Goal: Task Accomplishment & Management: Manage account settings

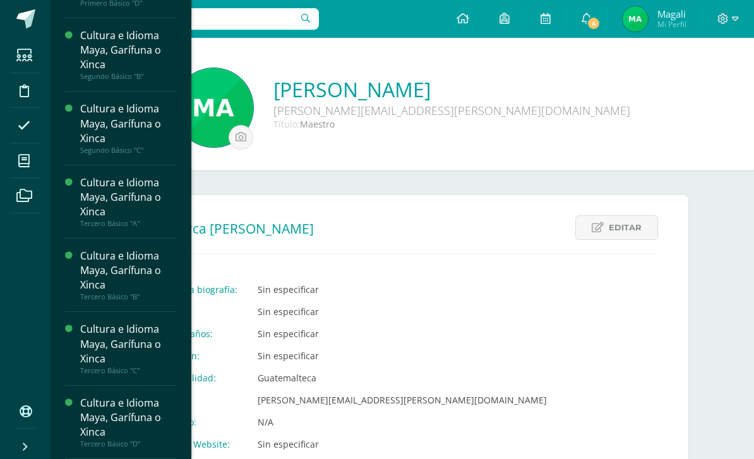
scroll to position [521, 0]
click at [137, 264] on span "Estudiantes" at bounding box center [122, 270] width 50 height 12
click at [114, 175] on div "Cultura e Idioma Maya, Garífuna o Xinca" at bounding box center [128, 197] width 96 height 44
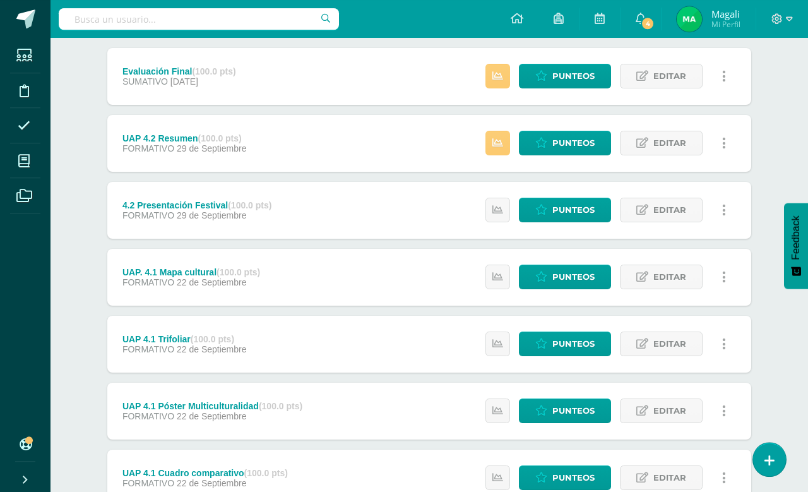
scroll to position [166, 0]
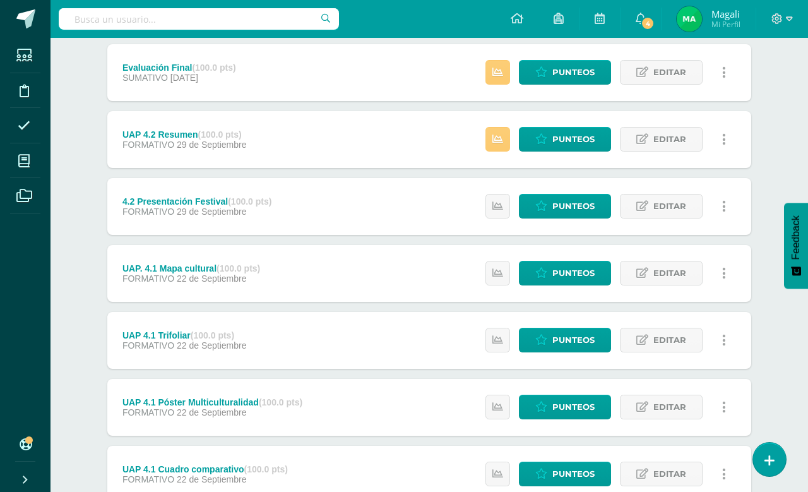
click at [571, 204] on span "Punteos" at bounding box center [573, 205] width 42 height 23
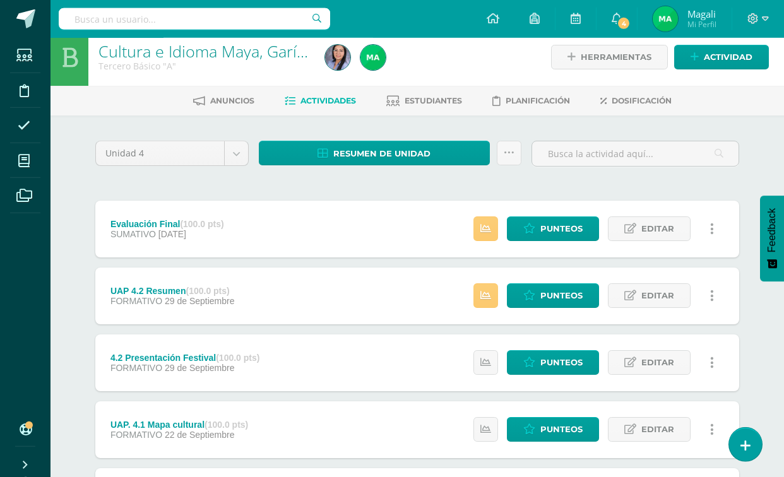
scroll to position [11, 0]
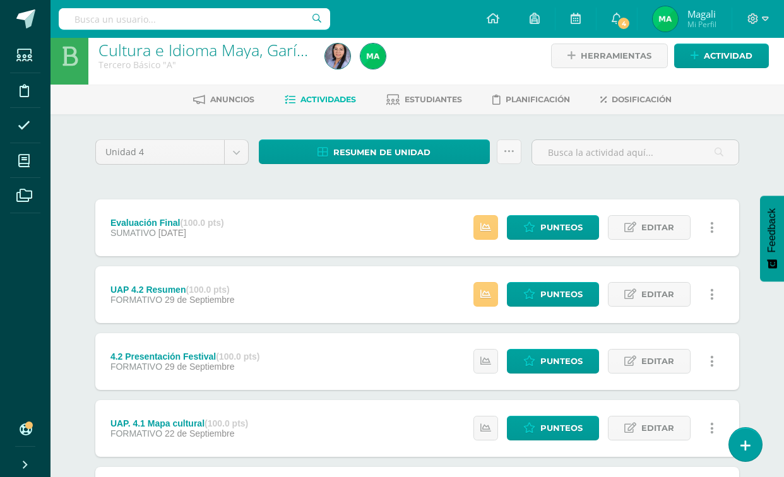
click at [562, 302] on span "Punteos" at bounding box center [561, 294] width 42 height 23
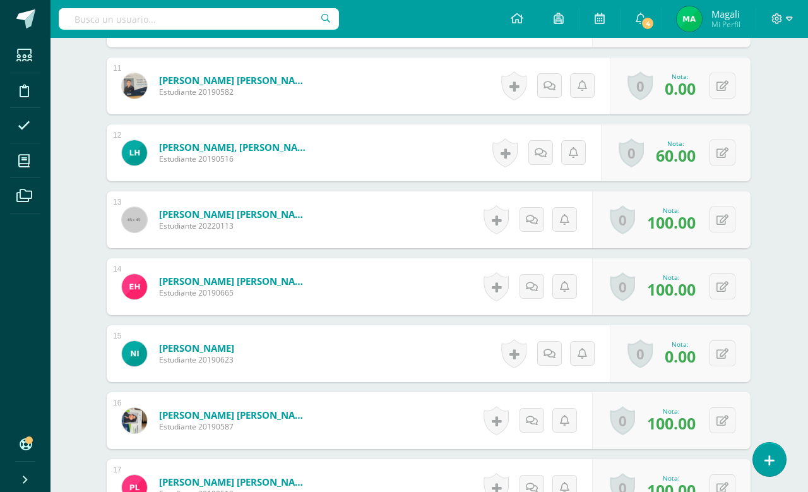
scroll to position [1051, 1]
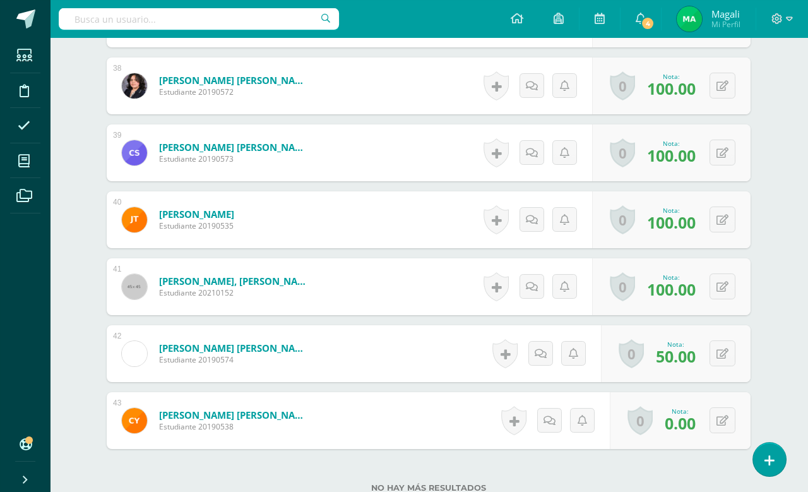
scroll to position [2868, 1]
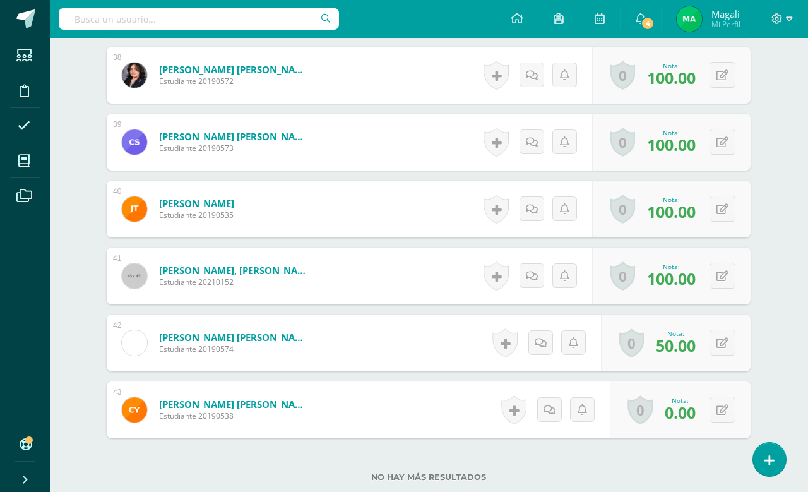
click at [721, 340] on icon at bounding box center [722, 343] width 12 height 11
click at [633, 348] on input "50.00" at bounding box center [644, 346] width 50 height 25
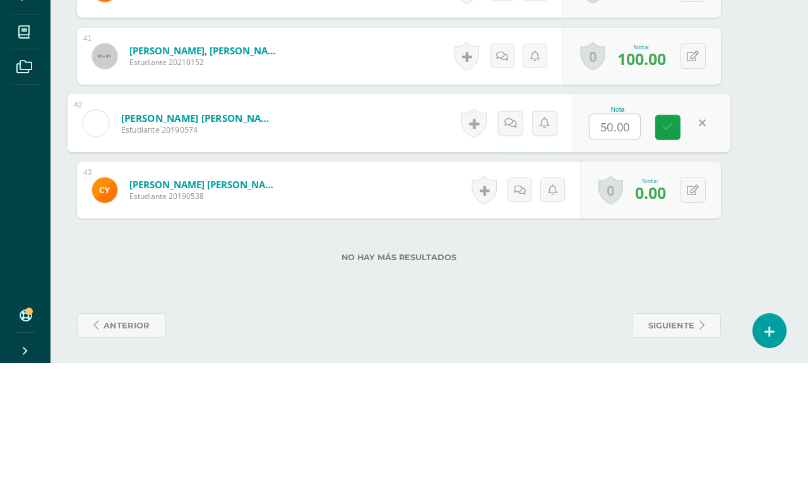
scroll to position [2867, 30]
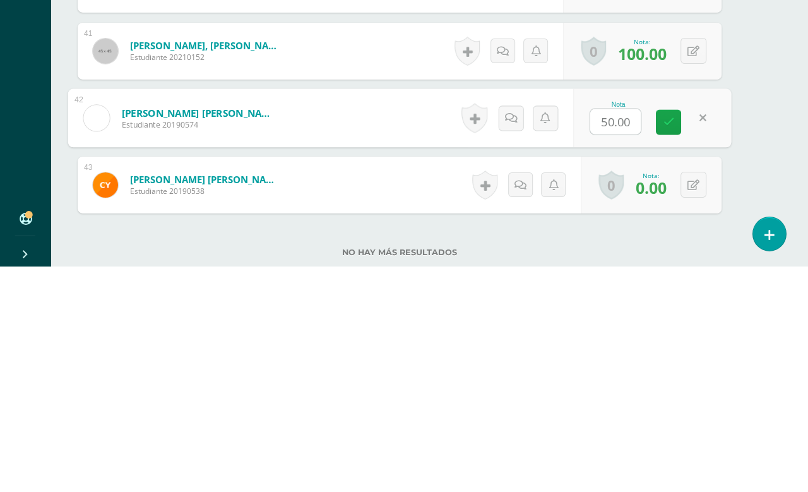
type input "L"
type input "60"
click at [650, 314] on div "Nota 60" at bounding box center [652, 343] width 158 height 59
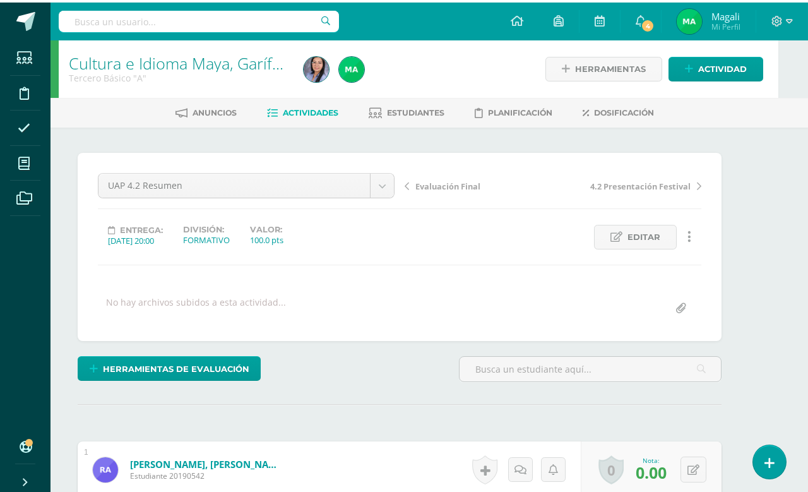
scroll to position [0, 30]
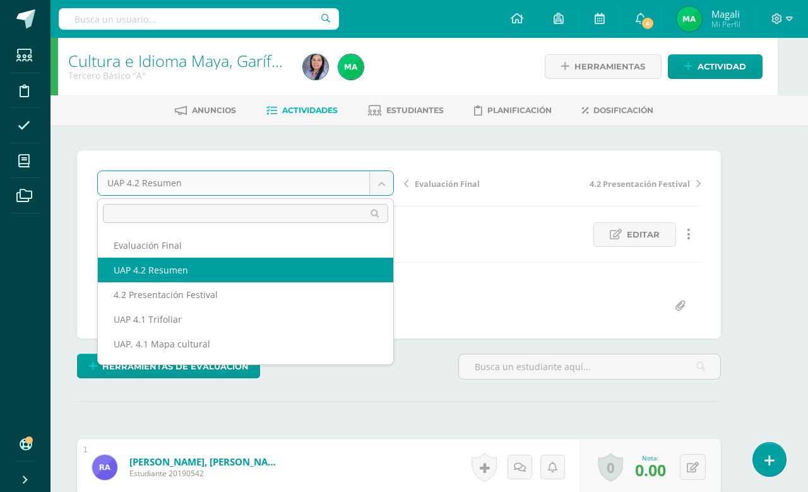
scroll to position [0, 0]
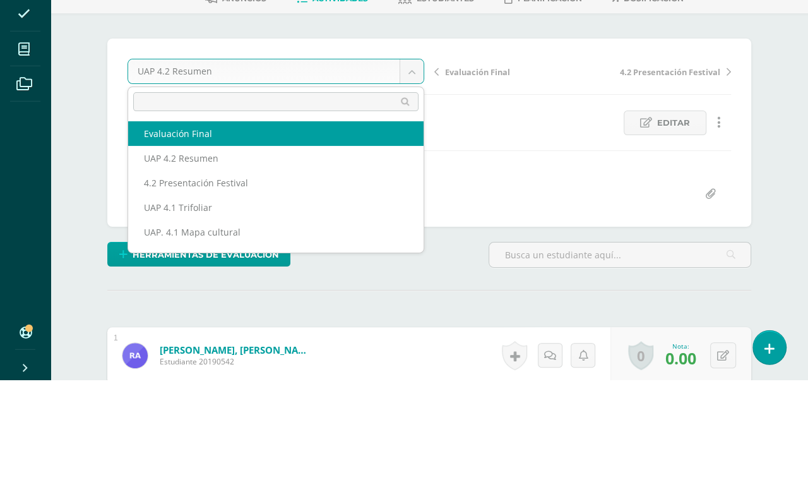
select select "/dashboard/teacher/grade-activity/227392/"
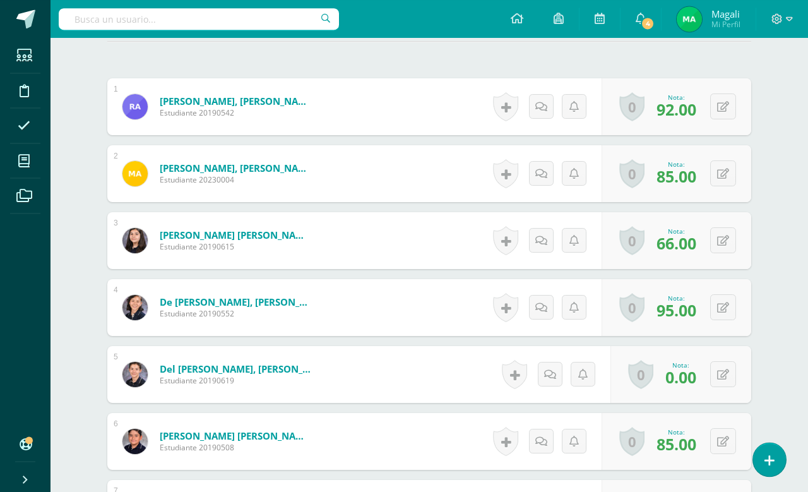
scroll to position [361, 0]
click at [727, 371] on icon at bounding box center [723, 374] width 12 height 11
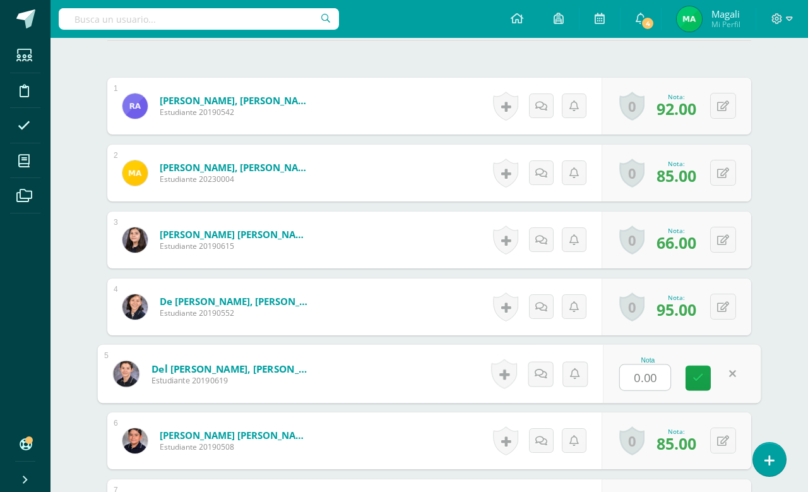
click at [642, 375] on input "0.00" at bounding box center [645, 377] width 50 height 25
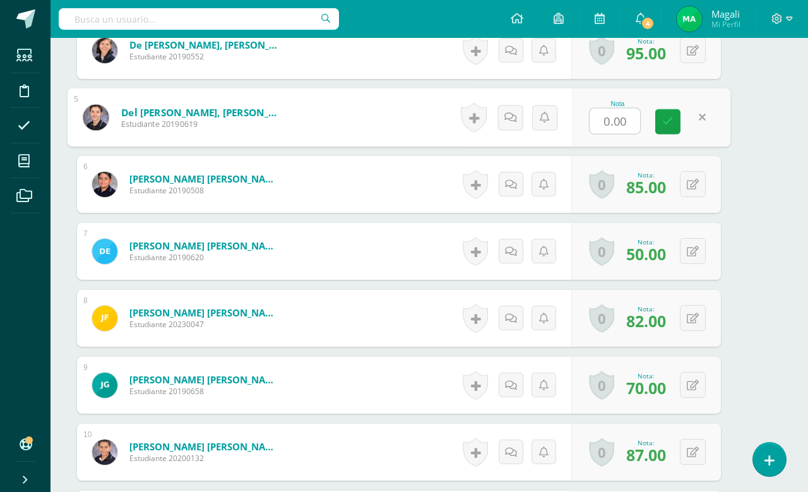
scroll to position [361, 30]
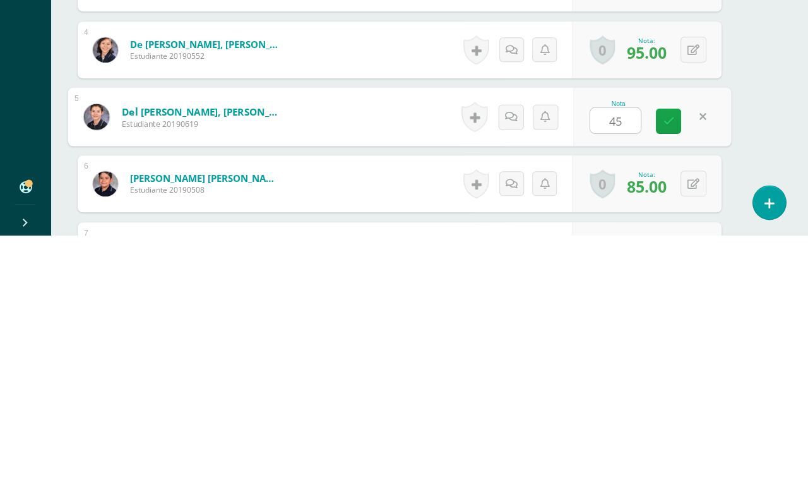
type input "45"
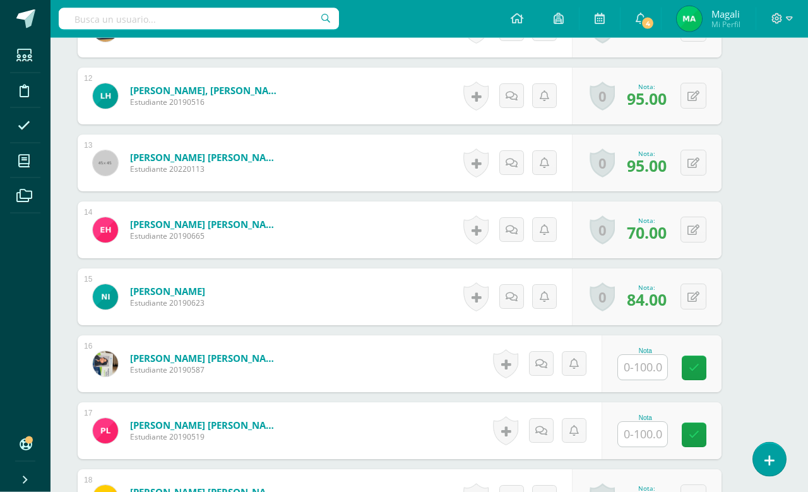
scroll to position [1137, 30]
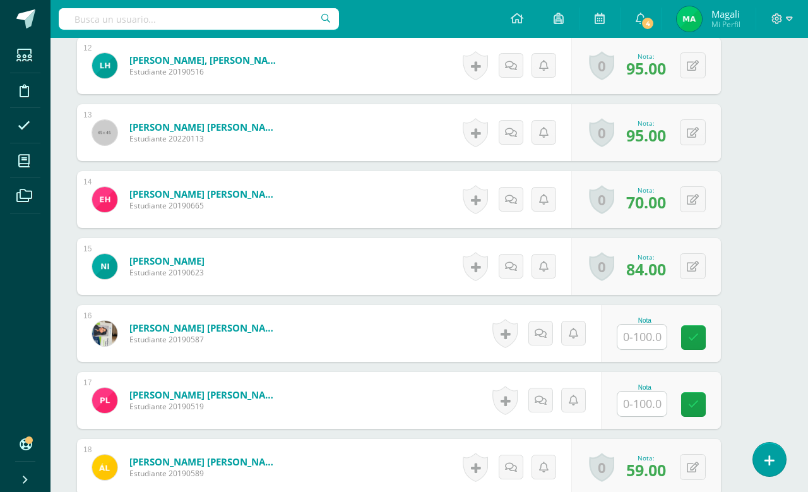
click at [639, 345] on input "text" at bounding box center [641, 336] width 49 height 25
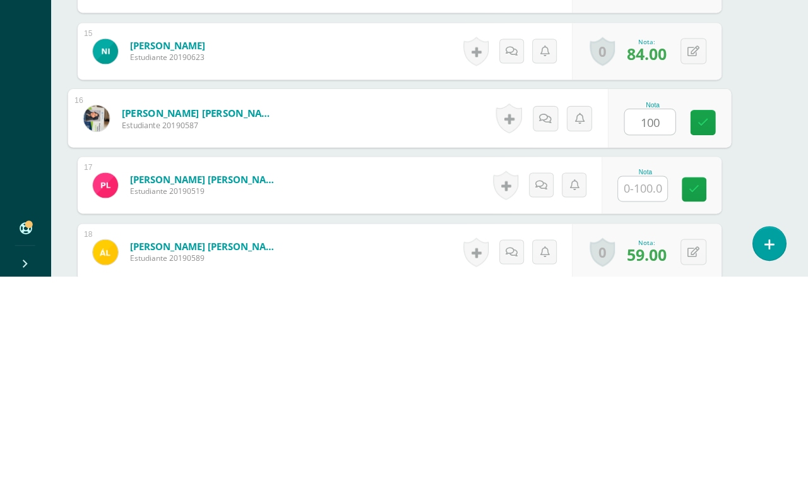
type input "100"
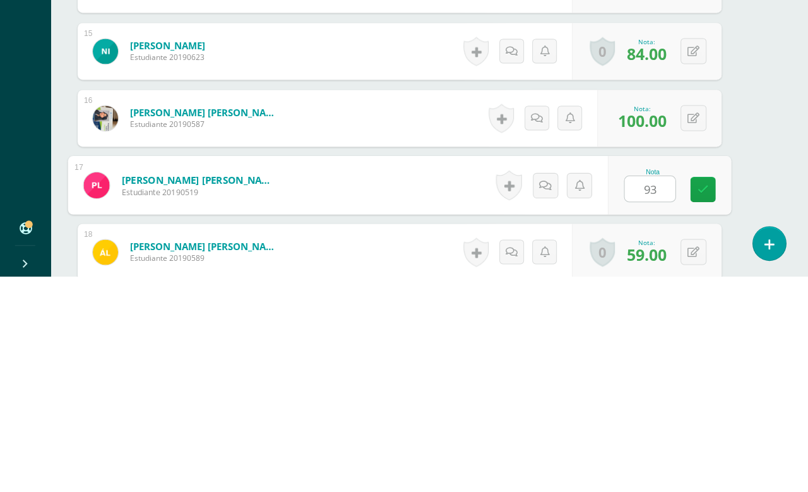
type input "93"
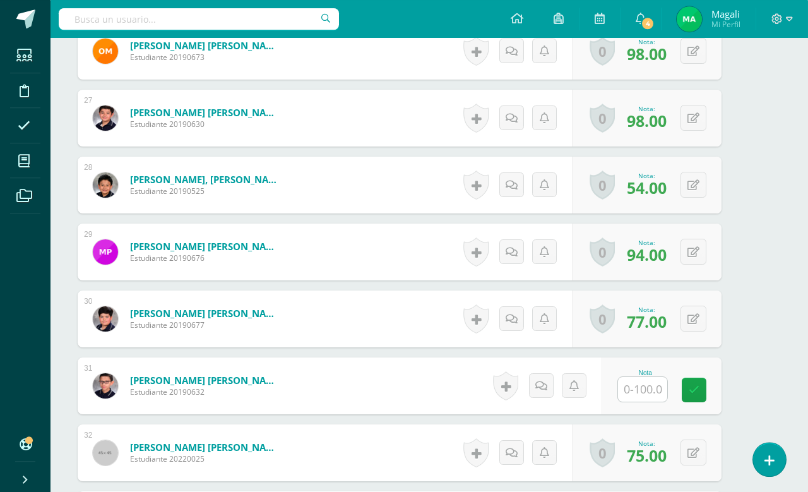
scroll to position [2089, 30]
click at [644, 388] on input "text" at bounding box center [641, 388] width 49 height 25
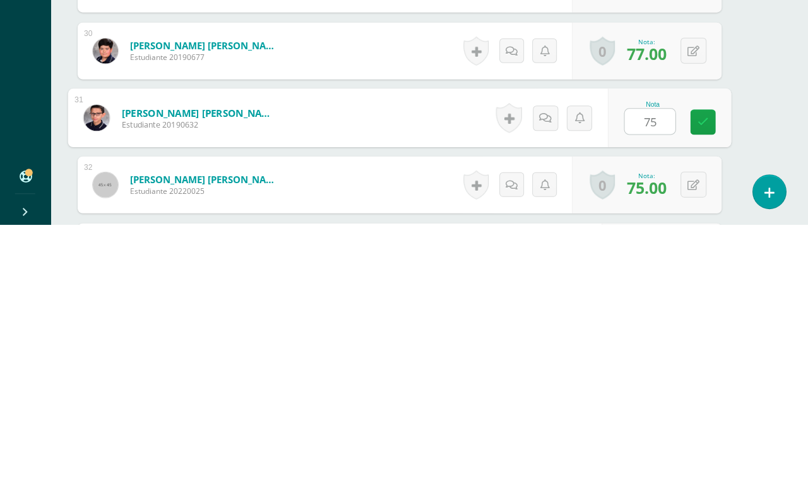
type input "75"
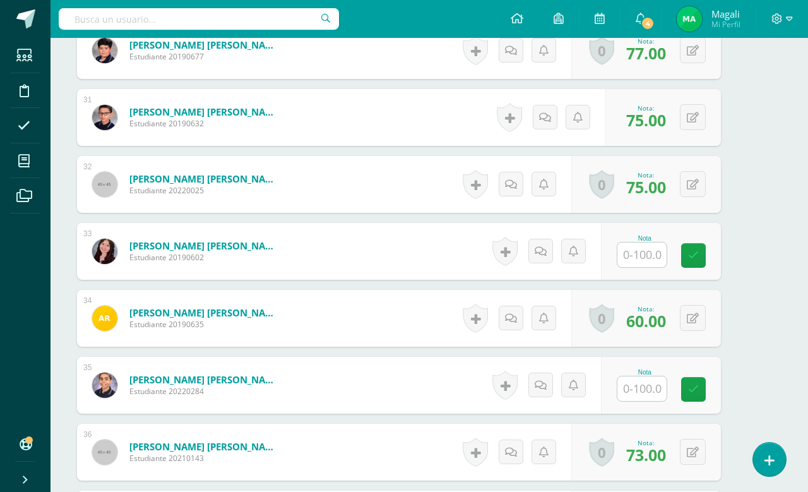
click at [650, 248] on input "text" at bounding box center [641, 254] width 49 height 25
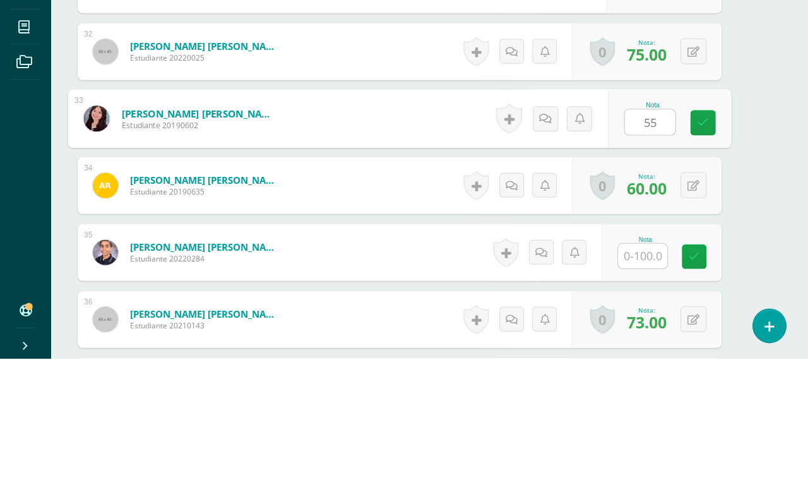
type input "55"
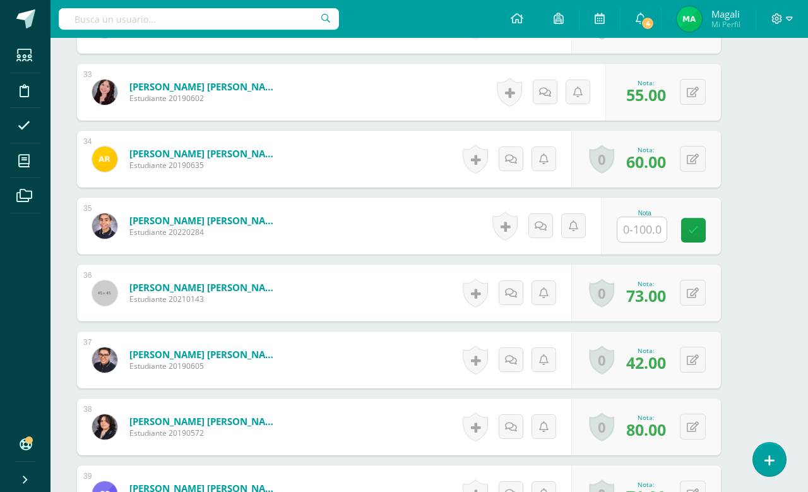
scroll to position [2574, 30]
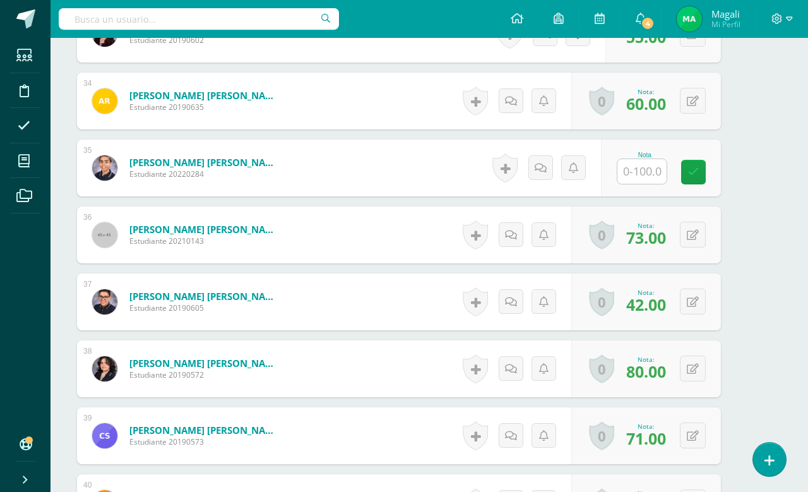
click at [638, 184] on input "text" at bounding box center [641, 171] width 49 height 25
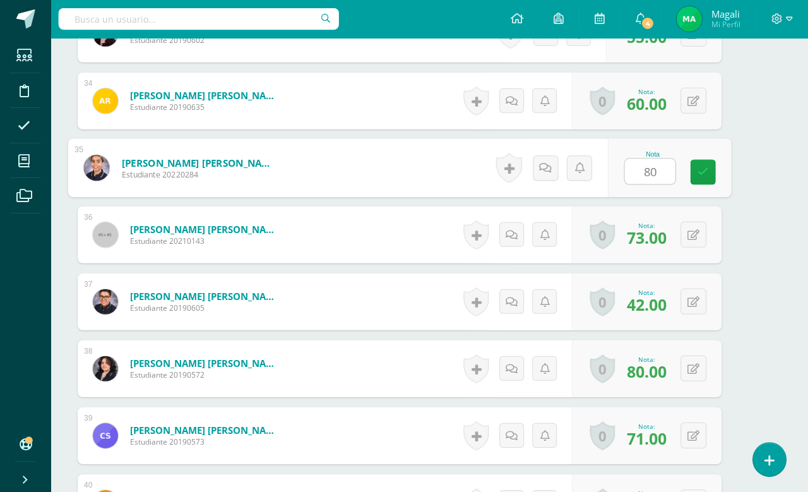
type input "80"
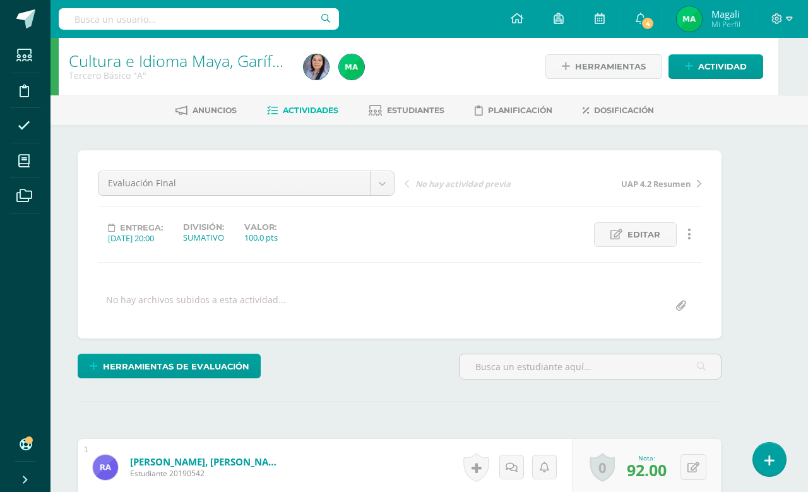
scroll to position [0, 30]
click at [305, 102] on link "Actividades" at bounding box center [301, 110] width 71 height 20
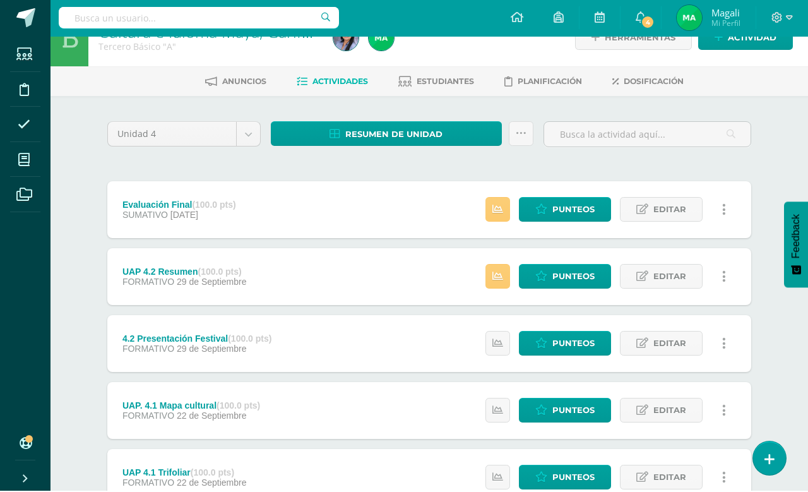
scroll to position [33, 0]
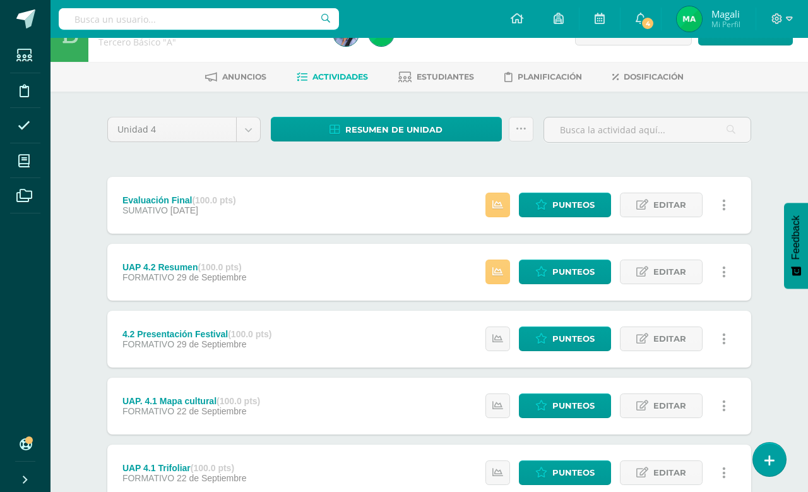
click at [724, 210] on icon at bounding box center [724, 205] width 4 height 14
click at [753, 140] on div "Unidad 4 Unidad 1 Unidad 2 Unidad 3 Unidad 4 Resumen de unidad Descargar como H…" at bounding box center [429, 405] width 694 height 627
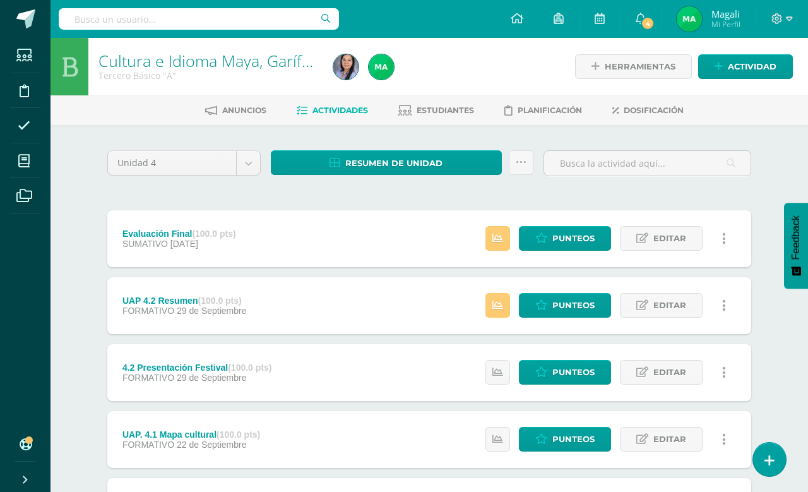
click at [333, 110] on span "Actividades" at bounding box center [340, 109] width 56 height 9
click at [734, 61] on span "Actividad" at bounding box center [752, 66] width 49 height 23
click at [734, 72] on span "Actividad" at bounding box center [752, 66] width 49 height 23
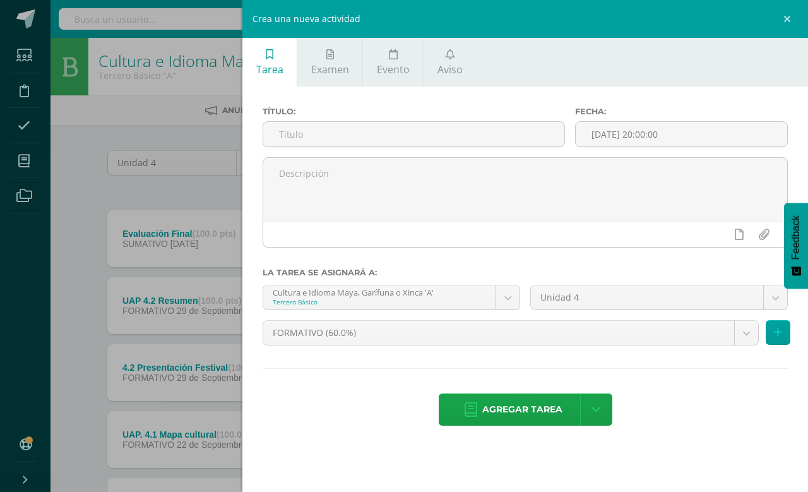
click at [583, 340] on body "Estudiantes Disciplina Asistencia Mis cursos Archivos Soporte Ayuda Reportar un…" at bounding box center [404, 376] width 808 height 752
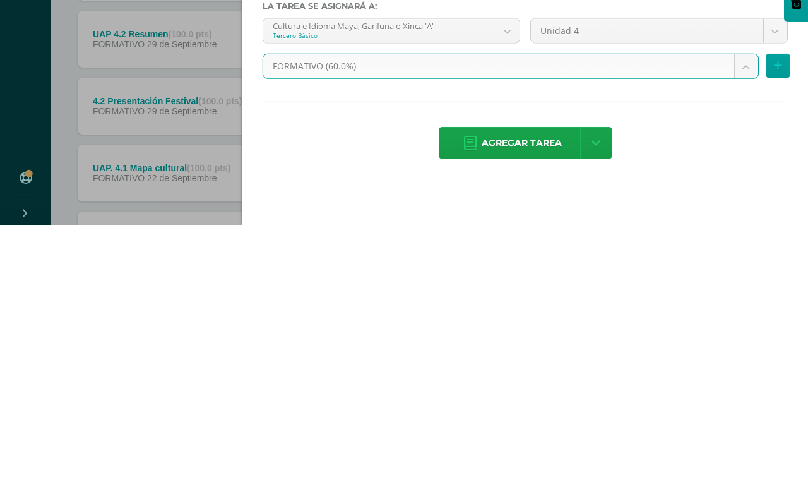
scroll to position [263, 30]
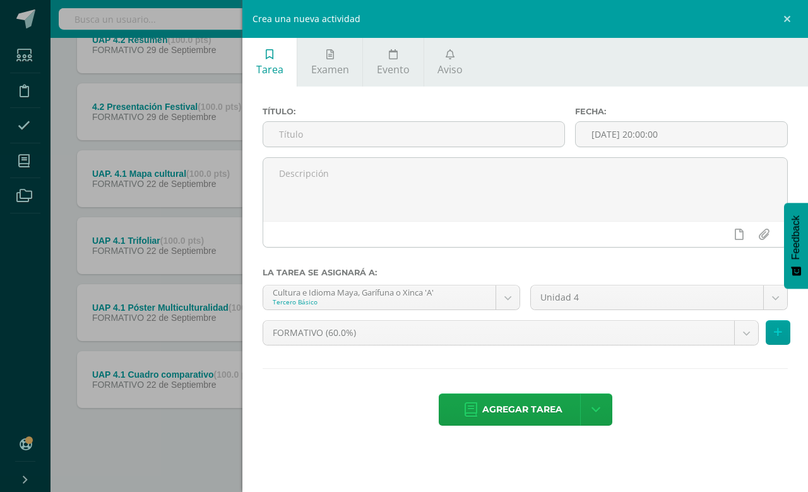
click at [744, 336] on body "Estudiantes Disciplina Asistencia Mis cursos Archivos Soporte Ayuda Reportar un…" at bounding box center [374, 115] width 808 height 752
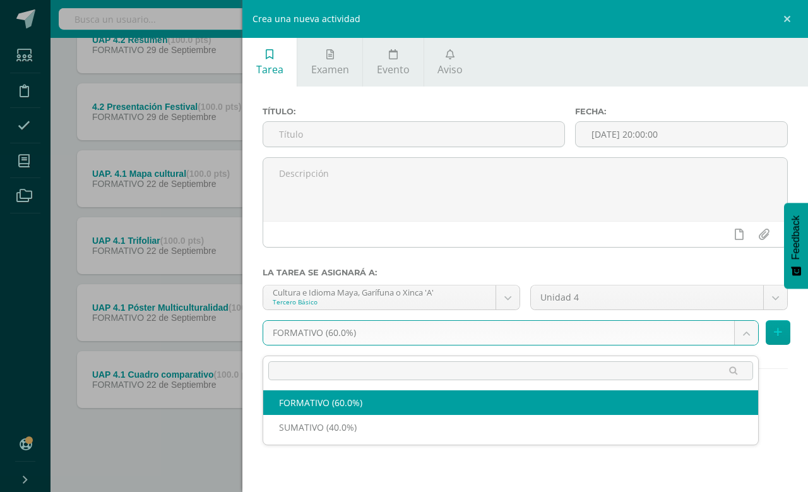
scroll to position [263, 30]
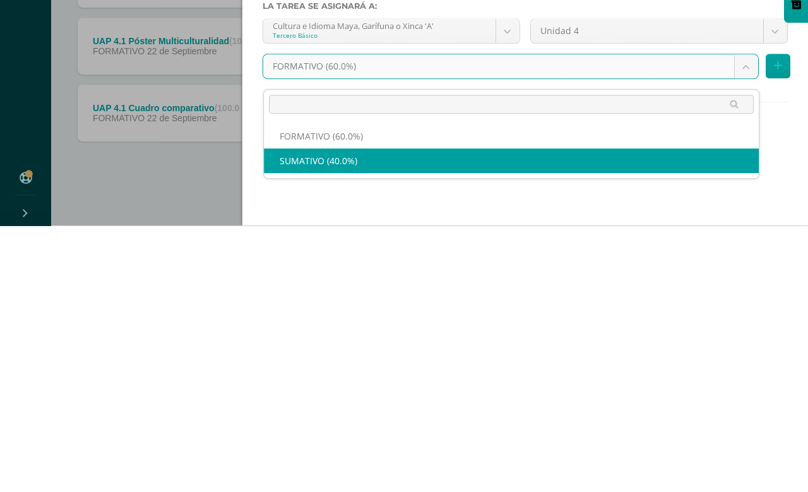
select select "213830"
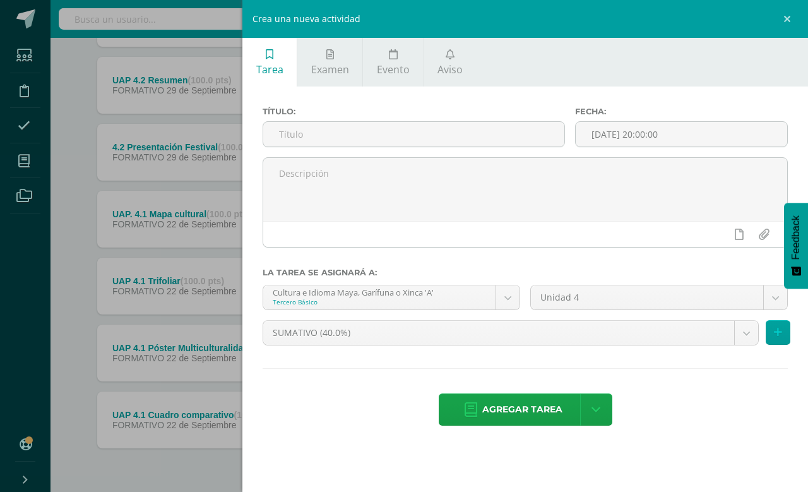
scroll to position [220, 9]
click at [68, 116] on div "Crea una nueva actividad Tarea Examen Evento Aviso Título: Fecha: 2025-10-13 20…" at bounding box center [404, 246] width 808 height 492
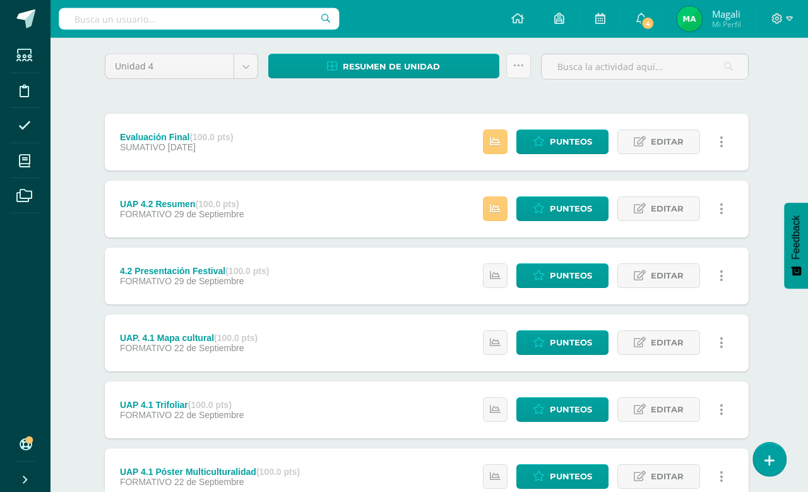
scroll to position [97, 3]
click at [185, 144] on span "05 de Octubre" at bounding box center [182, 147] width 28 height 10
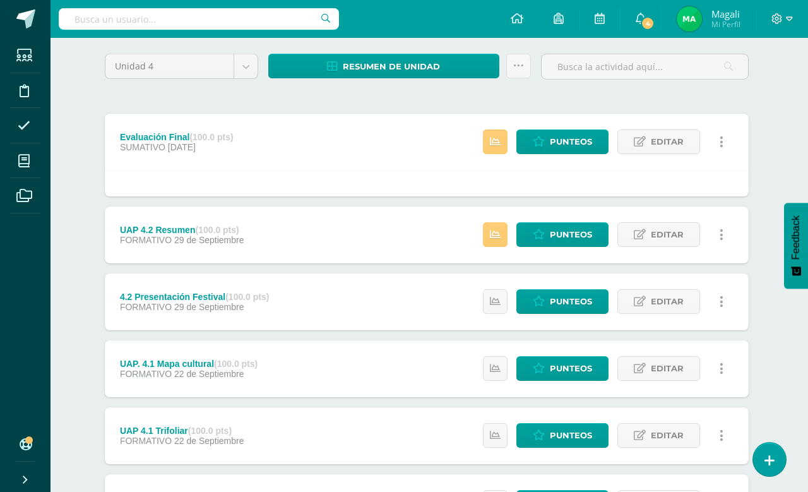
click at [566, 142] on span "Punteos" at bounding box center [571, 141] width 42 height 23
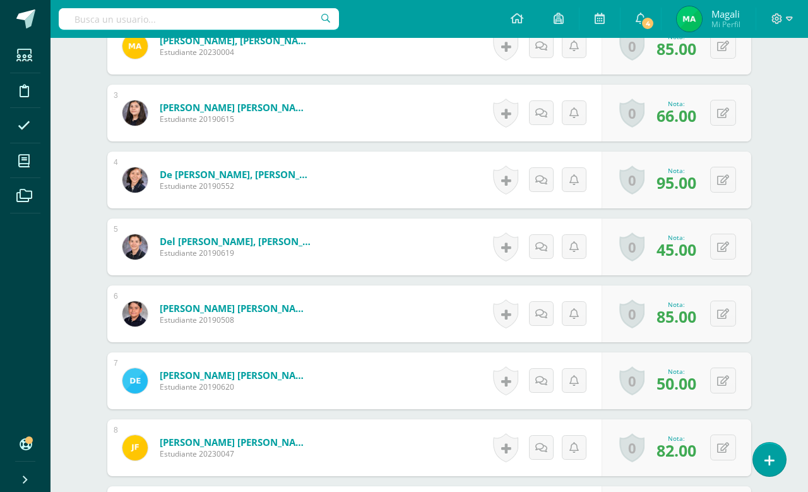
scroll to position [489, 0]
click at [726, 384] on icon at bounding box center [723, 380] width 12 height 11
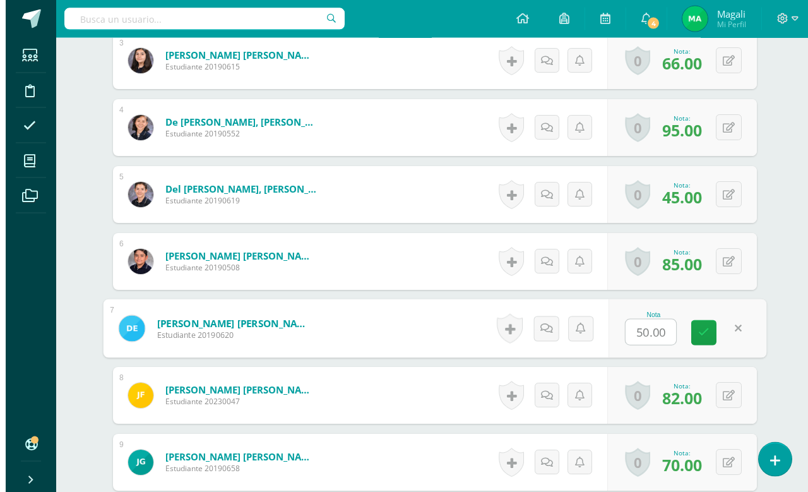
scroll to position [518, 0]
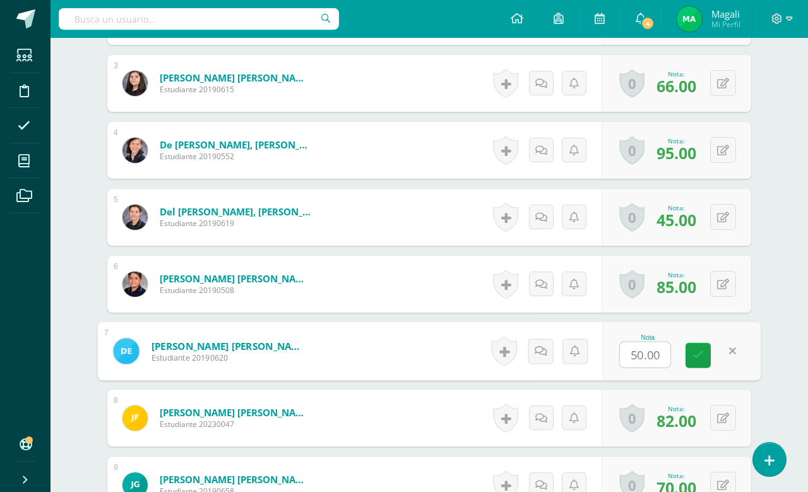
click at [624, 391] on div "0 [GEOGRAPHIC_DATA] Logros obtenidos Aún no hay logros agregados Nota: 82.00" at bounding box center [677, 417] width 150 height 57
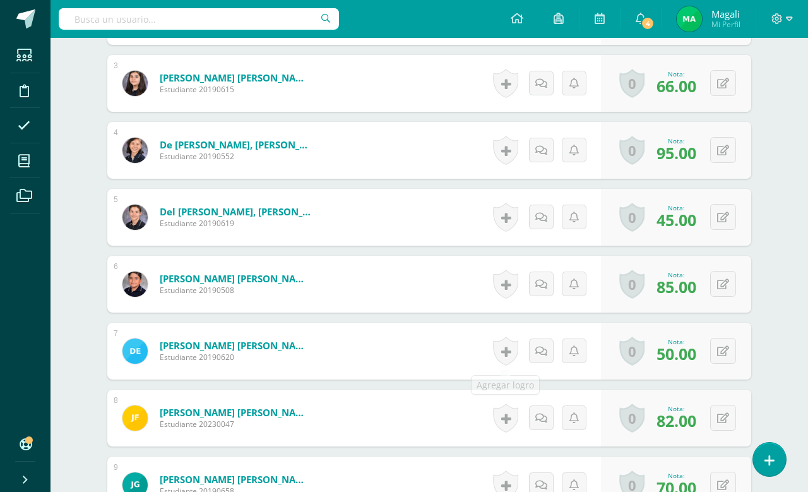
click at [504, 353] on link at bounding box center [505, 350] width 25 height 29
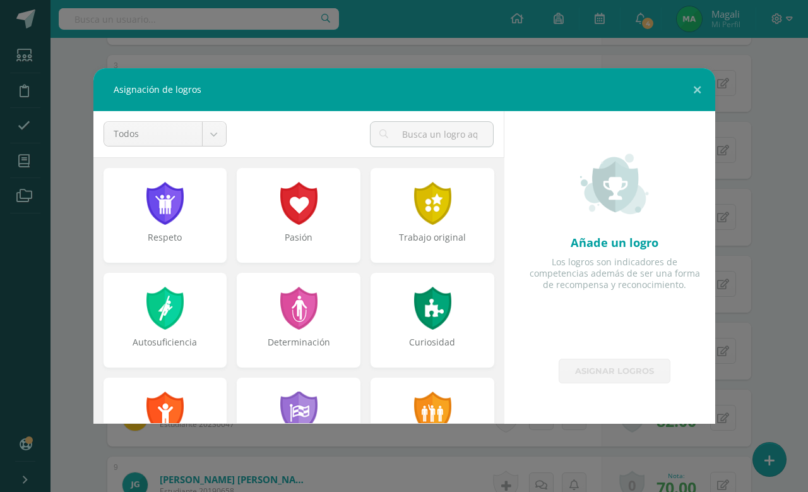
click at [680, 111] on button at bounding box center [697, 89] width 36 height 43
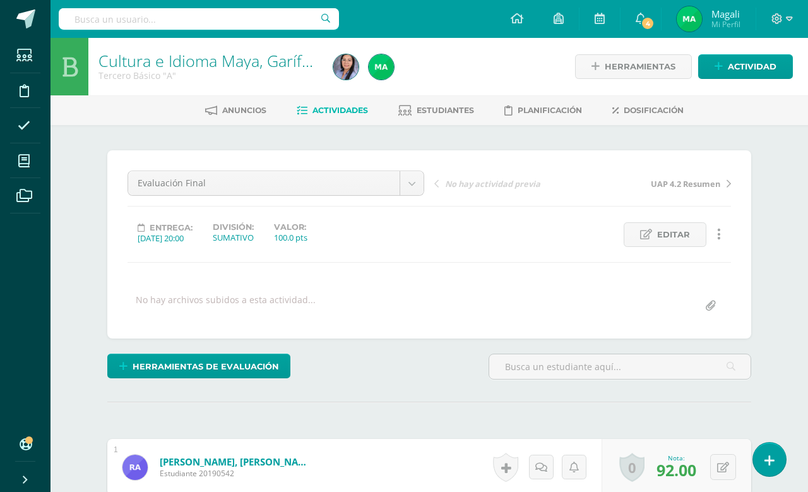
scroll to position [1, 0]
click at [248, 361] on span "Herramientas de evaluación" at bounding box center [206, 365] width 146 height 23
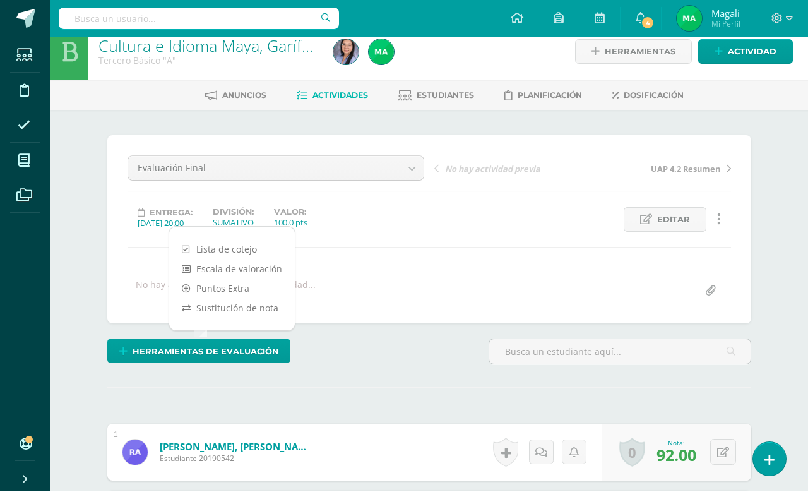
scroll to position [16, 0]
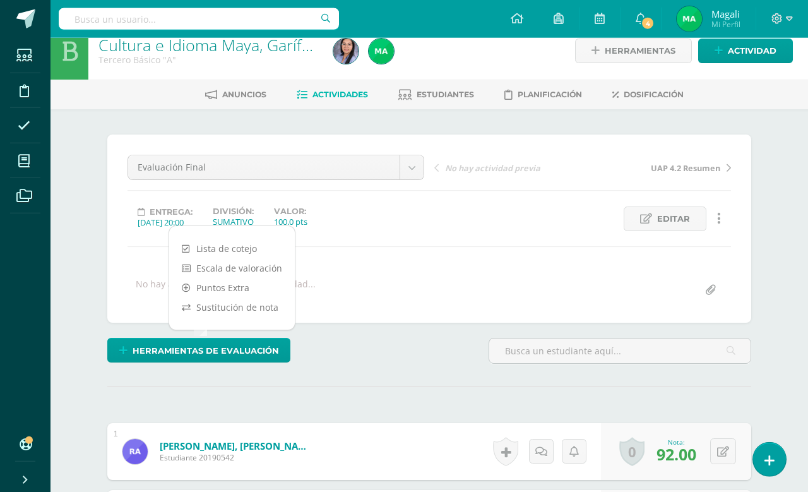
click at [247, 352] on span "Herramientas de evaluación" at bounding box center [206, 350] width 146 height 23
click at [265, 304] on link "Sustitución de nota" at bounding box center [232, 307] width 126 height 20
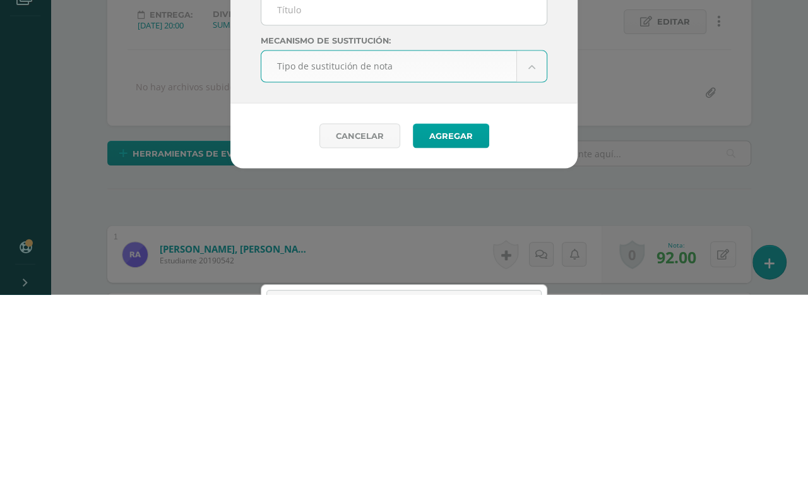
scroll to position [213, 0]
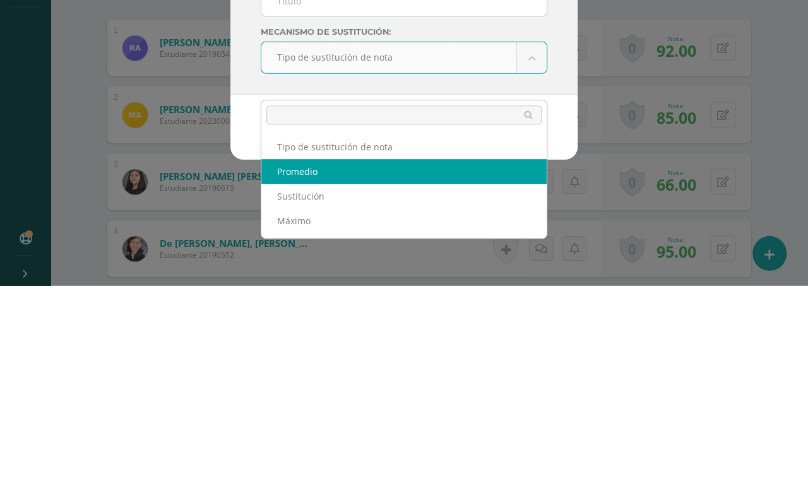
select select "average"
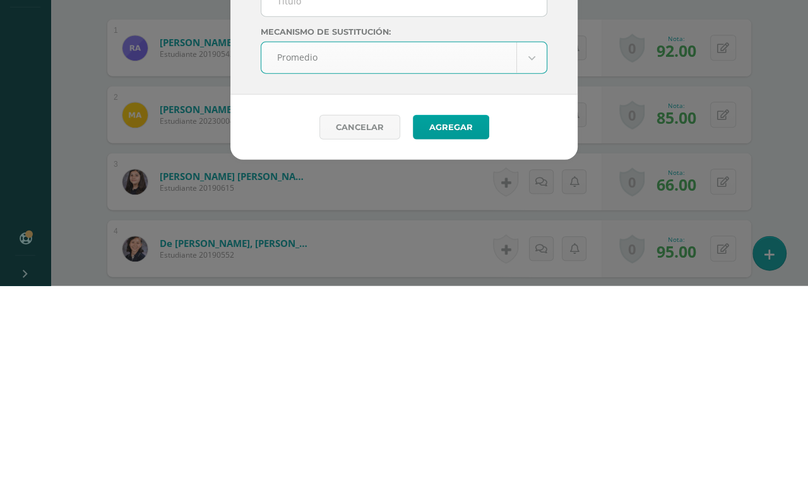
scroll to position [213, 22]
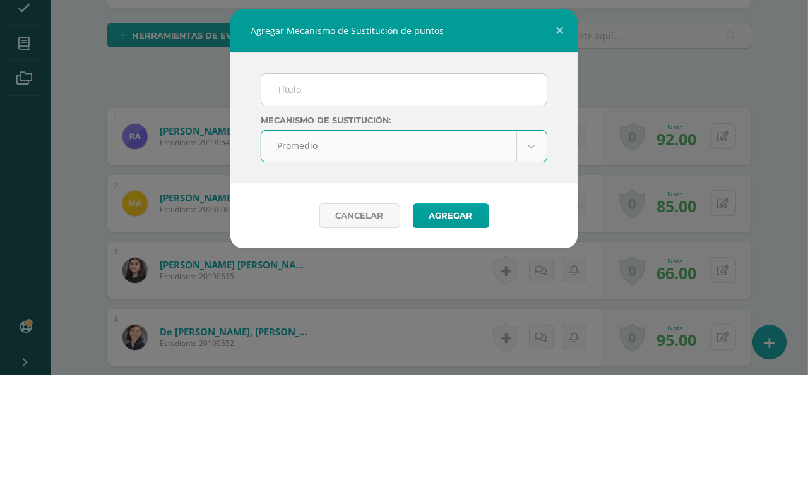
click at [443, 191] on input "text" at bounding box center [403, 206] width 285 height 31
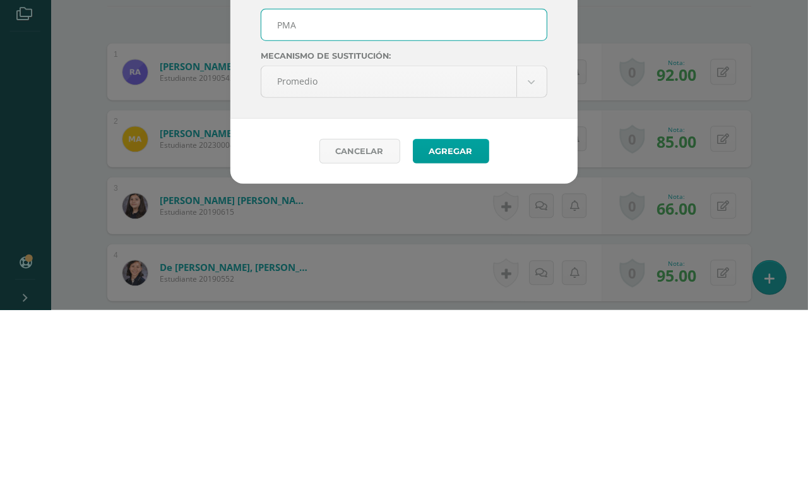
type input "PMA"
click at [459, 321] on button "Agregar" at bounding box center [451, 333] width 76 height 25
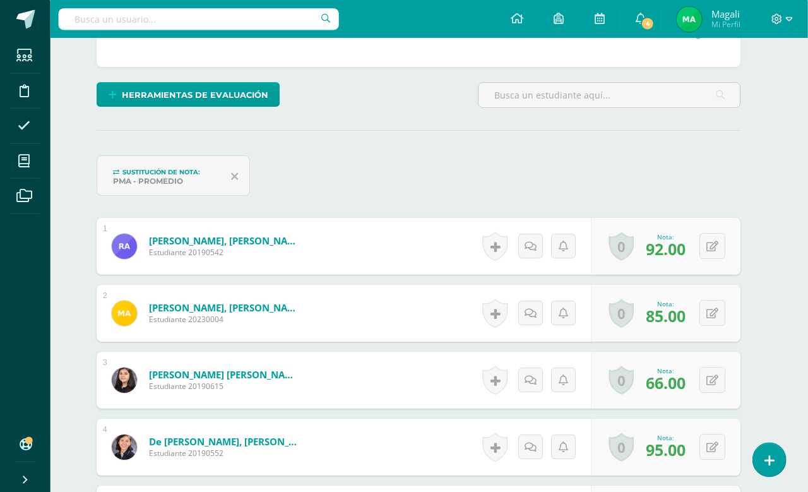
scroll to position [215, 13]
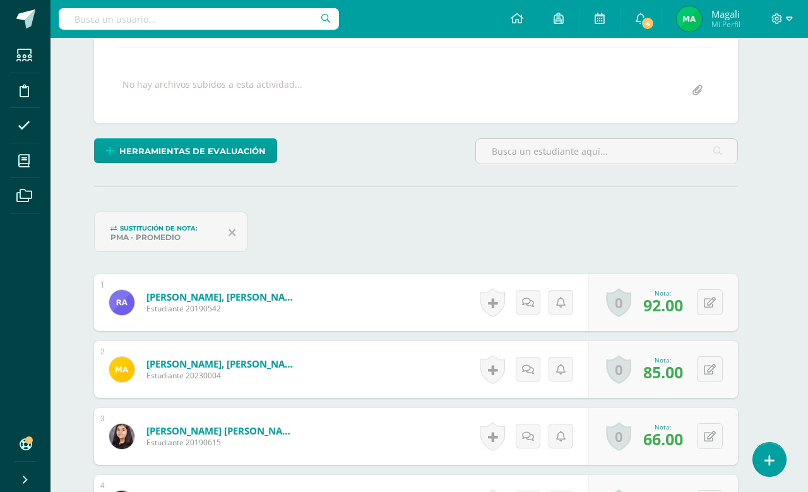
click at [229, 235] on icon at bounding box center [232, 232] width 7 height 11
click at [230, 237] on icon at bounding box center [232, 232] width 7 height 11
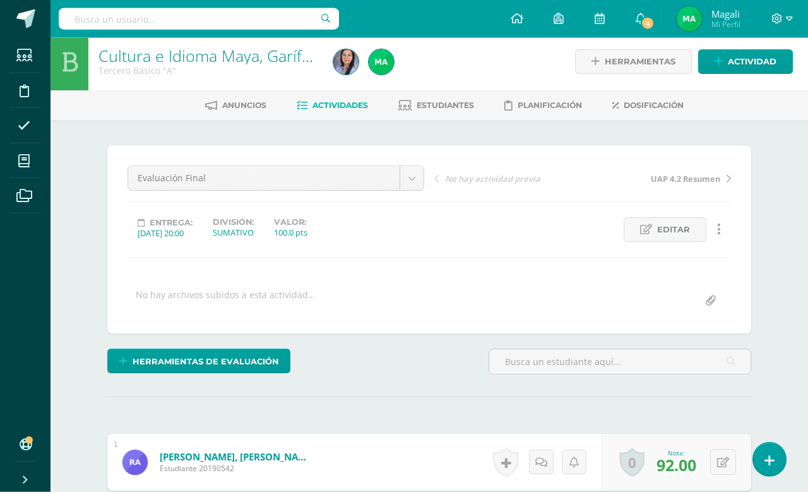
scroll to position [6, 0]
click at [345, 107] on span "Actividades" at bounding box center [340, 104] width 56 height 9
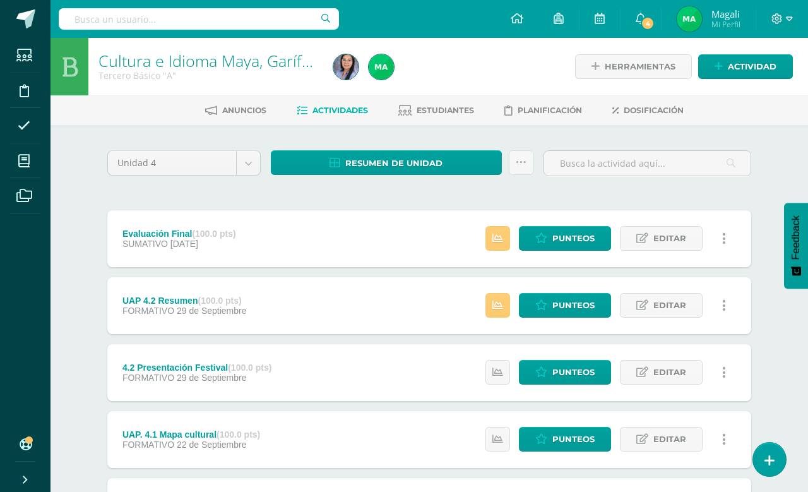
click at [458, 117] on link "Estudiantes" at bounding box center [436, 110] width 76 height 20
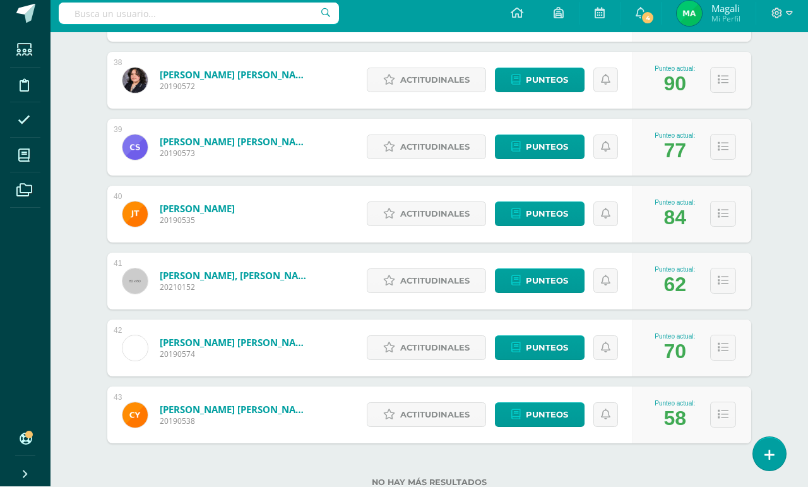
scroll to position [2693, 0]
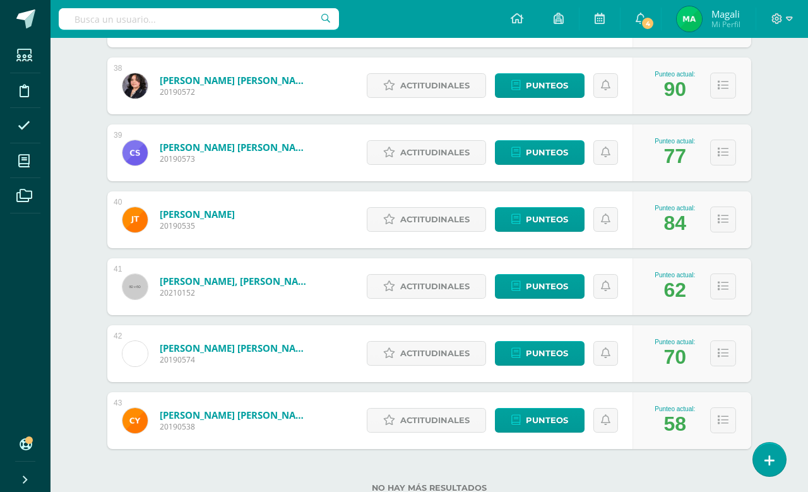
click at [552, 420] on span "Punteos" at bounding box center [547, 419] width 42 height 23
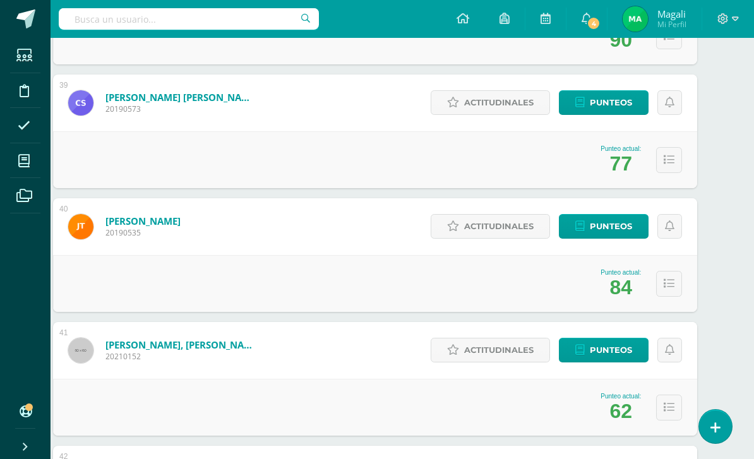
scroll to position [5172, 27]
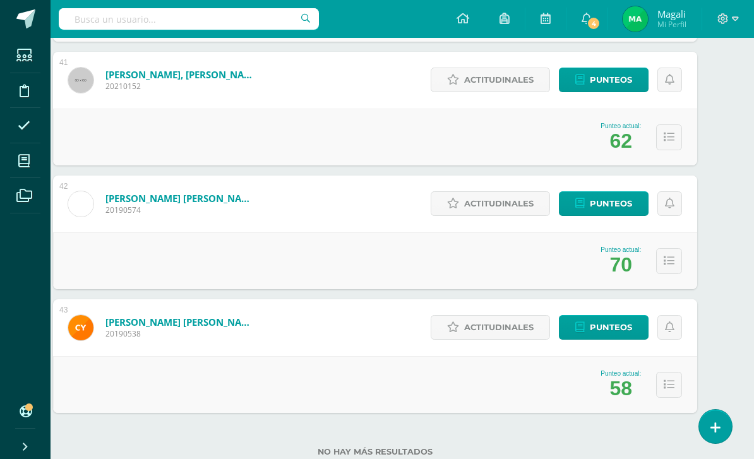
click at [617, 326] on span "Punteos" at bounding box center [611, 327] width 42 height 23
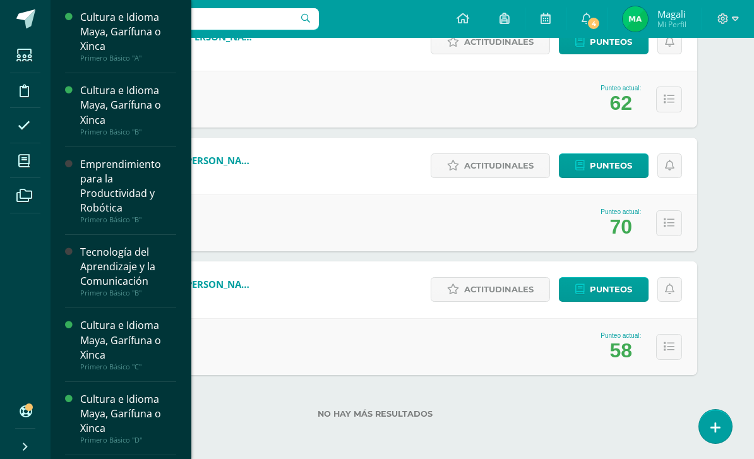
click at [37, 168] on span at bounding box center [24, 160] width 28 height 28
click at [27, 158] on icon at bounding box center [23, 161] width 11 height 13
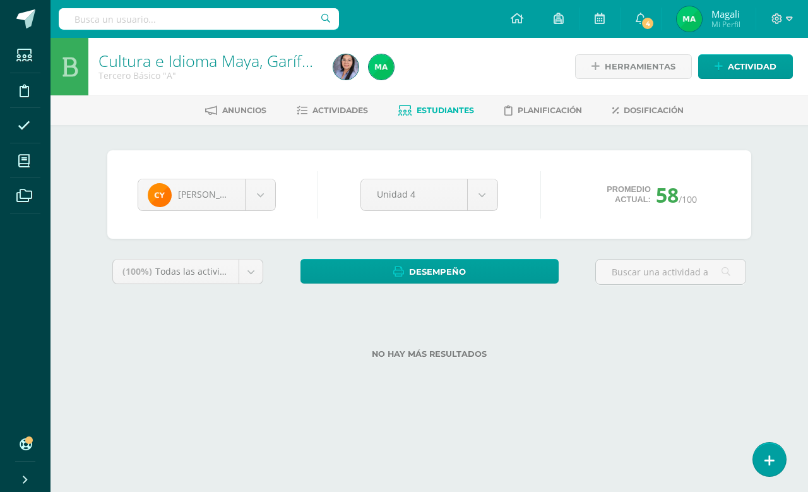
click at [242, 279] on body "Estudiantes Disciplina Asistencia Mis cursos Archivos Soporte Ayuda Reportar un…" at bounding box center [404, 199] width 808 height 399
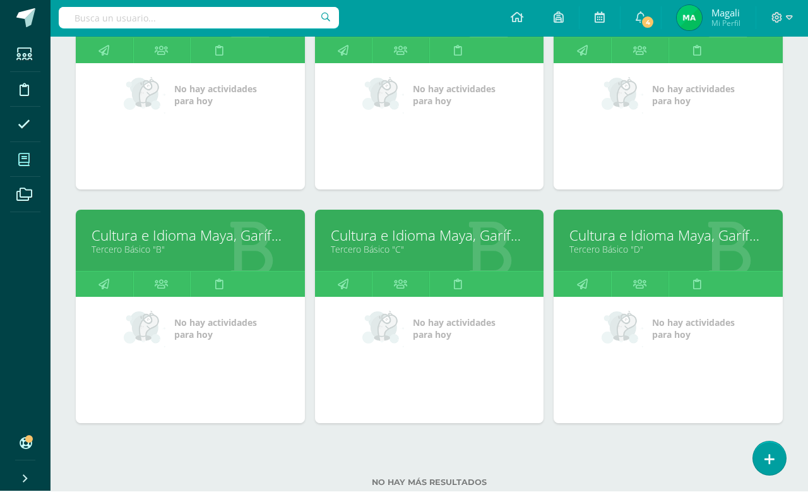
scroll to position [725, 0]
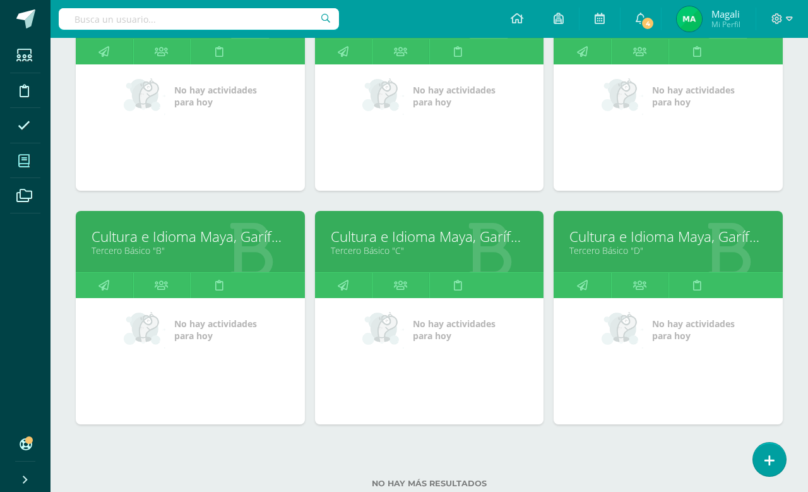
click at [189, 256] on link "Tercero Básico "B"" at bounding box center [191, 250] width 198 height 12
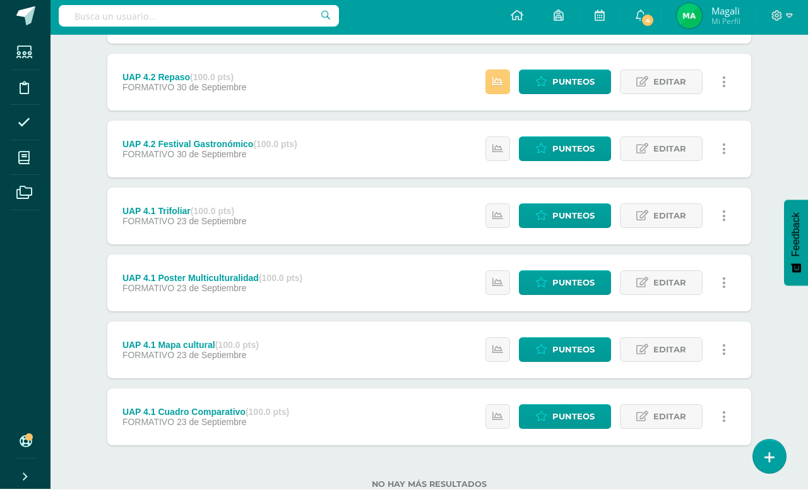
scroll to position [220, 0]
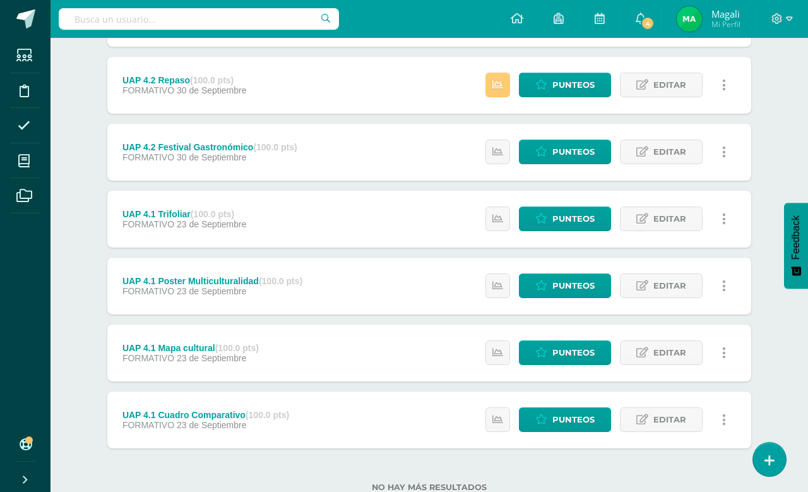
click at [560, 288] on span "Punteos" at bounding box center [573, 285] width 42 height 23
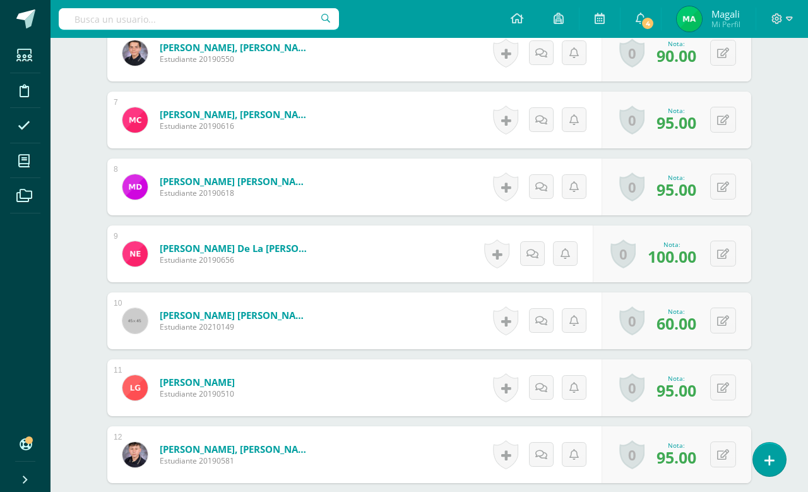
scroll to position [749, 0]
click at [713, 316] on button at bounding box center [723, 320] width 26 height 26
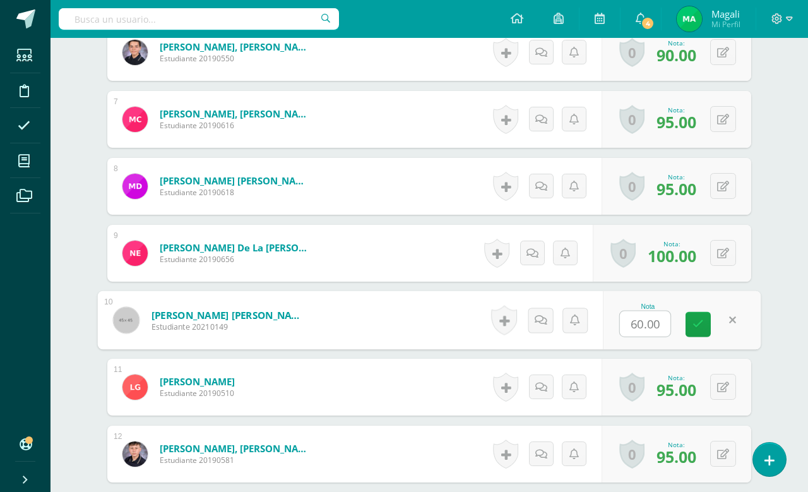
scroll to position [750, 0]
click at [638, 326] on input "60.00" at bounding box center [645, 323] width 50 height 25
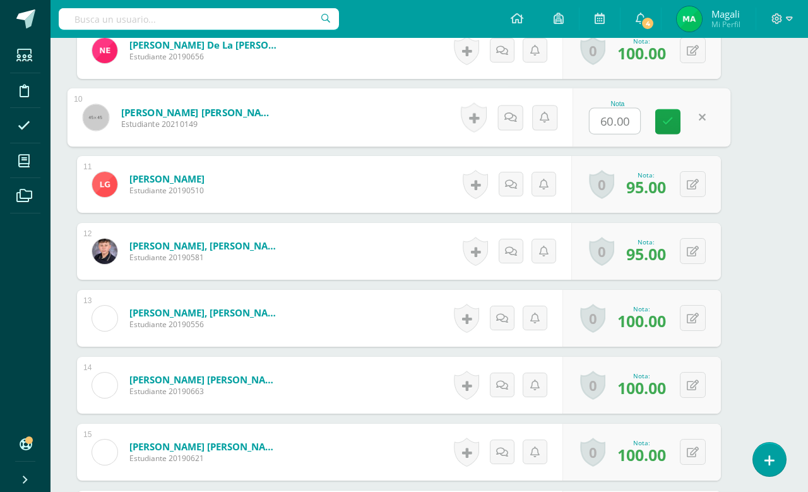
scroll to position [749, 30]
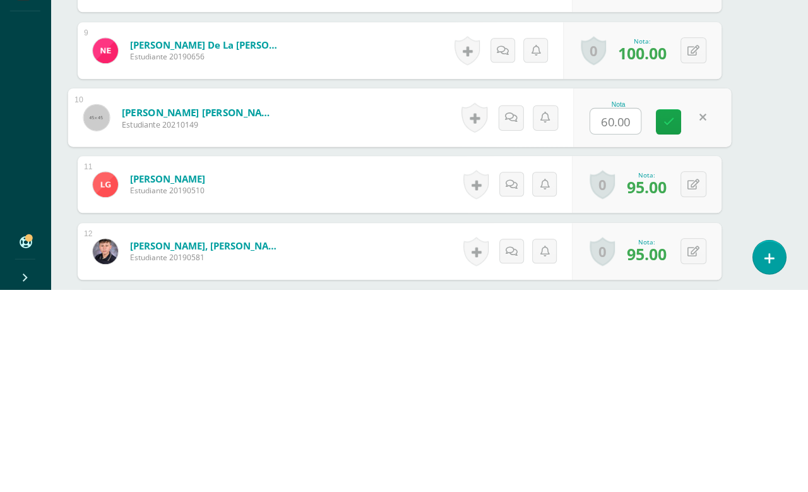
type input "0"
type input "60"
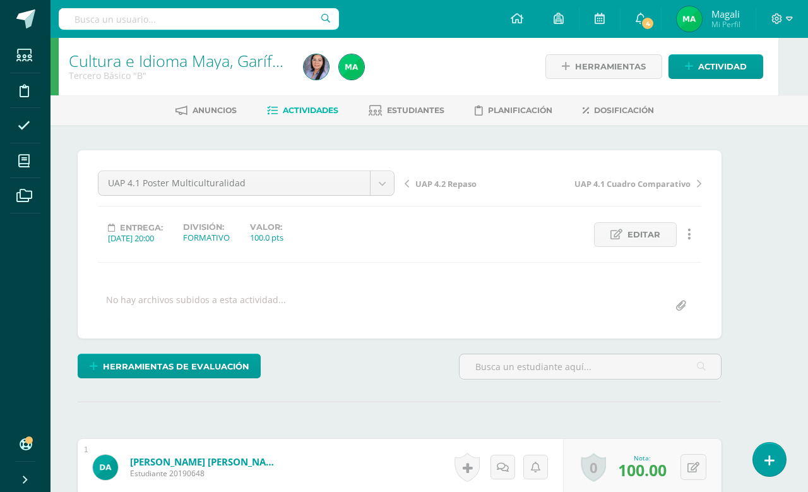
scroll to position [0, 30]
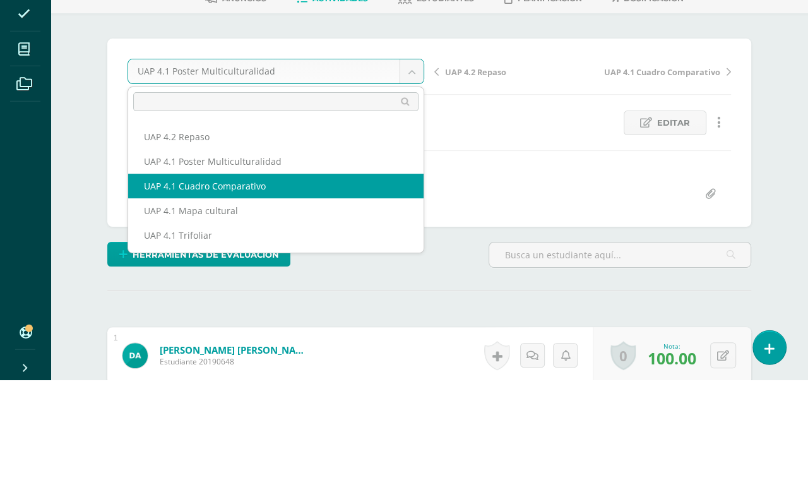
scroll to position [46, 0]
select select "/dashboard/teacher/grade-activity/226886/"
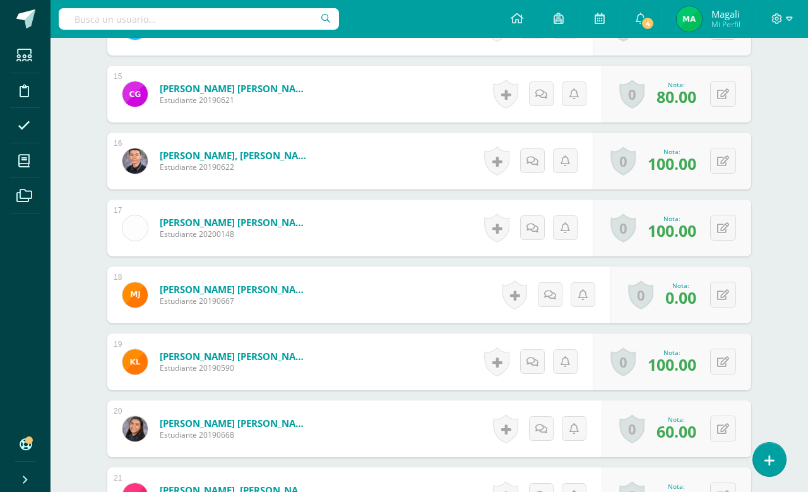
scroll to position [1327, 0]
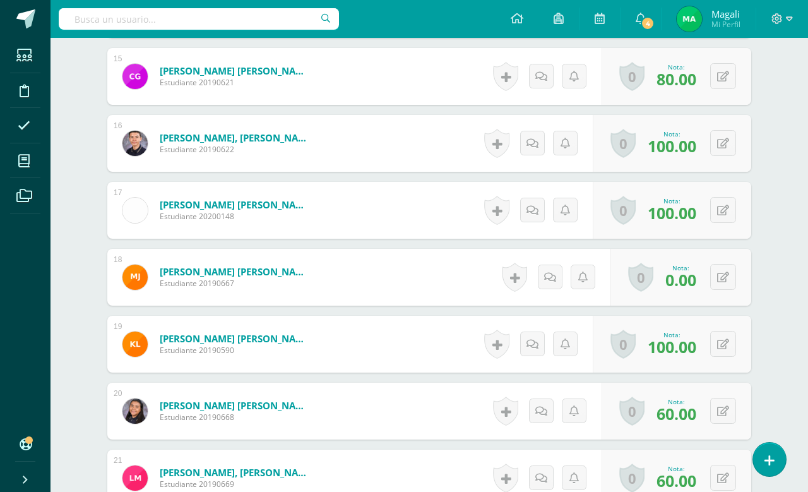
click at [722, 267] on button at bounding box center [723, 277] width 26 height 26
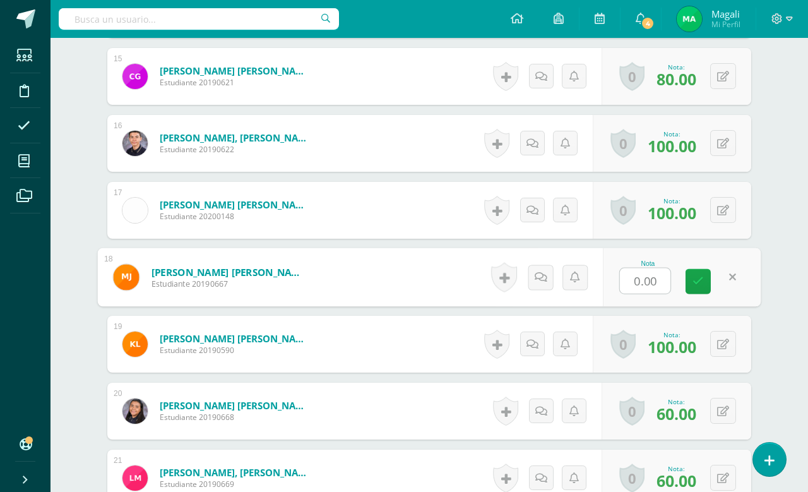
click at [689, 287] on link at bounding box center [698, 281] width 25 height 25
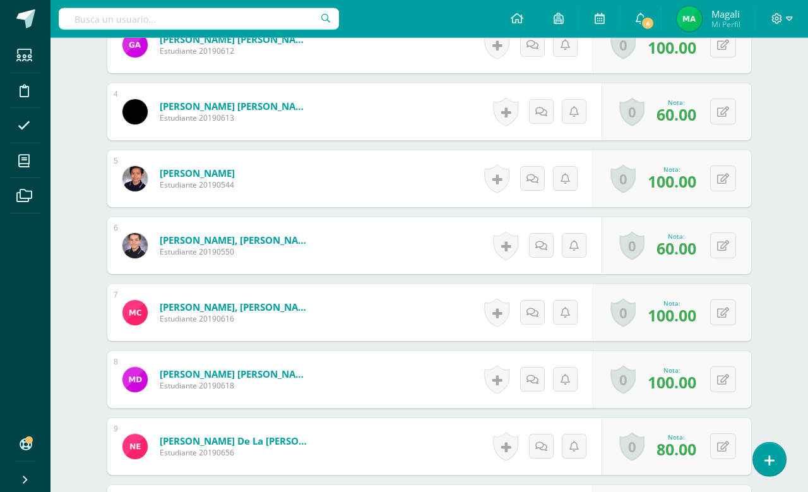
scroll to position [0, 0]
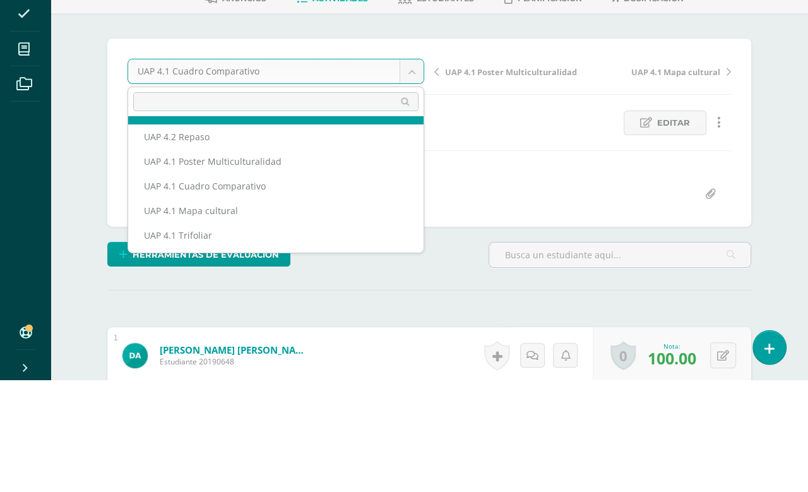
scroll to position [46, 0]
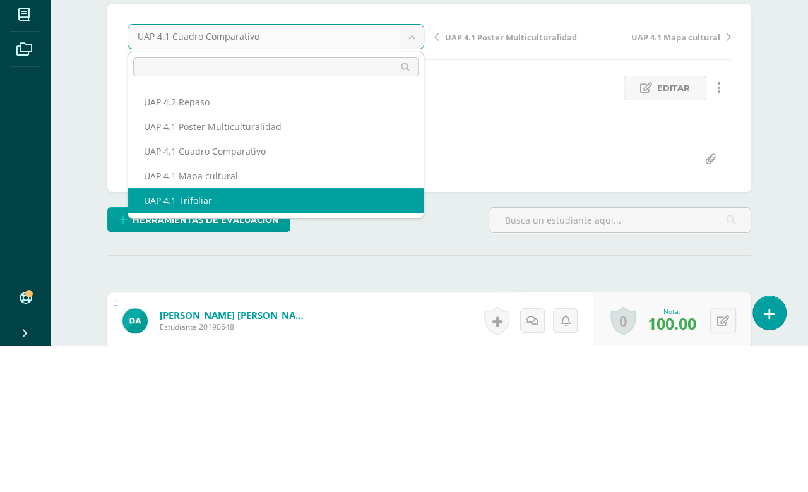
select select "/dashboard/teacher/grade-activity/226887/"
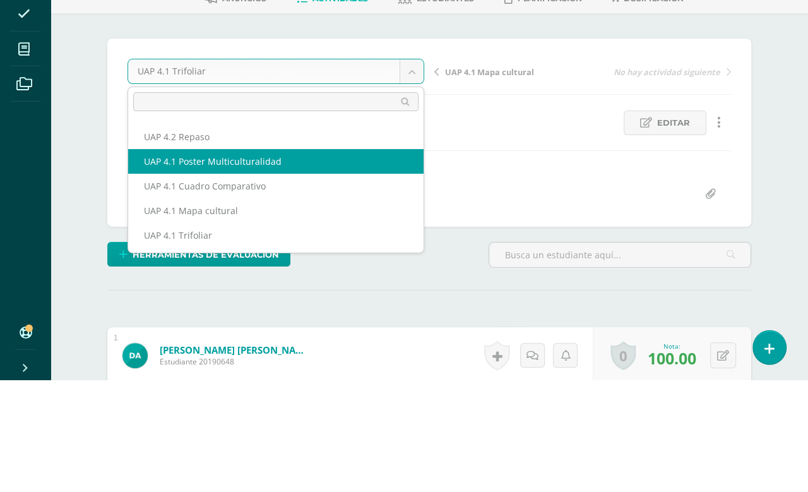
scroll to position [112, 0]
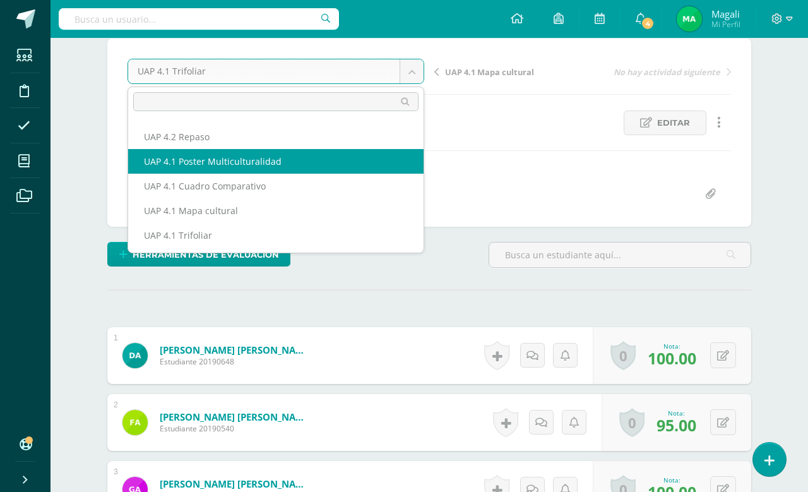
select select "/dashboard/teacher/grade-activity/226888/"
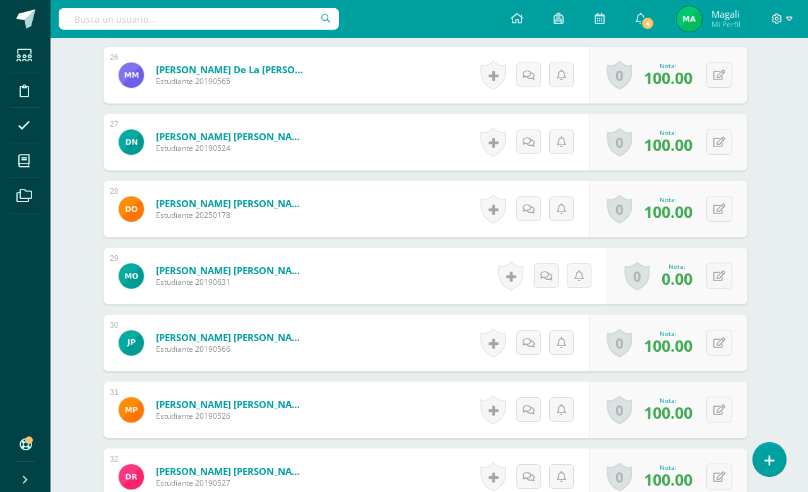
scroll to position [2071, 4]
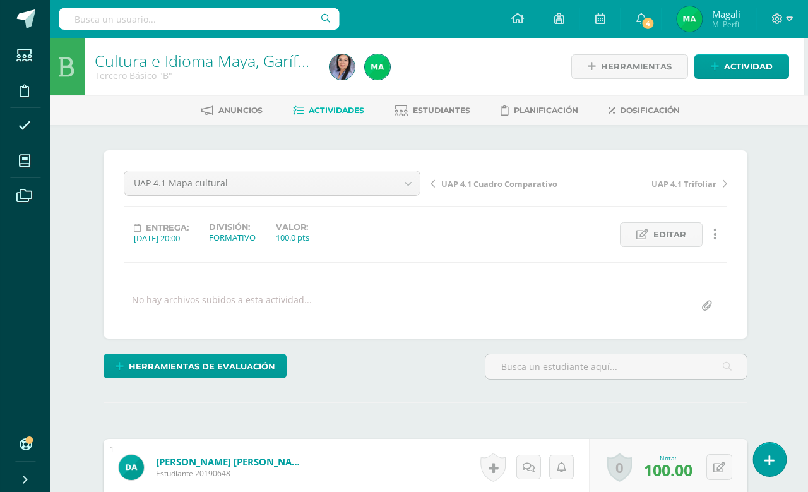
scroll to position [0, 4]
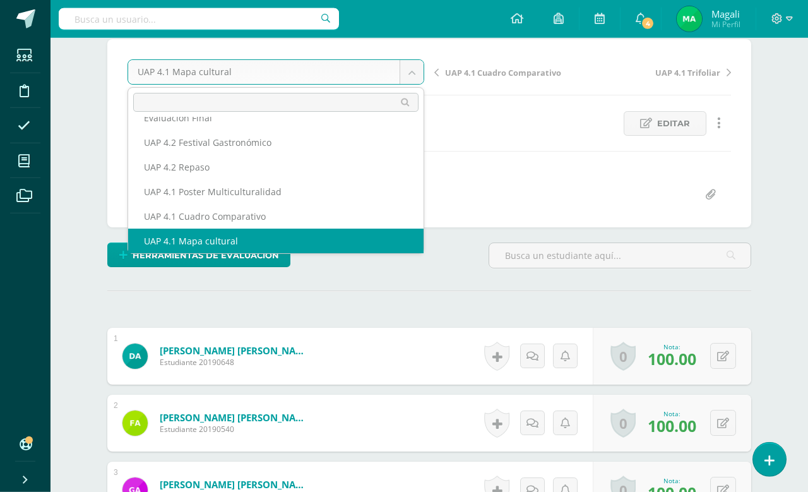
scroll to position [0, 0]
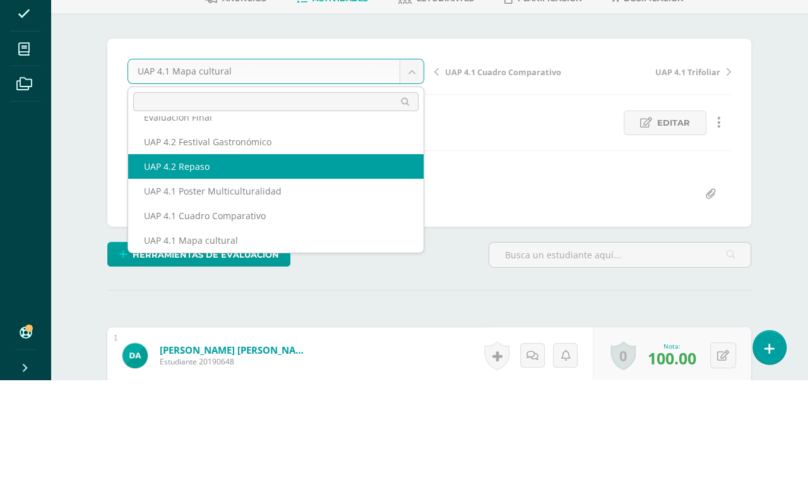
select select "/dashboard/teacher/grade-activity/227089/"
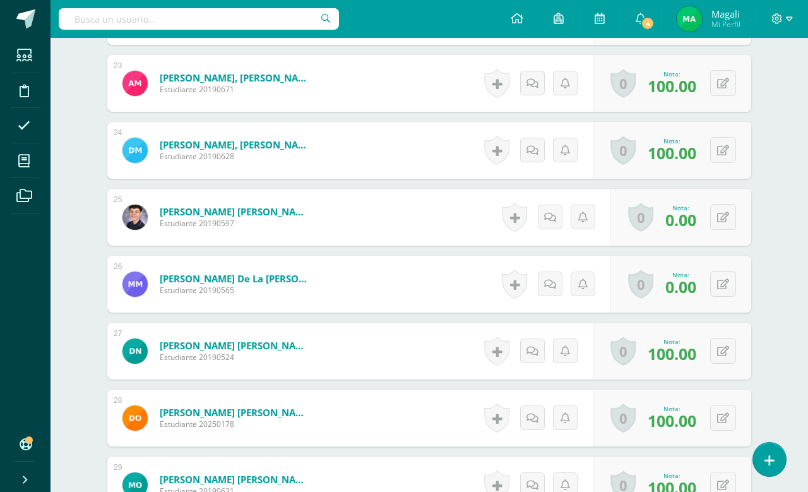
scroll to position [1856, 0]
click at [729, 283] on button at bounding box center [723, 283] width 26 height 26
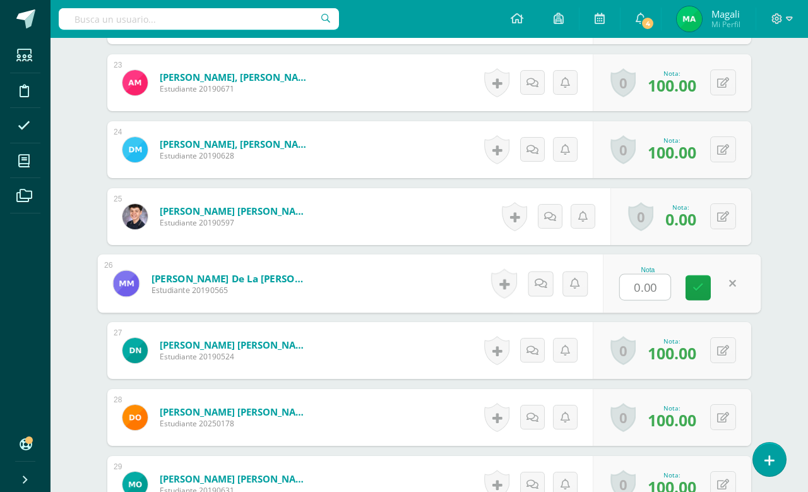
click at [634, 300] on input "0.00" at bounding box center [645, 287] width 50 height 25
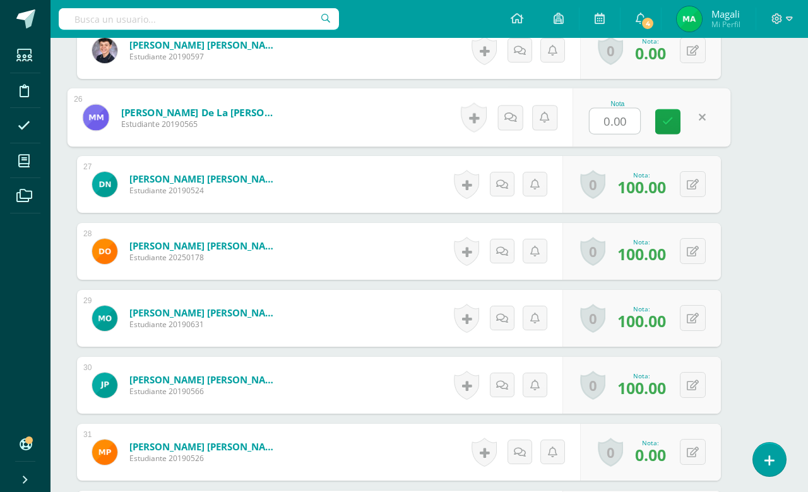
scroll to position [1856, 30]
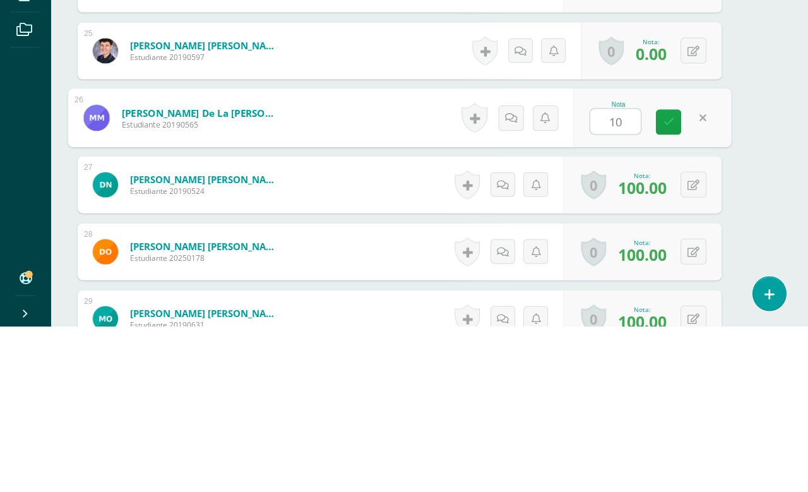
type input "100"
click at [668, 282] on icon at bounding box center [668, 287] width 11 height 11
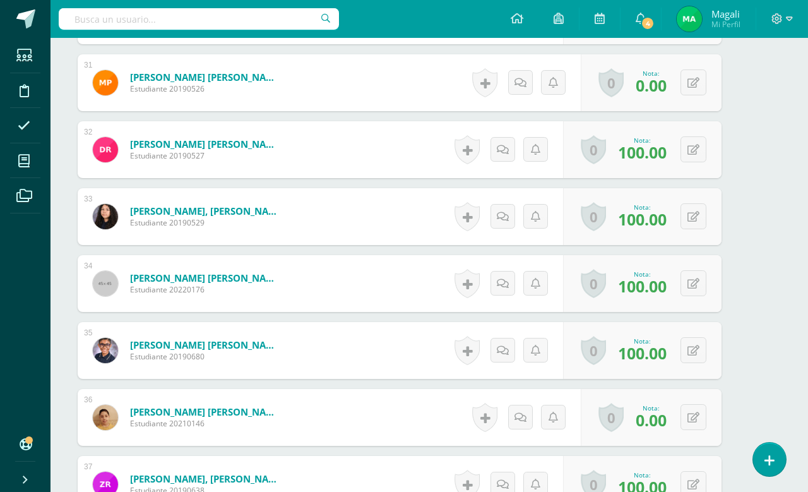
scroll to position [2430, 30]
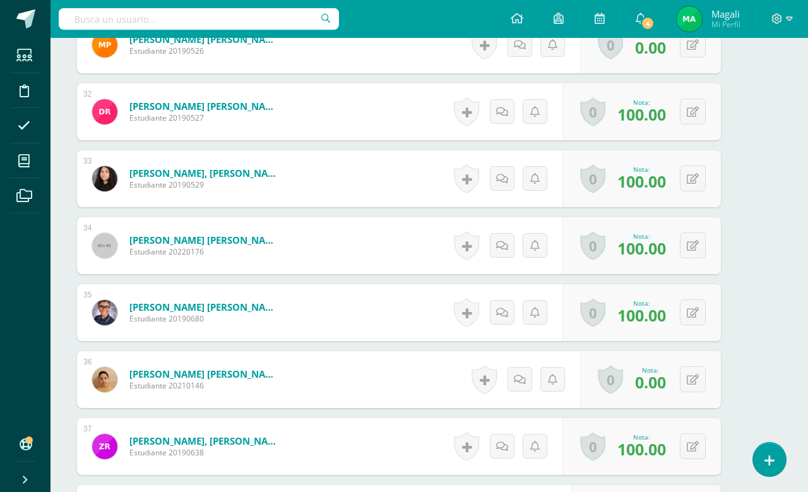
click at [691, 376] on icon at bounding box center [693, 379] width 12 height 11
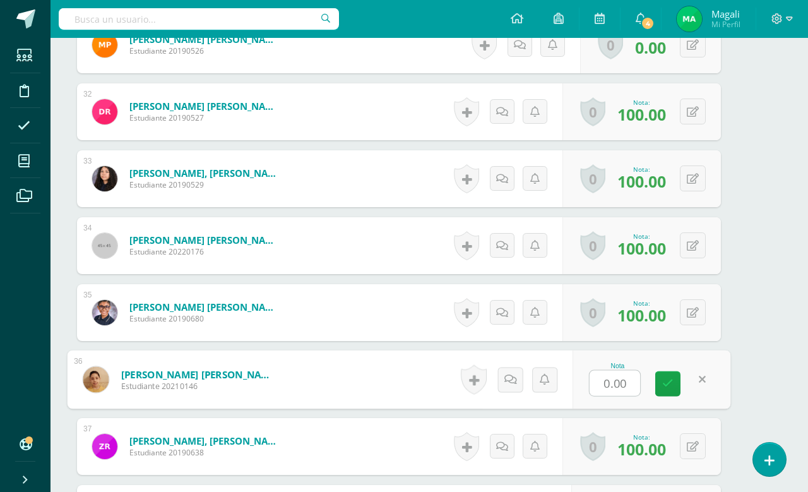
click at [633, 384] on input "0.00" at bounding box center [615, 383] width 50 height 25
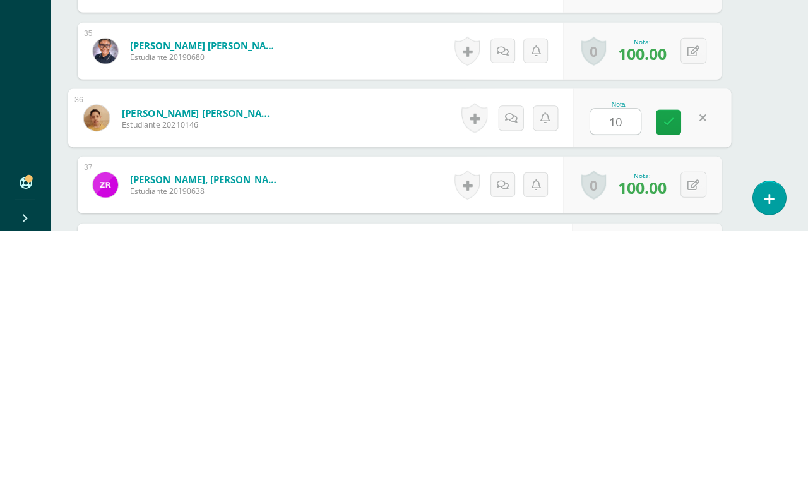
type input "1"
type input "0"
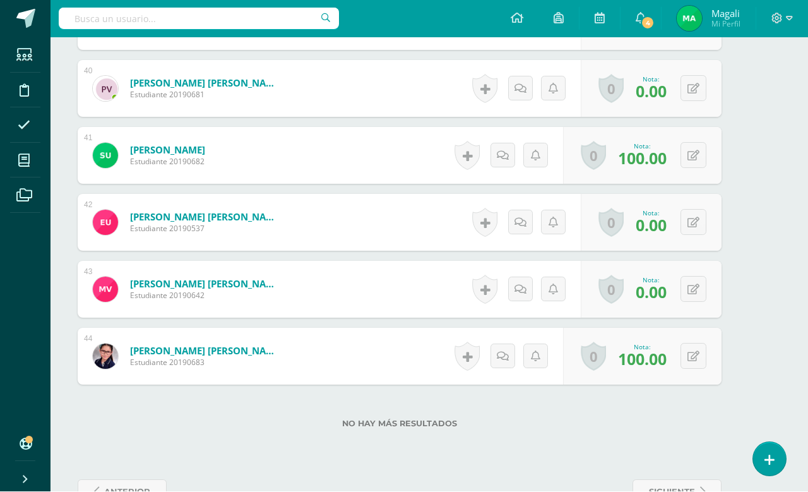
scroll to position [2988, 30]
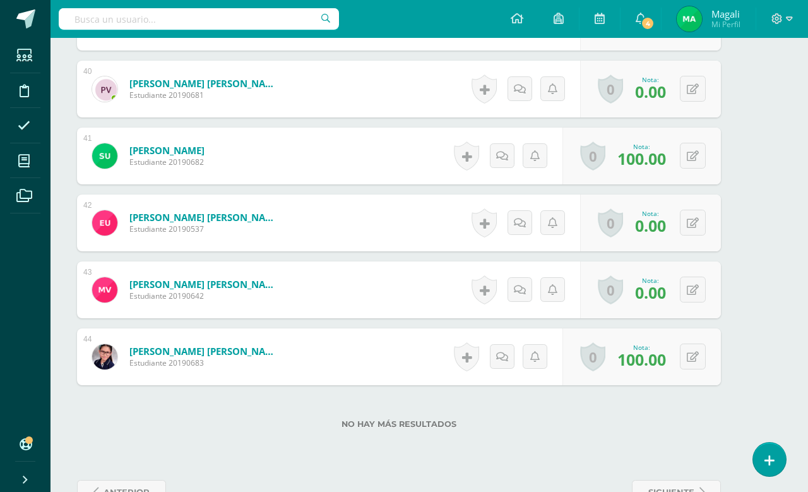
click at [690, 294] on icon at bounding box center [693, 290] width 12 height 11
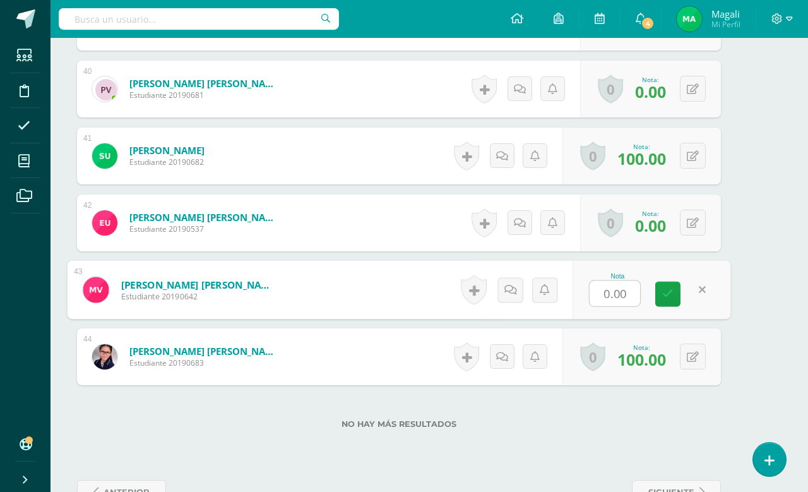
click at [609, 295] on input "0.00" at bounding box center [615, 293] width 50 height 25
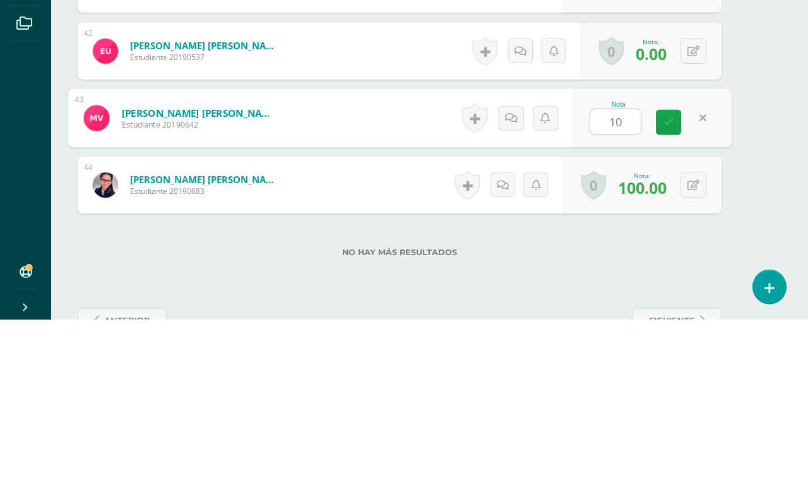
type input "100"
click at [672, 289] on icon at bounding box center [668, 294] width 11 height 11
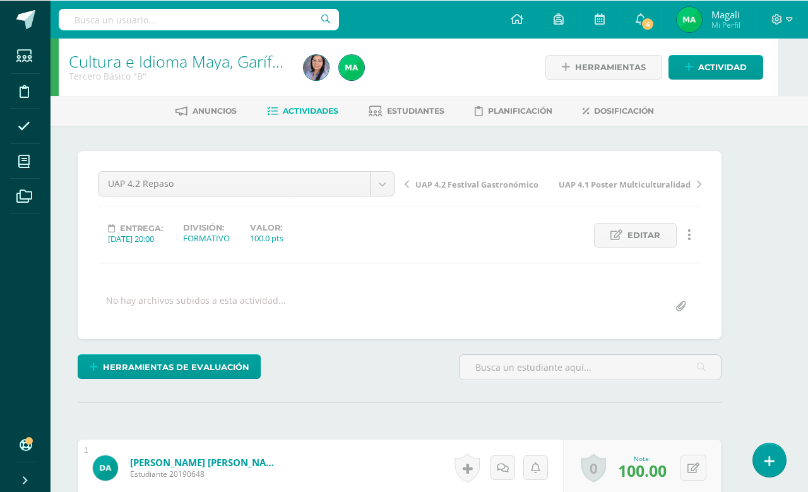
scroll to position [0, 30]
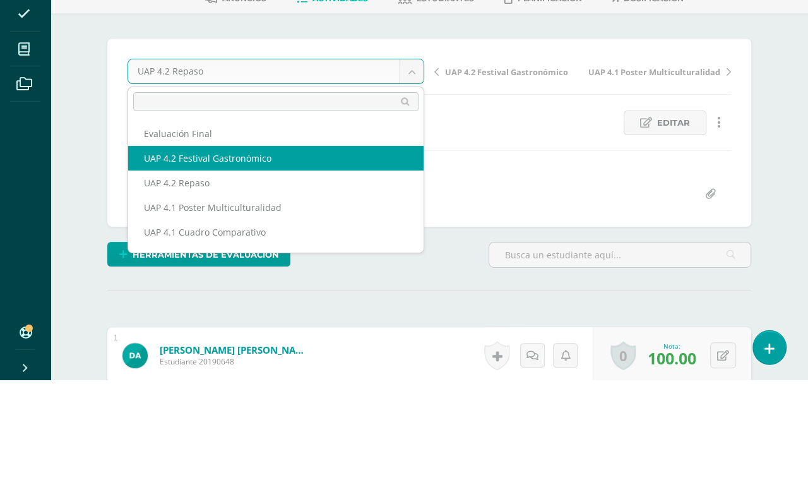
select select "/dashboard/teacher/grade-activity/227088/"
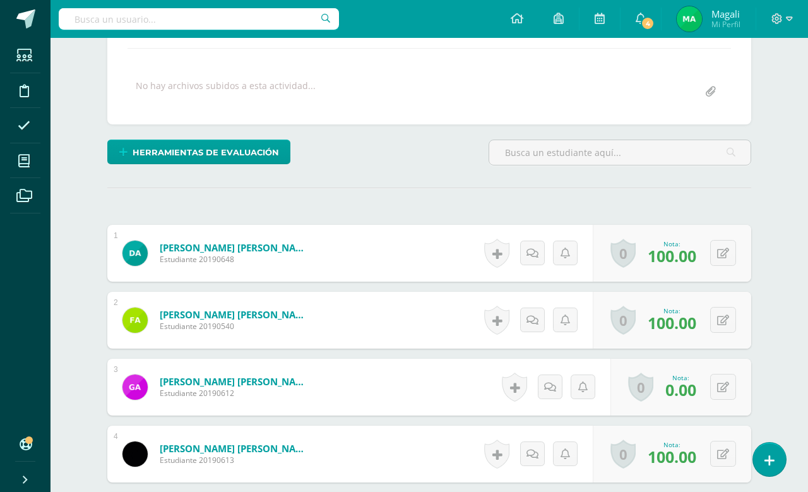
scroll to position [215, 0]
click at [720, 324] on icon at bounding box center [723, 319] width 12 height 11
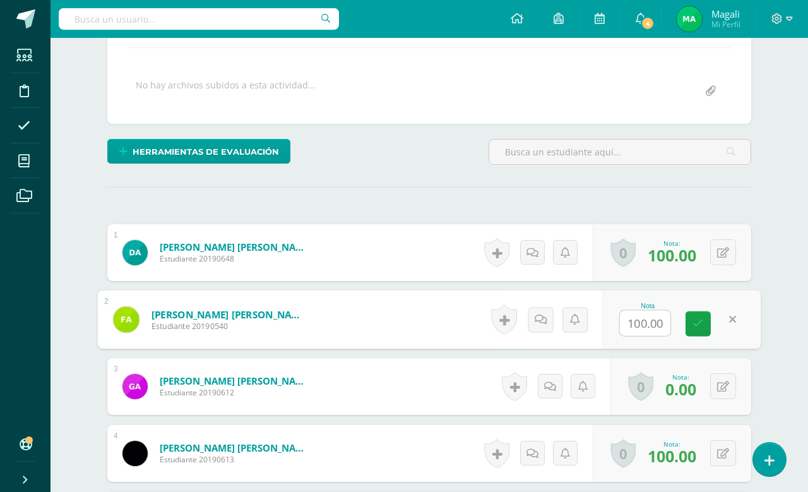
click at [720, 383] on icon at bounding box center [723, 386] width 12 height 11
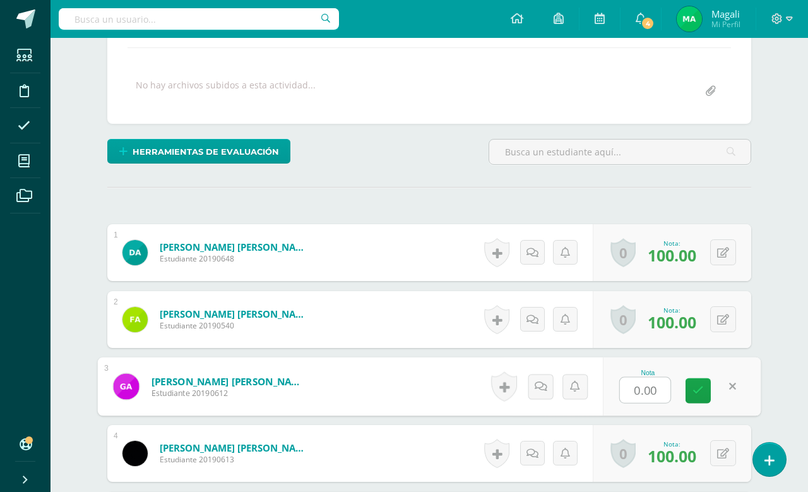
click at [648, 401] on input "0.00" at bounding box center [645, 389] width 50 height 25
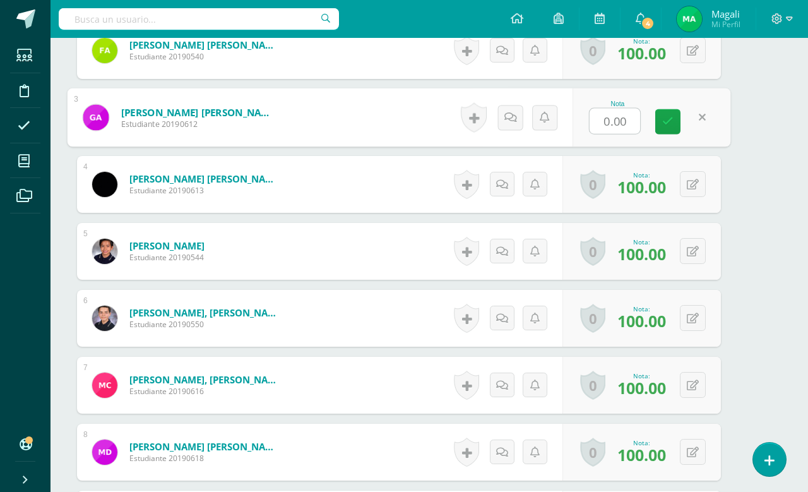
scroll to position [214, 30]
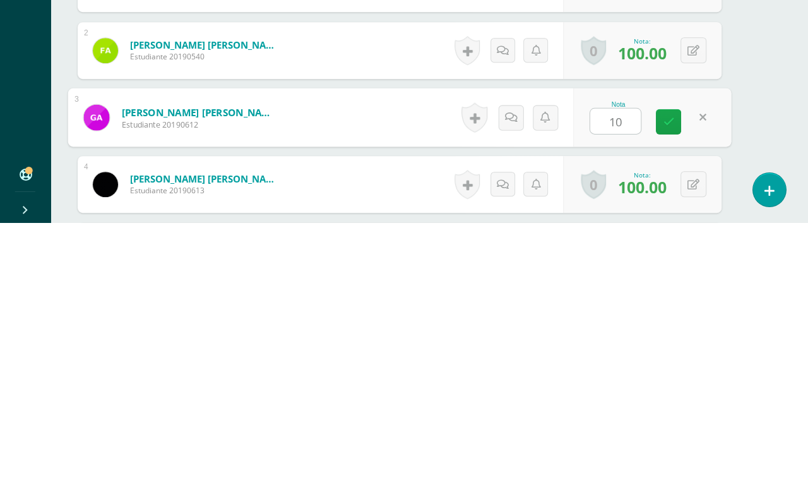
type input "100"
click at [660, 379] on link at bounding box center [668, 391] width 25 height 25
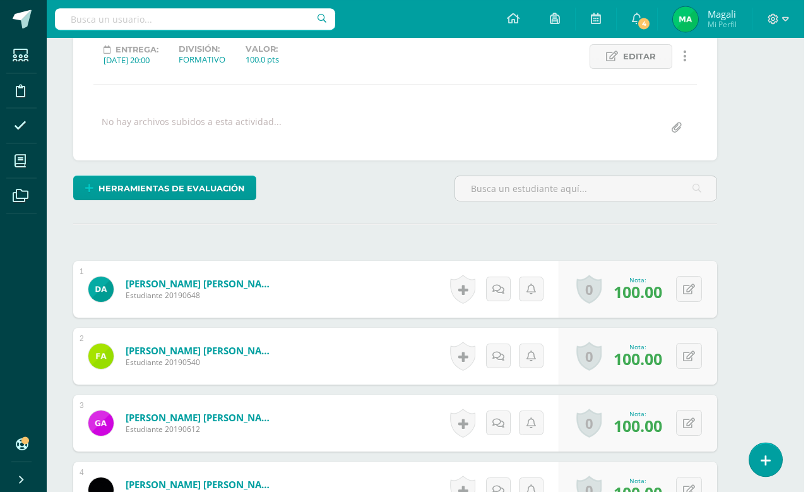
scroll to position [0, 30]
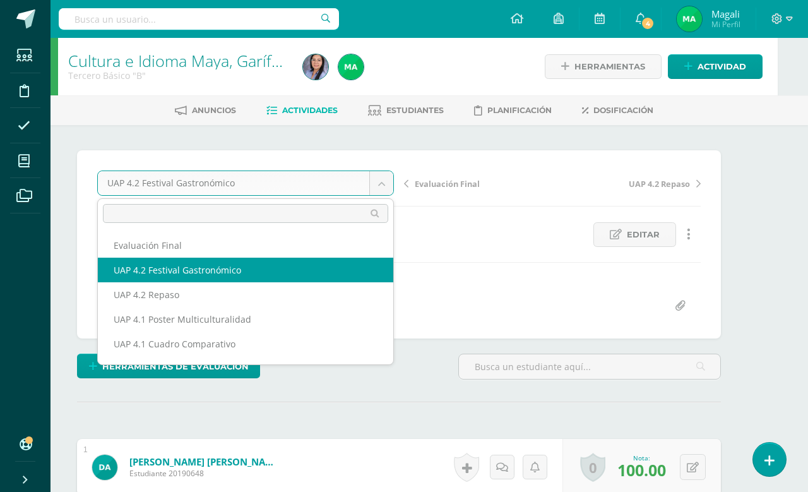
scroll to position [0, 0]
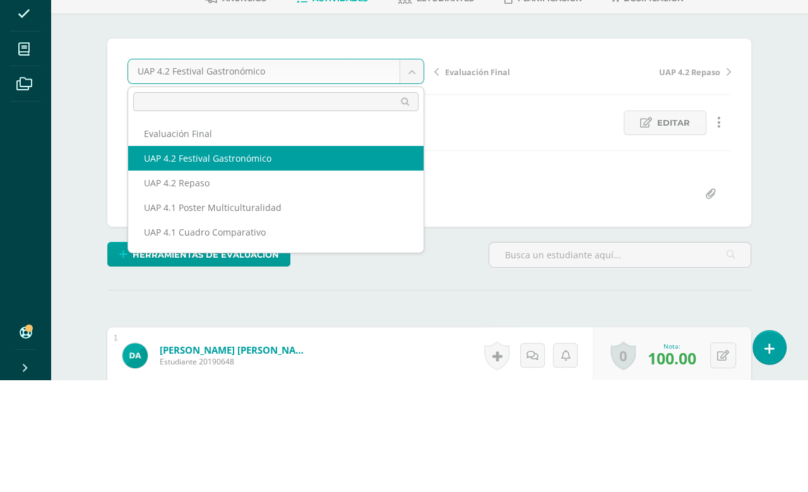
select select "/dashboard/teacher/grade-activity/227389/"
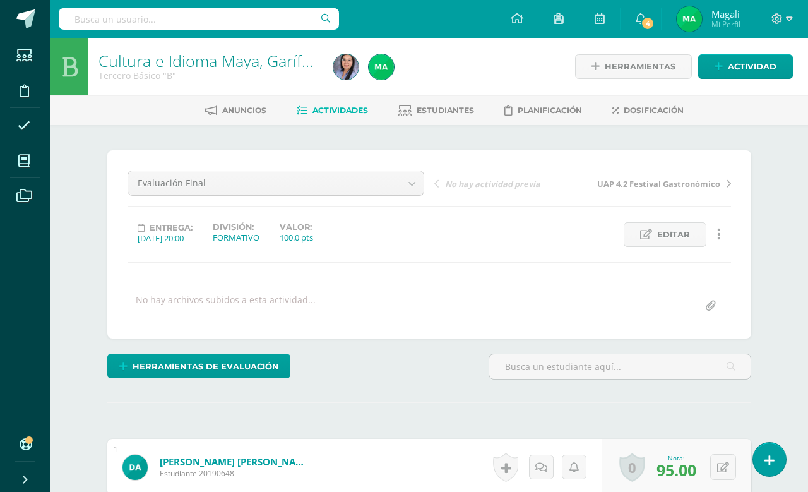
click at [21, 157] on icon at bounding box center [23, 161] width 11 height 13
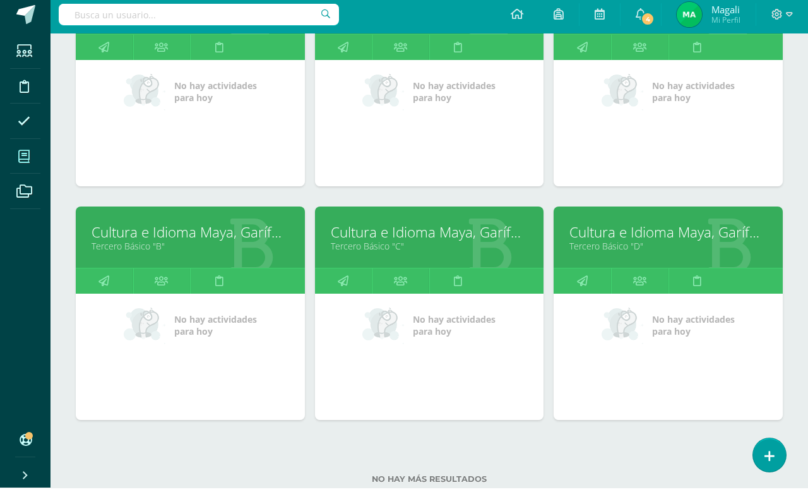
scroll to position [725, 0]
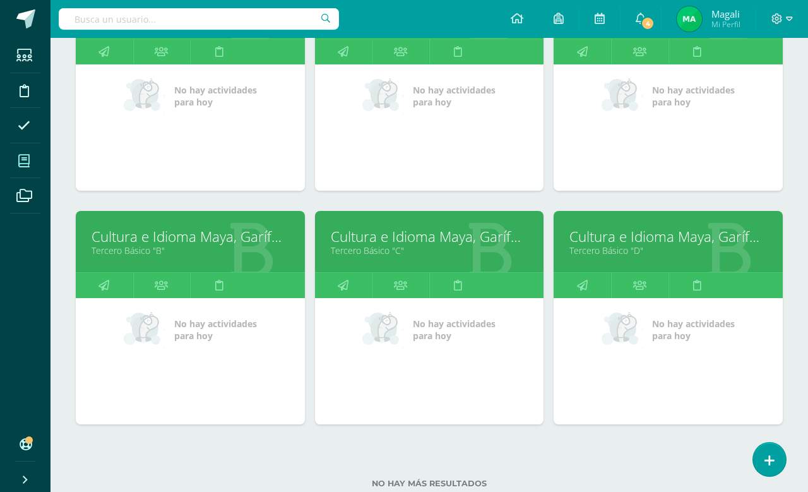
click at [456, 242] on link "Cultura e Idioma Maya, Garífuna o Xinca" at bounding box center [430, 237] width 198 height 20
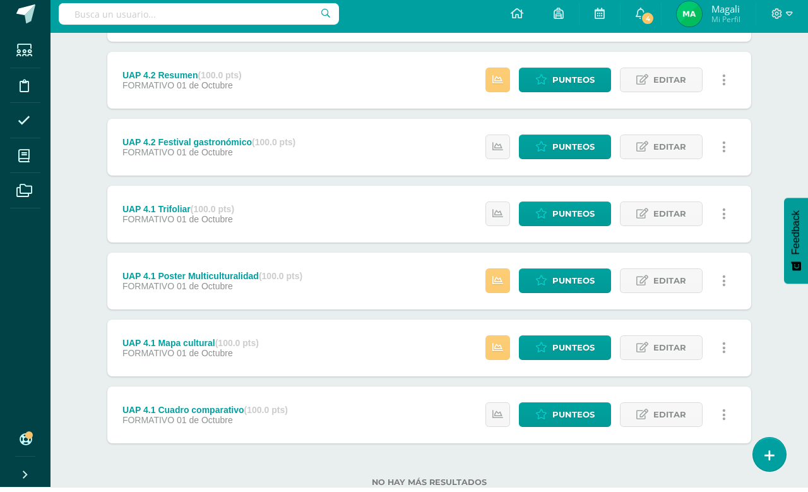
scroll to position [220, 0]
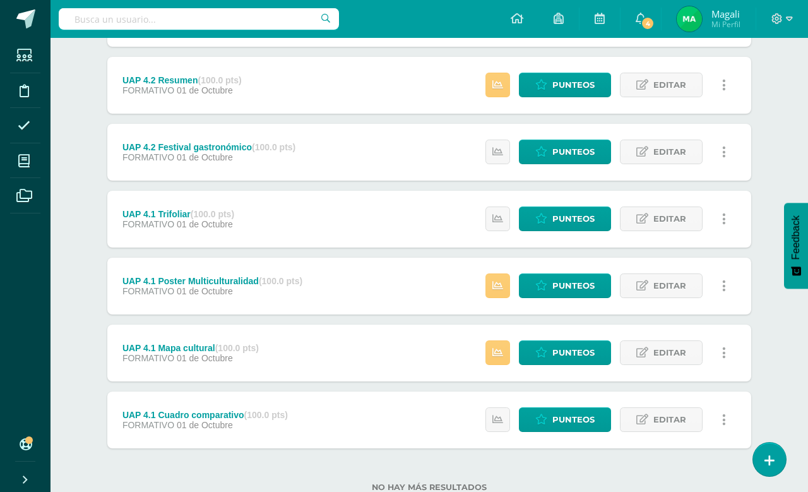
click at [563, 352] on span "Punteos" at bounding box center [573, 352] width 42 height 23
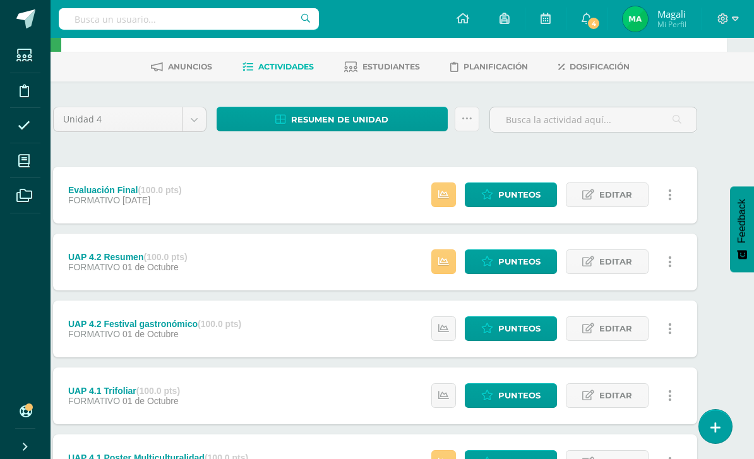
scroll to position [0, 27]
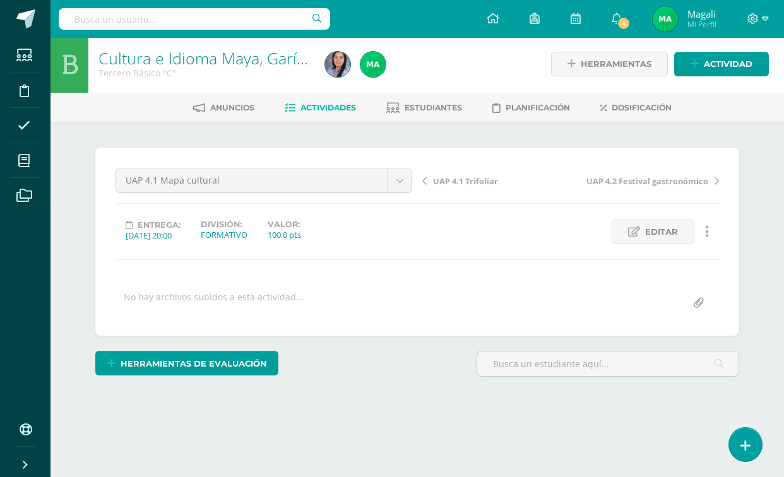
click at [395, 178] on body "Estudiantes Disciplina Asistencia Mis cursos Archivos Soporte Ayuda Reportar un…" at bounding box center [392, 247] width 784 height 500
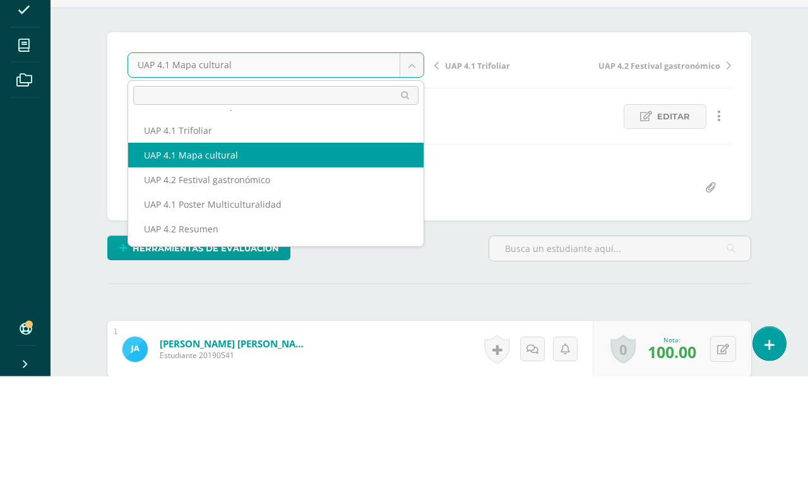
scroll to position [46, 0]
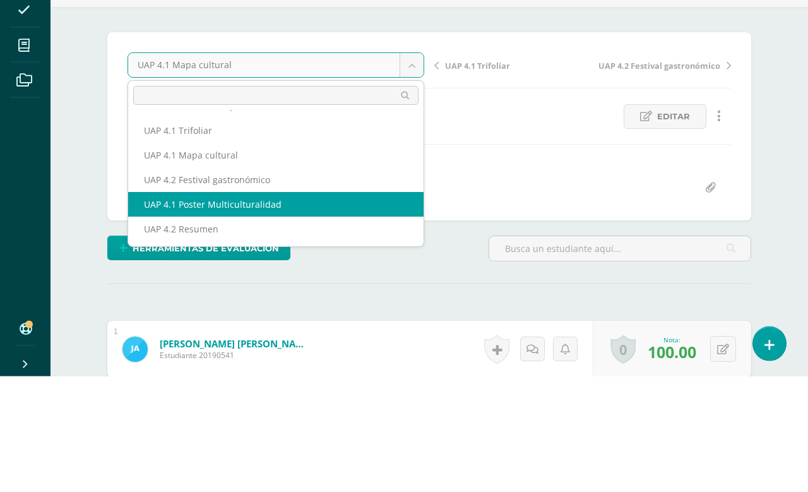
select select "/dashboard/teacher/grade-activity/227162/"
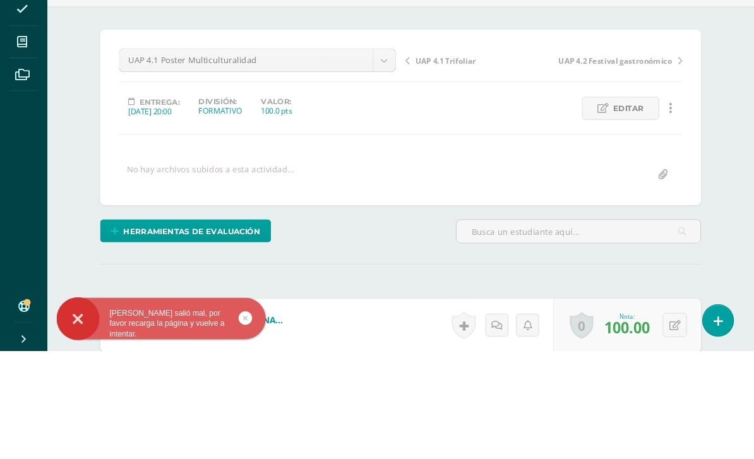
scroll to position [0, 0]
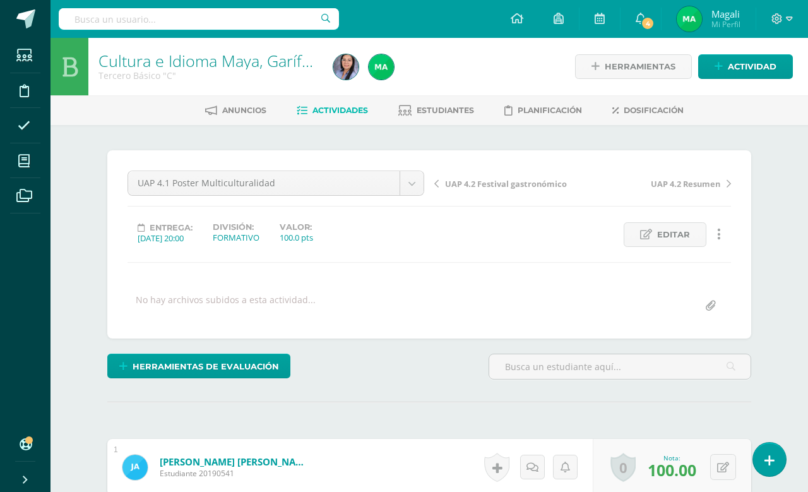
scroll to position [1, 0]
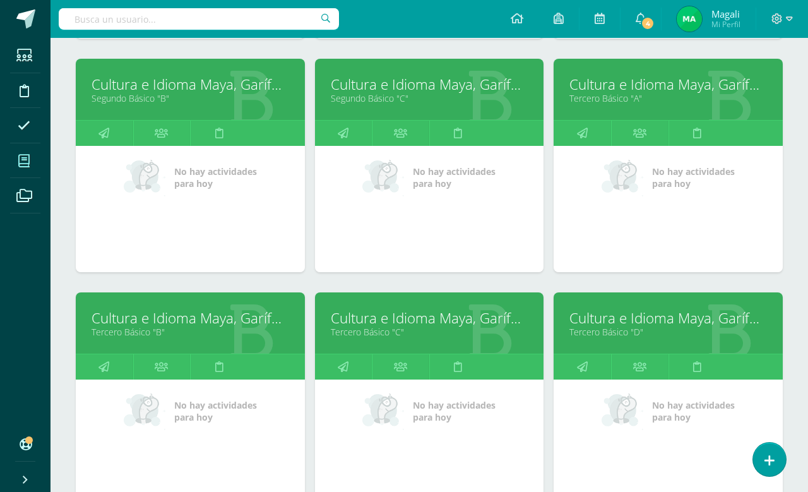
scroll to position [725, 0]
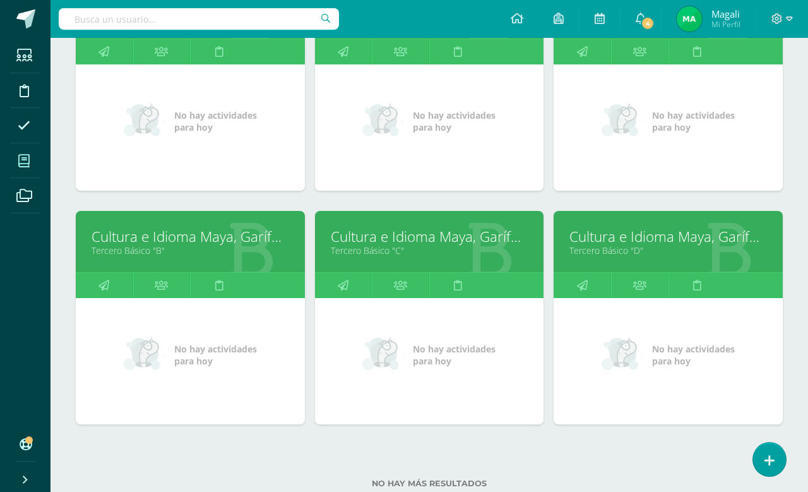
click at [139, 243] on link "Cultura e Idioma Maya, Garífuna o Xinca" at bounding box center [191, 237] width 198 height 20
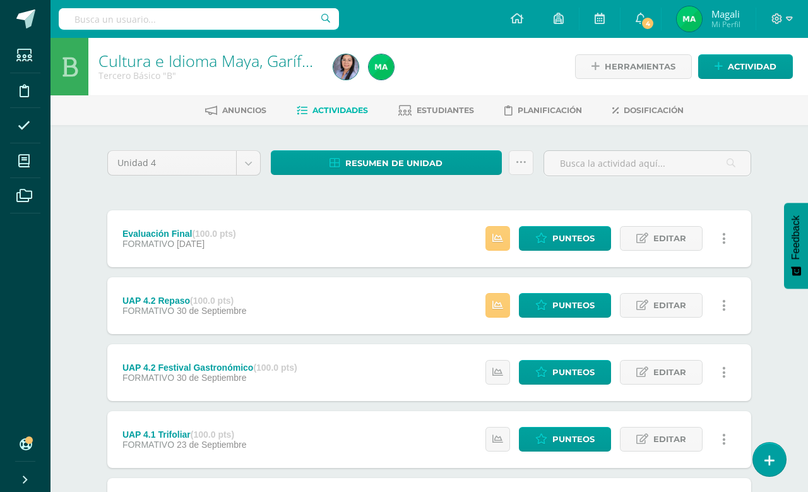
click at [433, 115] on span "Estudiantes" at bounding box center [445, 109] width 57 height 9
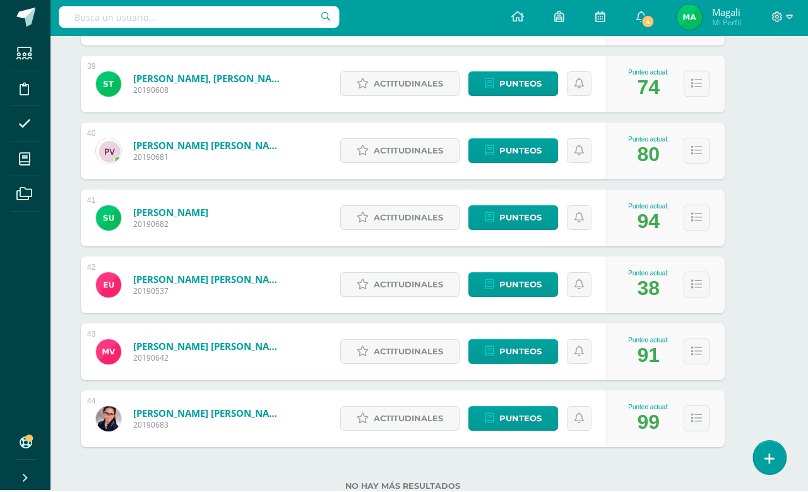
scroll to position [2760, 27]
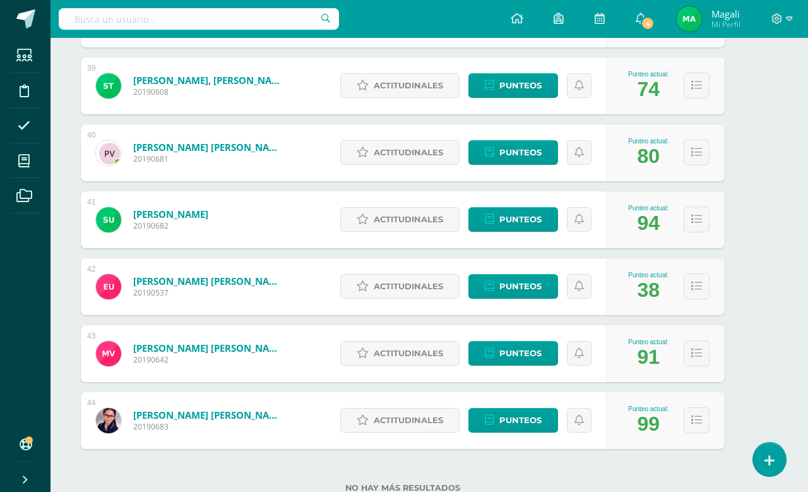
click at [527, 292] on span "Punteos" at bounding box center [520, 286] width 42 height 23
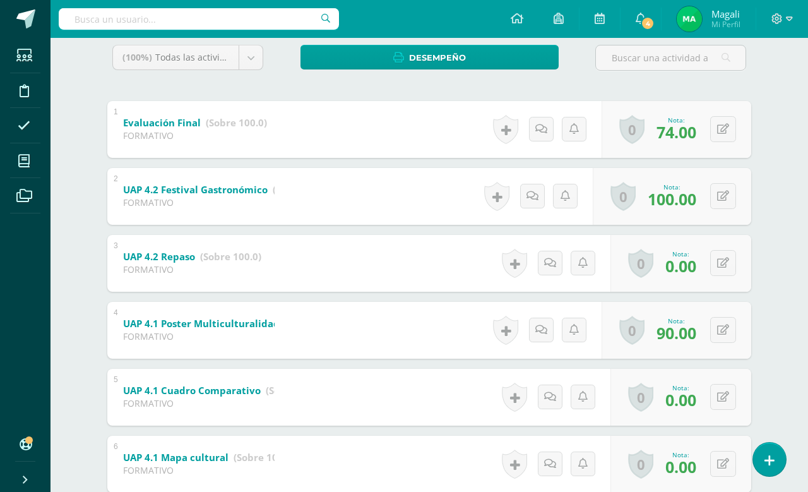
scroll to position [214, 0]
click at [721, 191] on icon at bounding box center [723, 196] width 12 height 11
click at [636, 205] on input "100.00" at bounding box center [645, 199] width 50 height 25
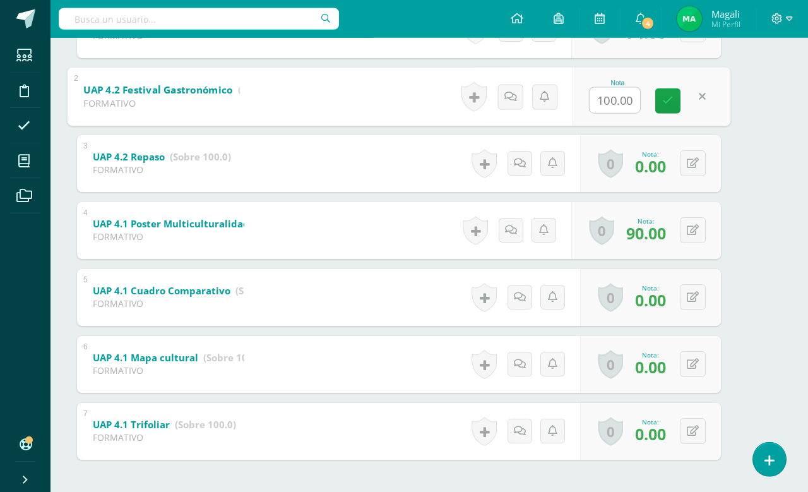
scroll to position [214, 30]
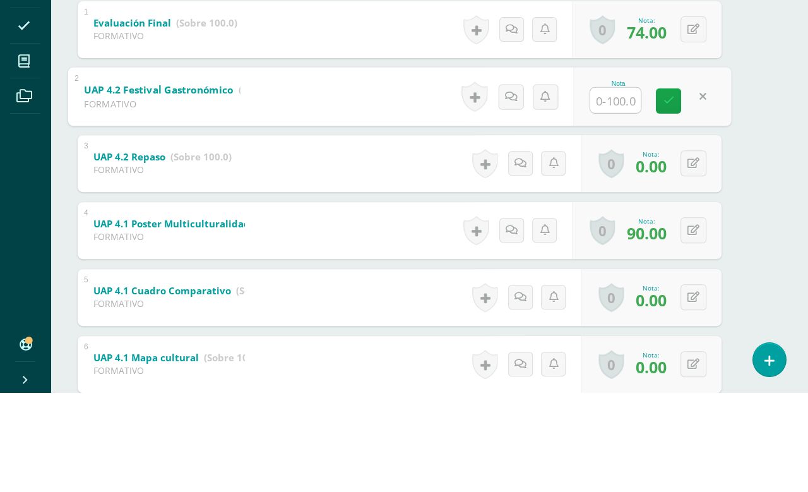
type input "0"
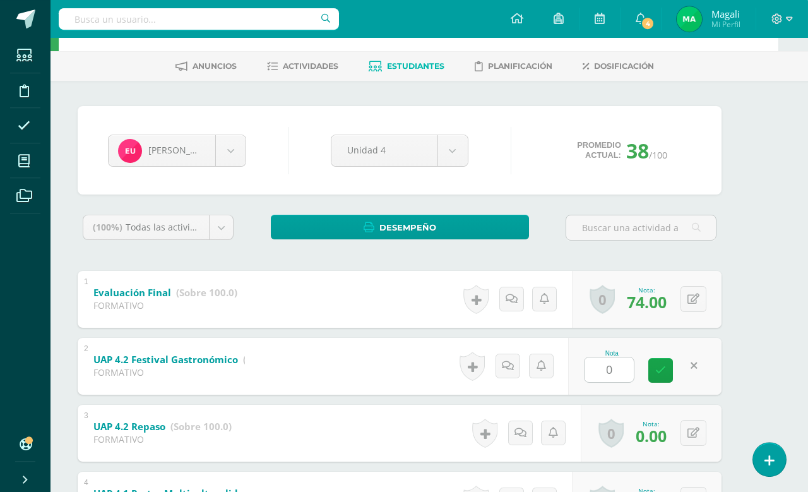
scroll to position [38, 30]
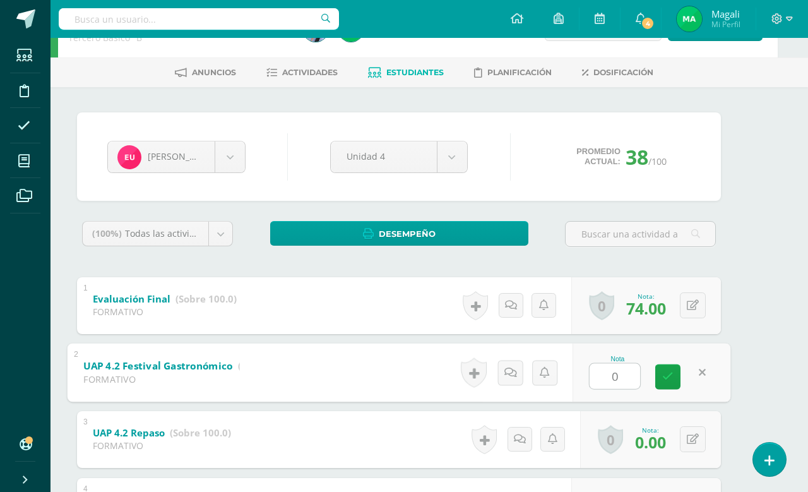
click at [660, 375] on link at bounding box center [667, 376] width 25 height 25
click at [694, 304] on icon at bounding box center [693, 305] width 12 height 11
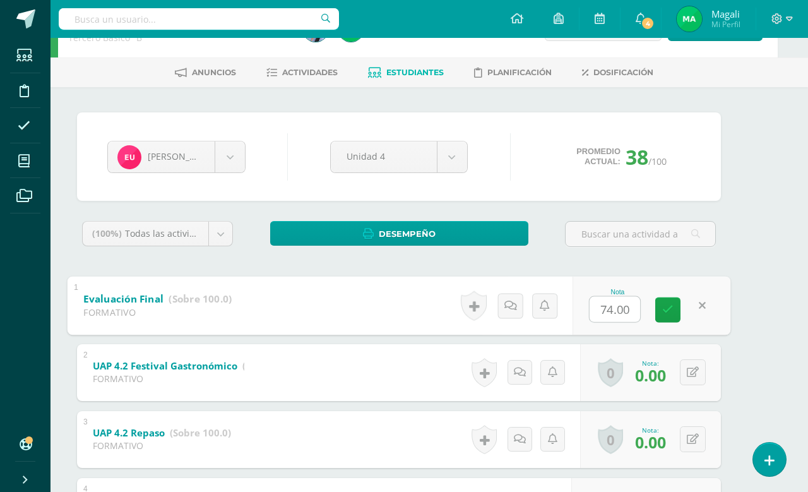
click at [615, 305] on input "74.00" at bounding box center [615, 308] width 50 height 25
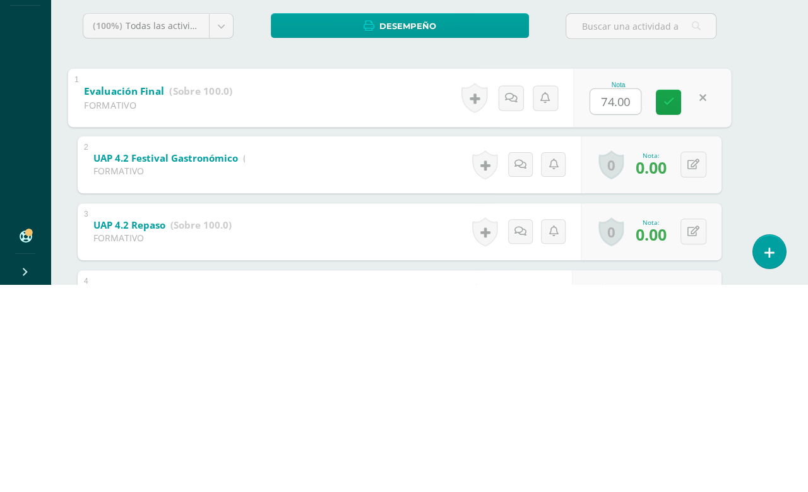
type input "0"
click at [656, 297] on link at bounding box center [668, 309] width 25 height 25
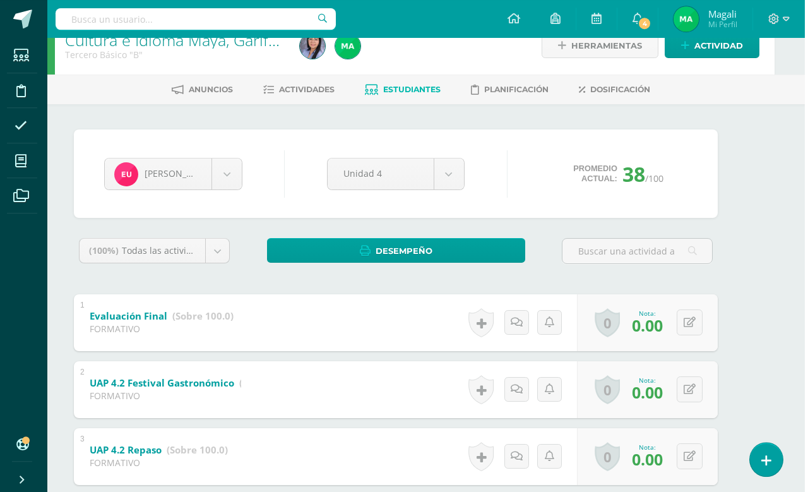
scroll to position [0, 30]
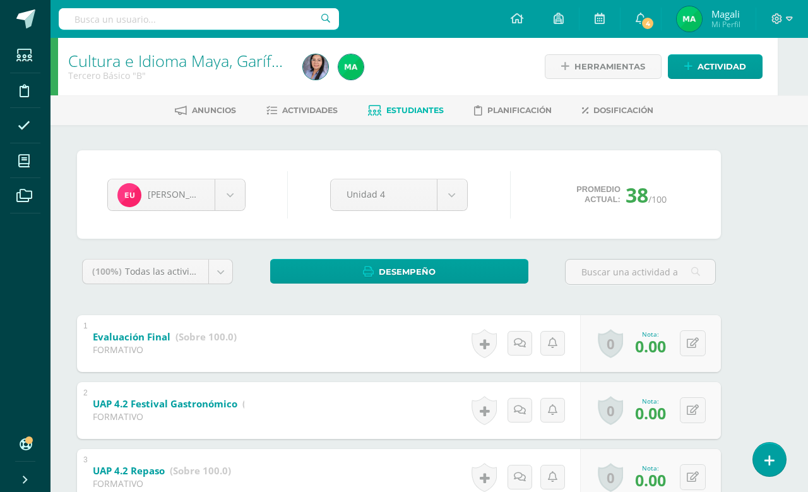
click at [18, 170] on span at bounding box center [24, 160] width 28 height 28
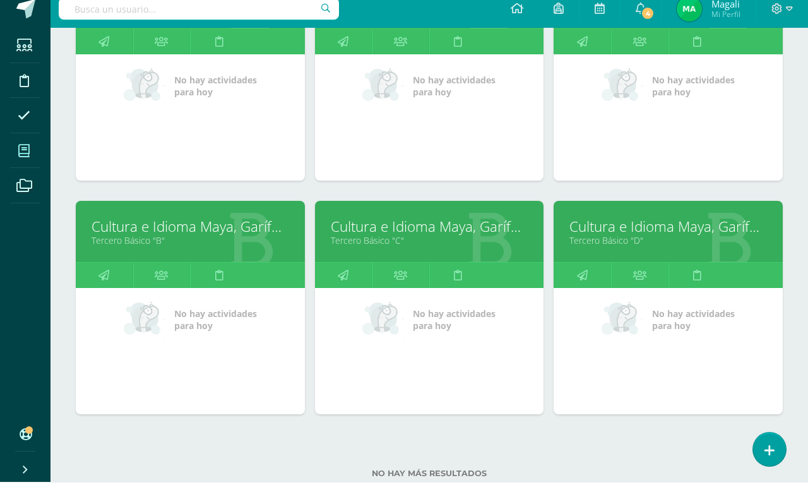
scroll to position [725, 0]
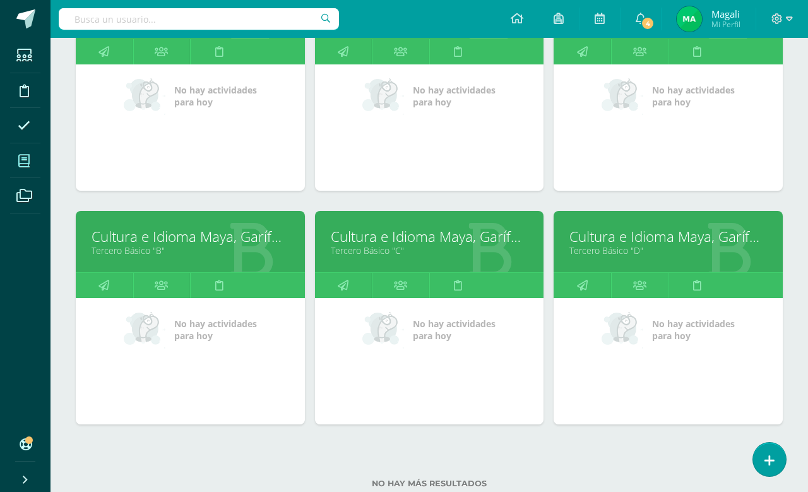
click at [424, 234] on link "Cultura e Idioma Maya, Garífuna o Xinca" at bounding box center [430, 237] width 198 height 20
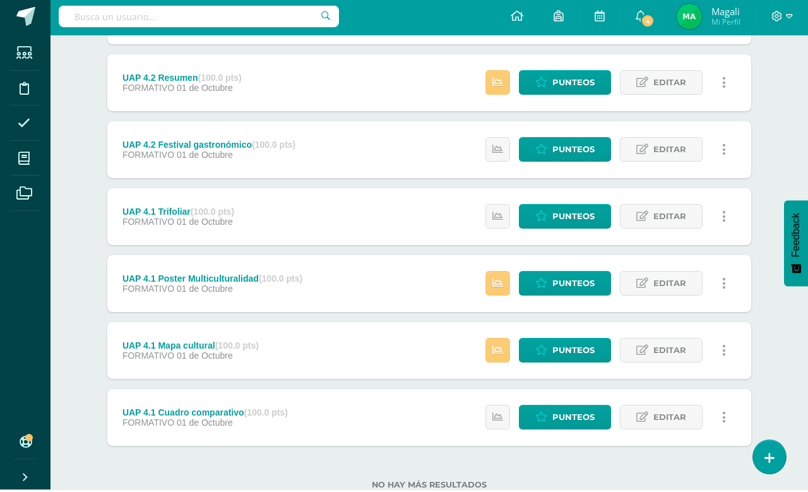
scroll to position [220, 0]
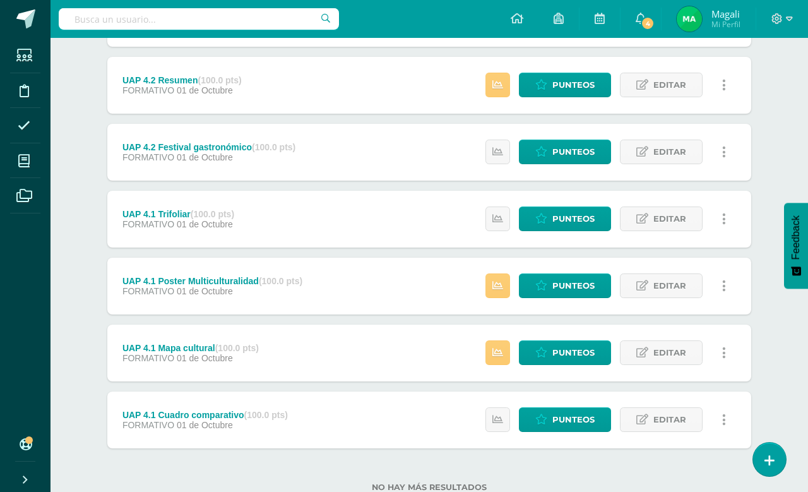
click at [569, 286] on span "Punteos" at bounding box center [573, 285] width 42 height 23
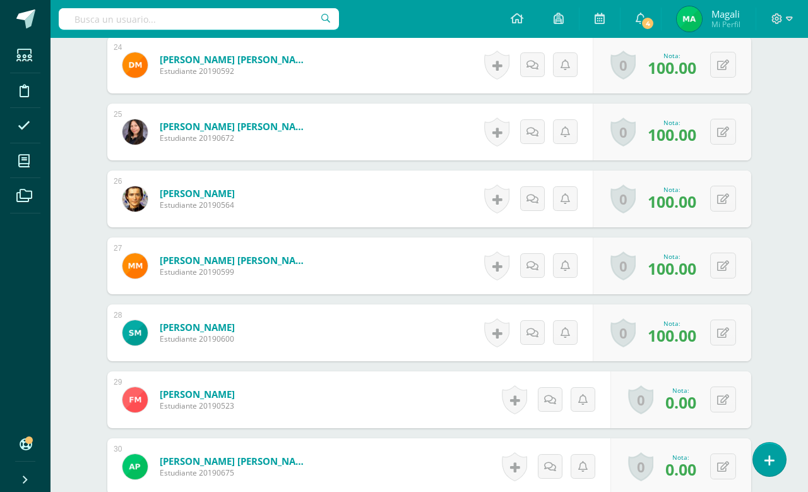
scroll to position [1940, 0]
click at [720, 406] on icon at bounding box center [723, 400] width 12 height 11
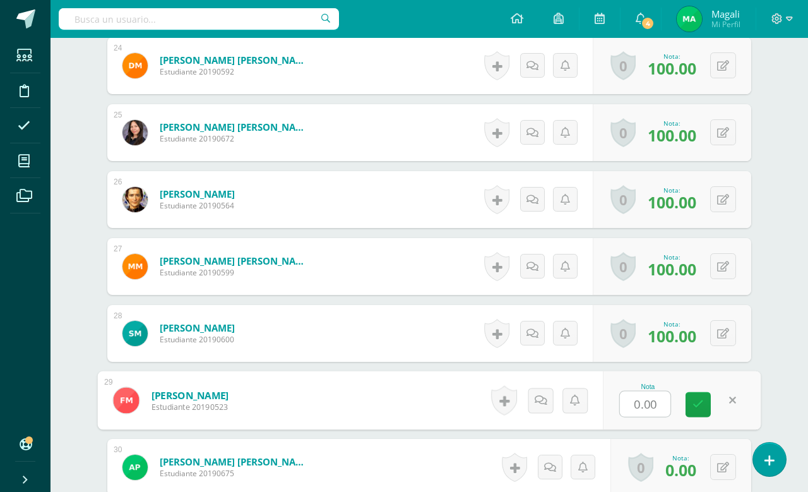
click at [634, 402] on input "0.00" at bounding box center [645, 403] width 50 height 25
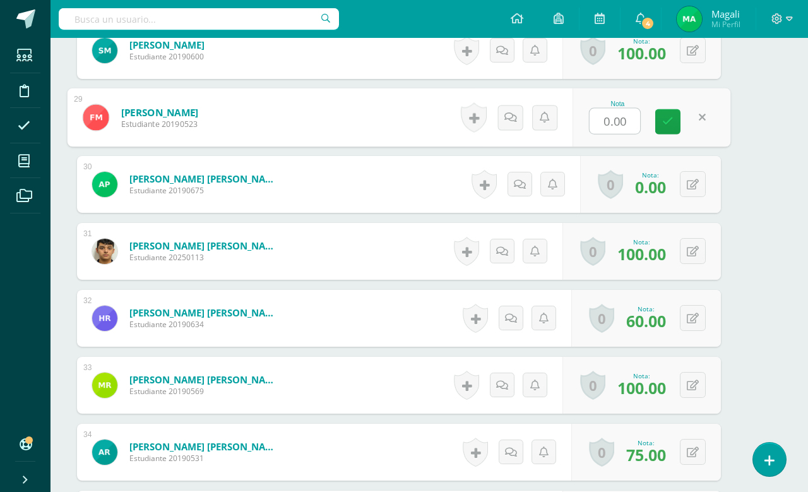
scroll to position [1940, 30]
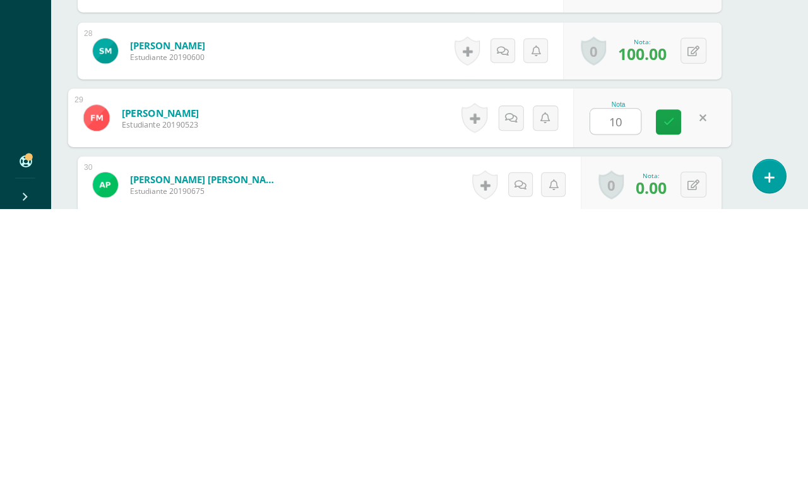
type input "100"
click at [663, 393] on link at bounding box center [668, 405] width 25 height 25
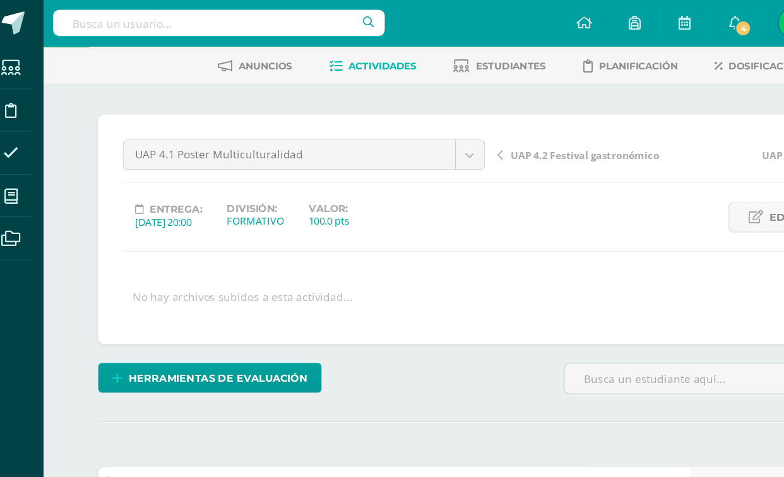
scroll to position [55, 0]
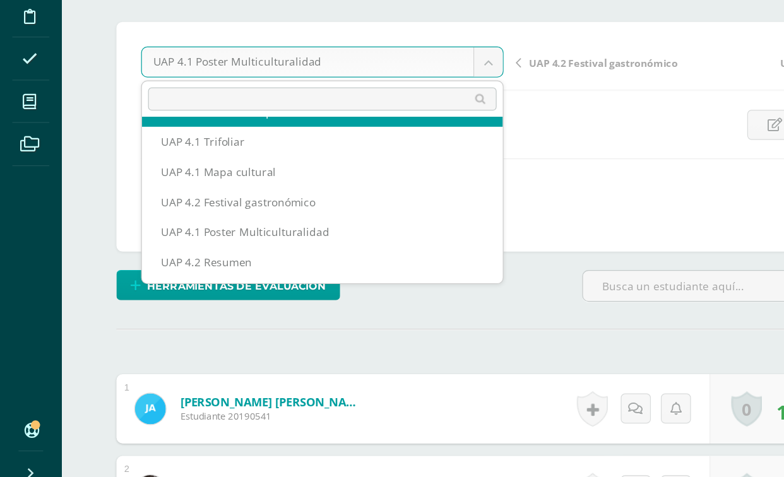
scroll to position [46, 0]
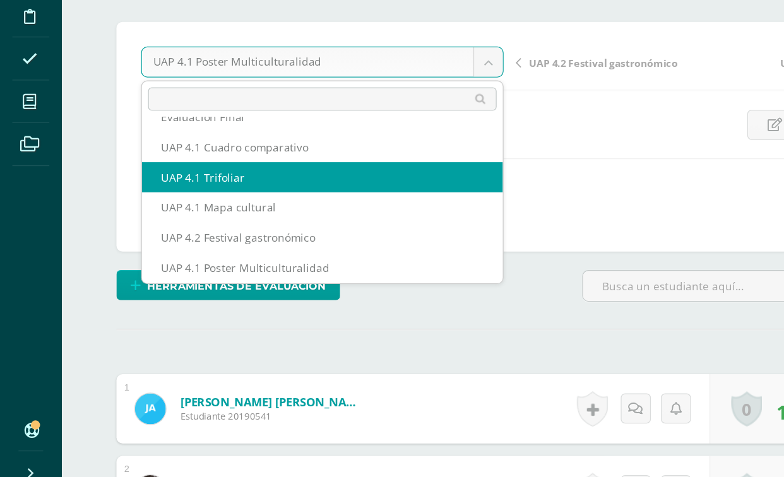
scroll to position [16, 0]
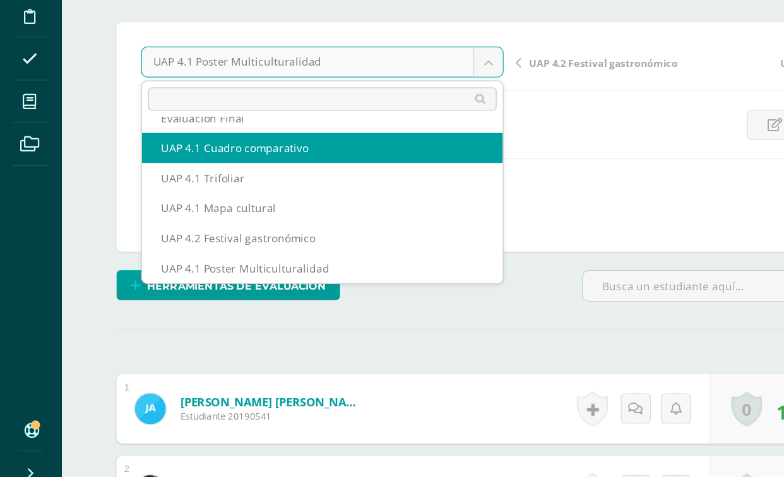
select select "/dashboard/teacher/grade-activity/227163/"
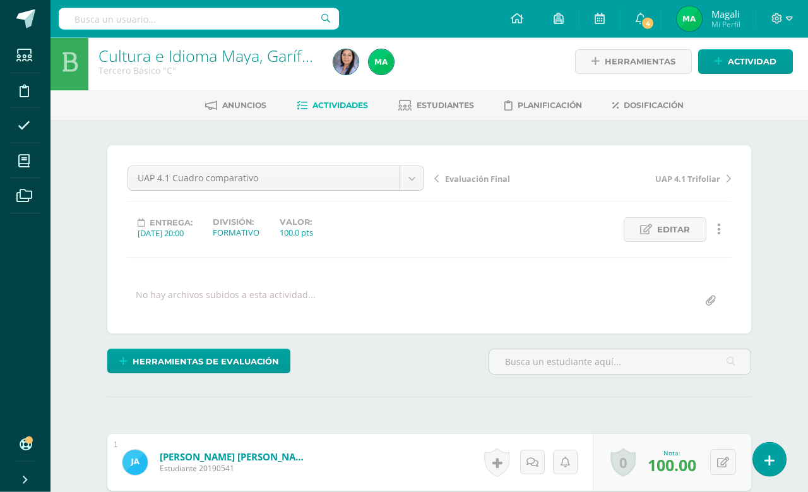
scroll to position [6, 0]
click at [31, 165] on span at bounding box center [24, 160] width 28 height 28
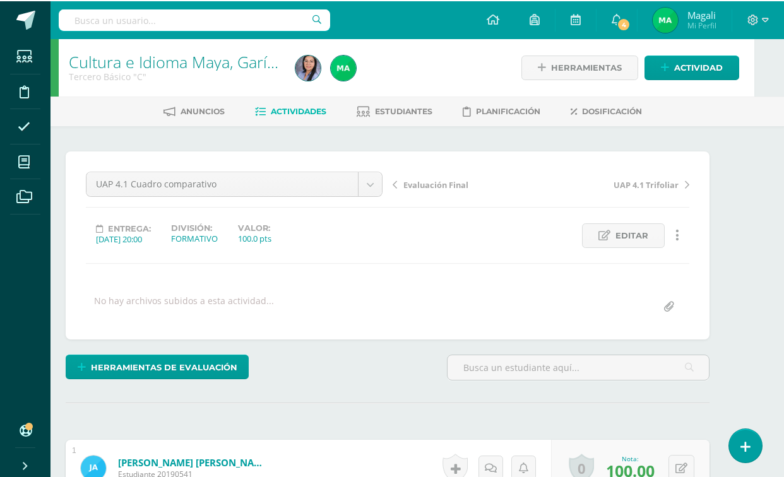
scroll to position [0, 30]
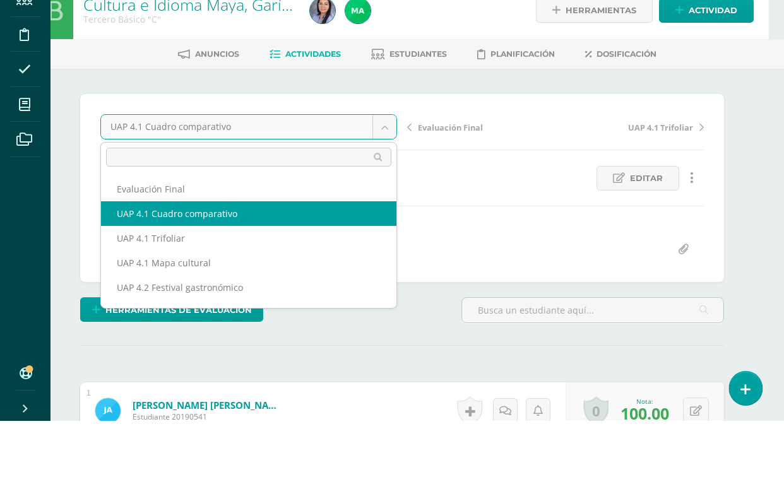
scroll to position [0, 0]
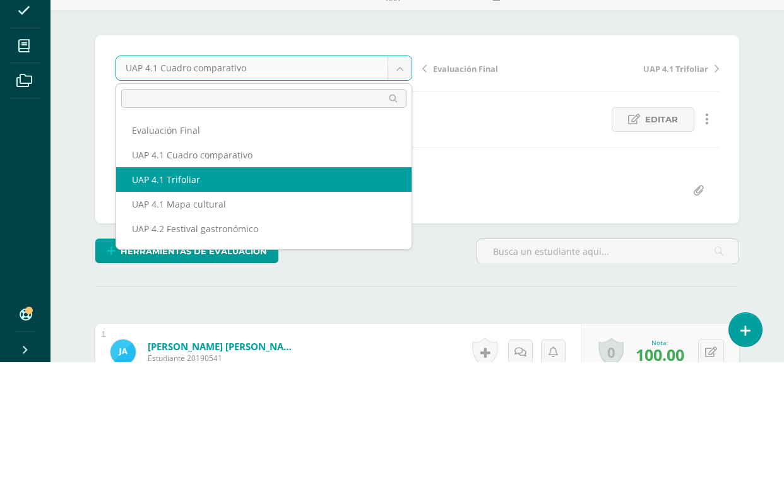
select select "/dashboard/teacher/grade-activity/227164/"
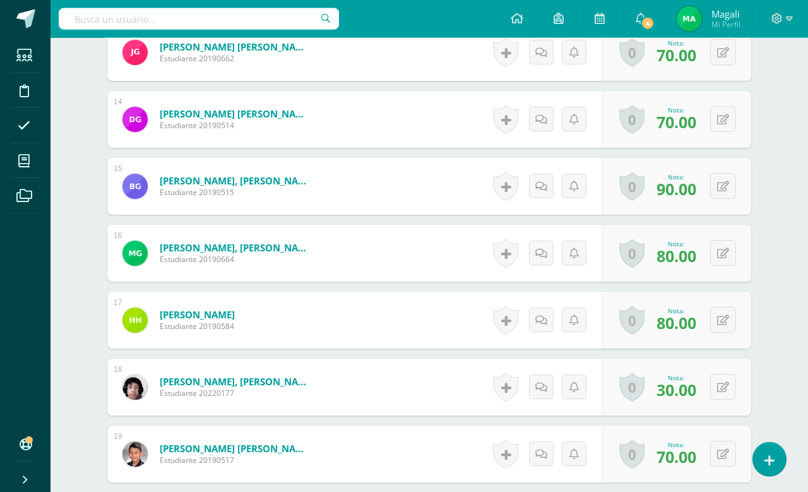
scroll to position [1228, 0]
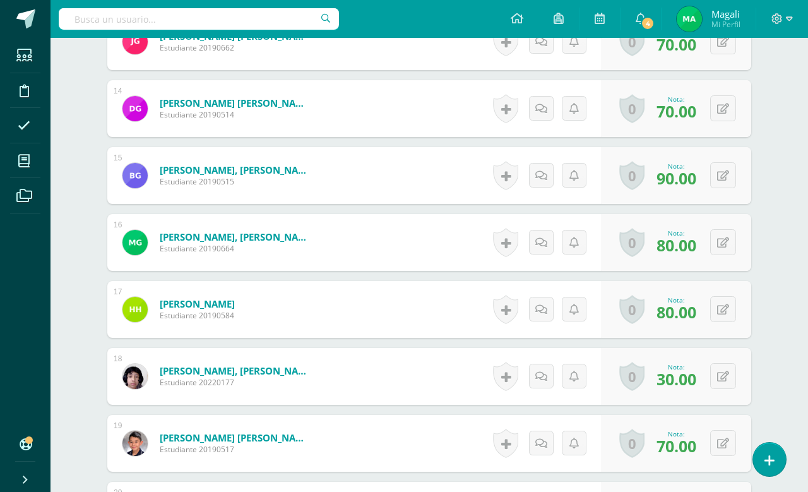
click at [725, 376] on icon at bounding box center [723, 376] width 12 height 11
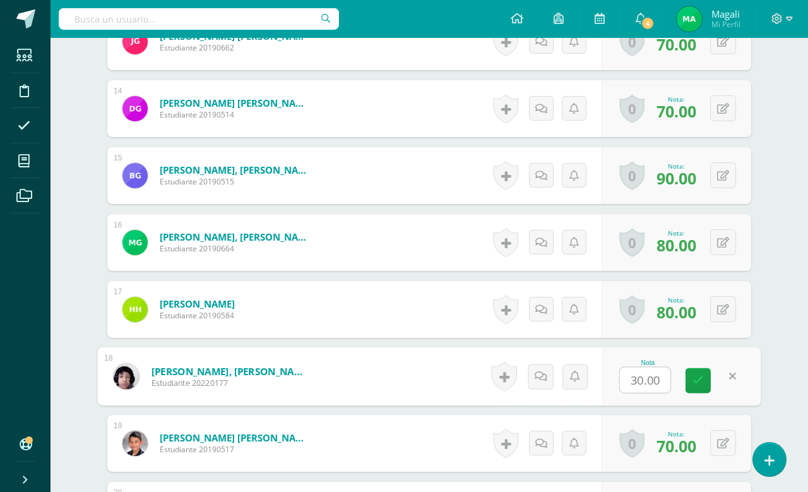
click at [631, 377] on input "30.00" at bounding box center [645, 379] width 50 height 25
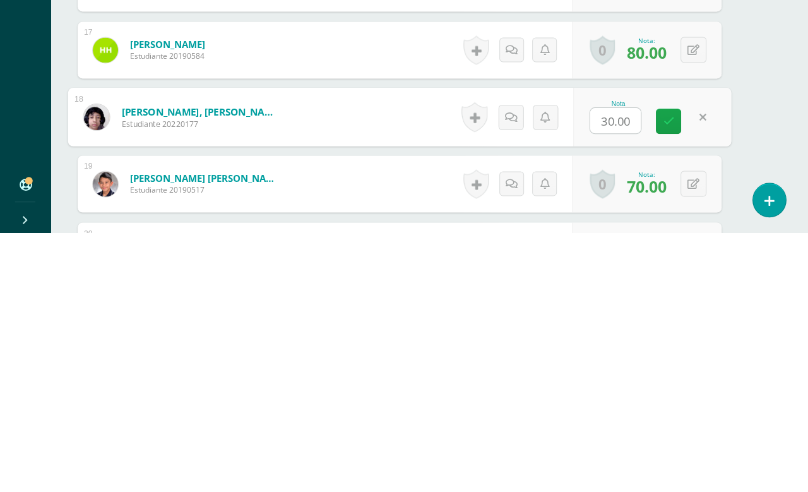
type input "0"
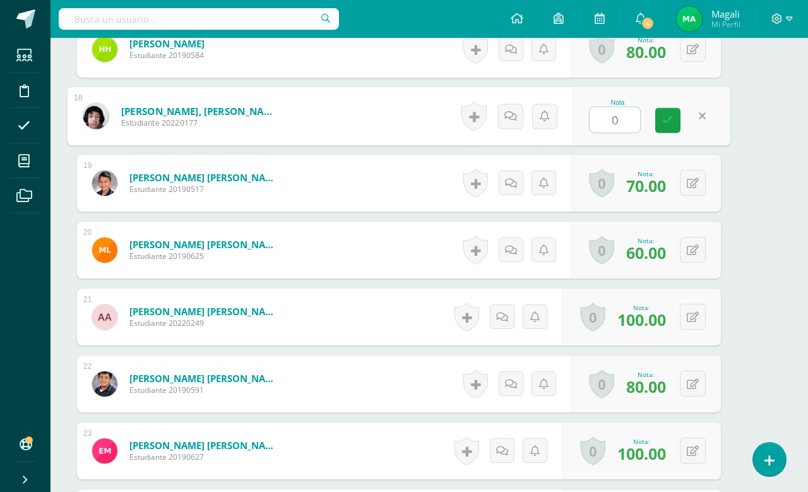
click at [661, 121] on link at bounding box center [667, 120] width 25 height 25
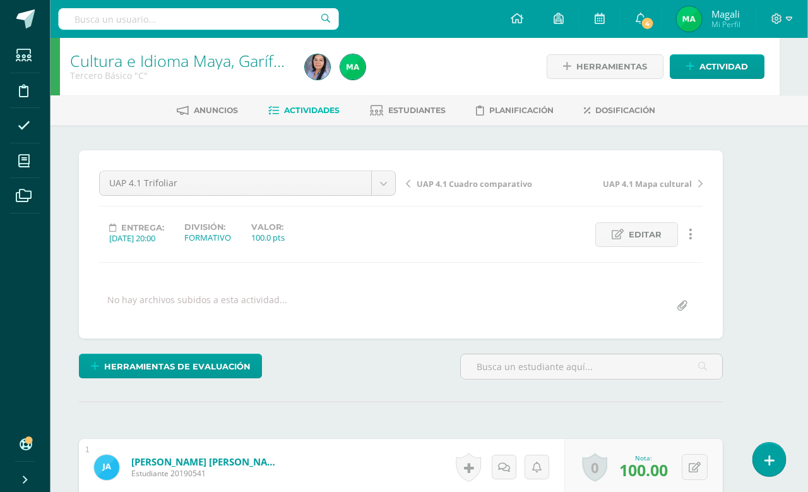
scroll to position [0, 28]
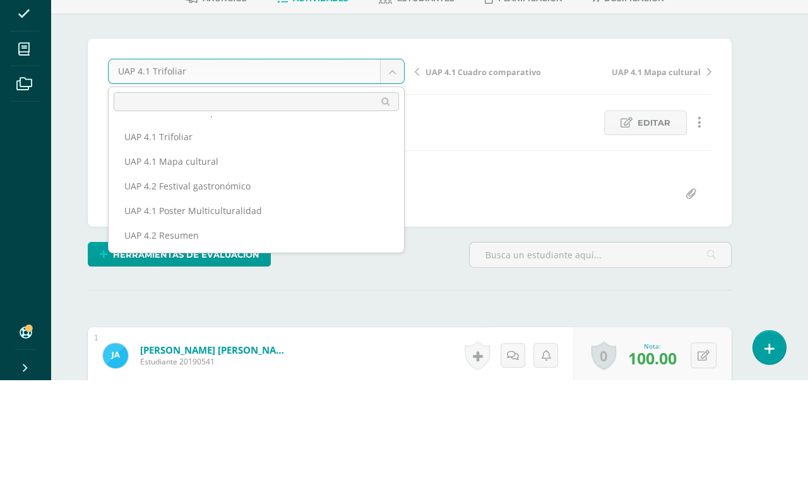
scroll to position [46, 0]
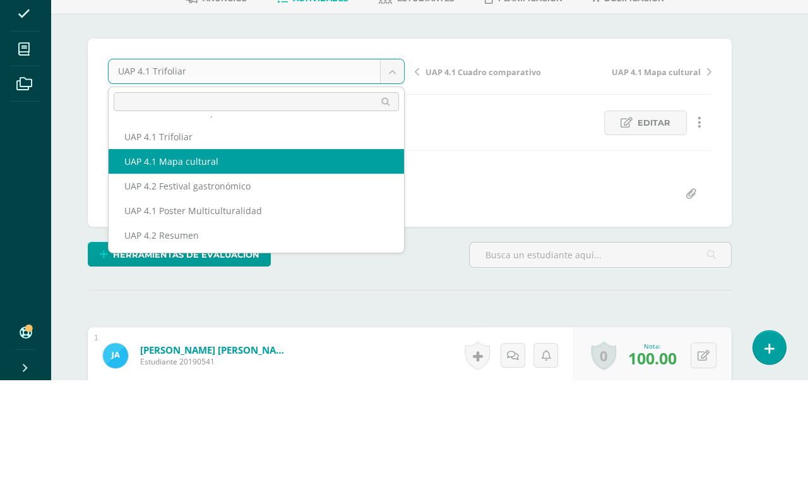
select select "/dashboard/teacher/grade-activity/227165/"
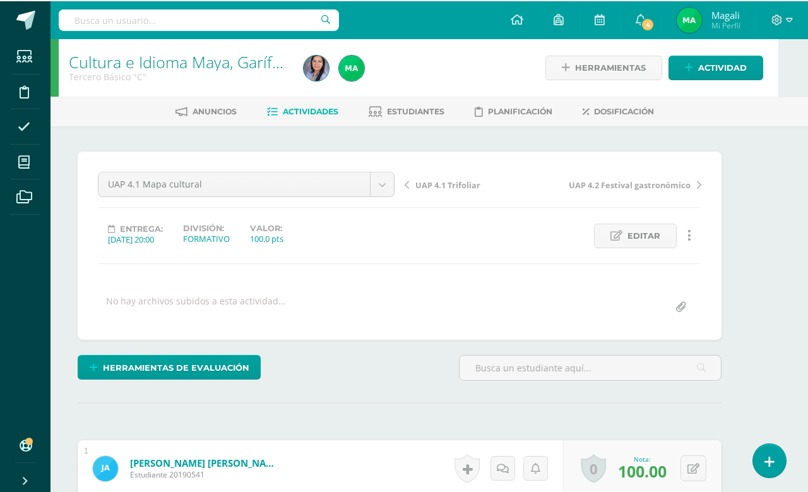
scroll to position [0, 30]
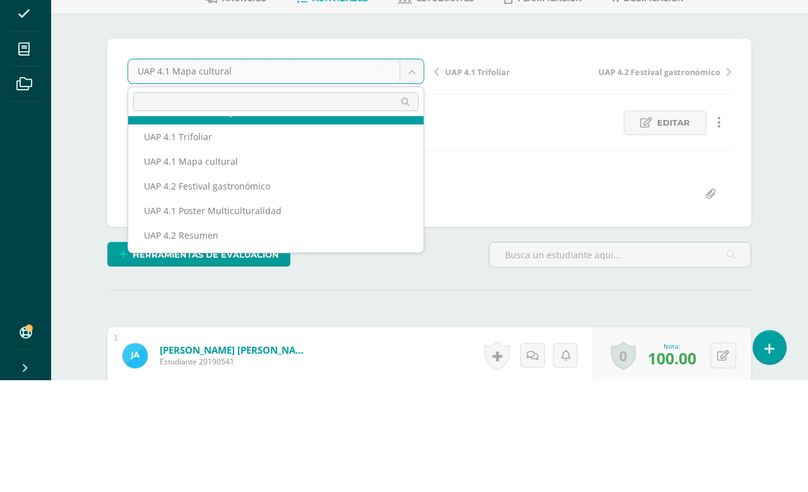
scroll to position [46, 0]
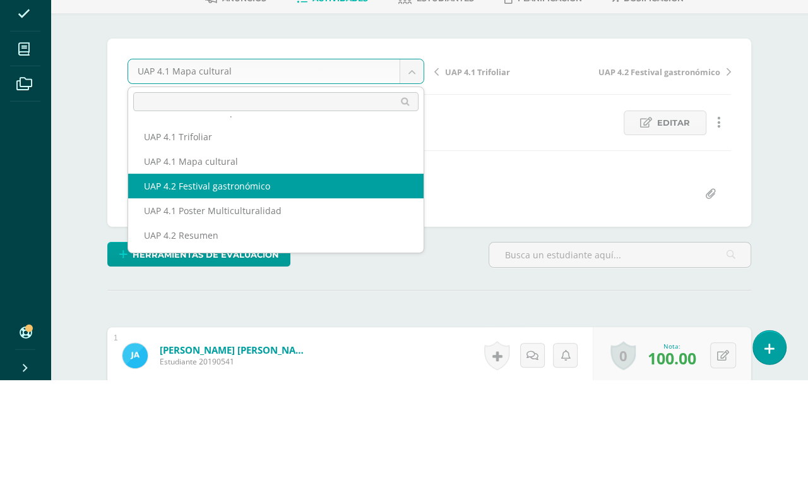
select select "/dashboard/teacher/grade-activity/227166/"
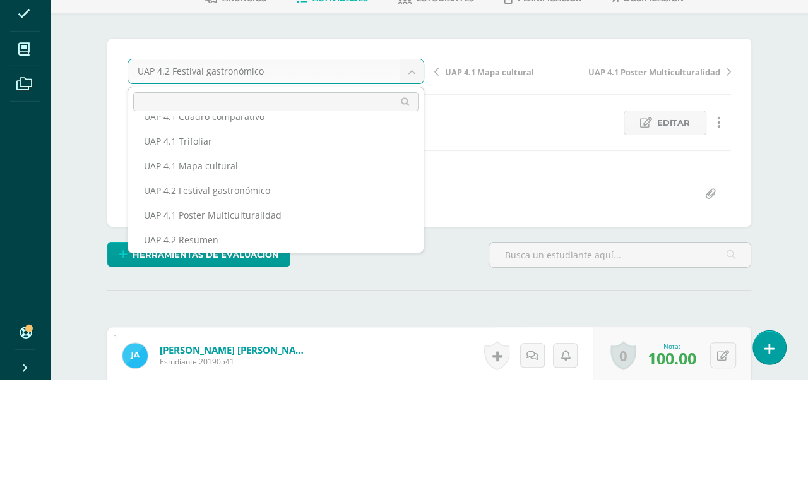
scroll to position [46, 0]
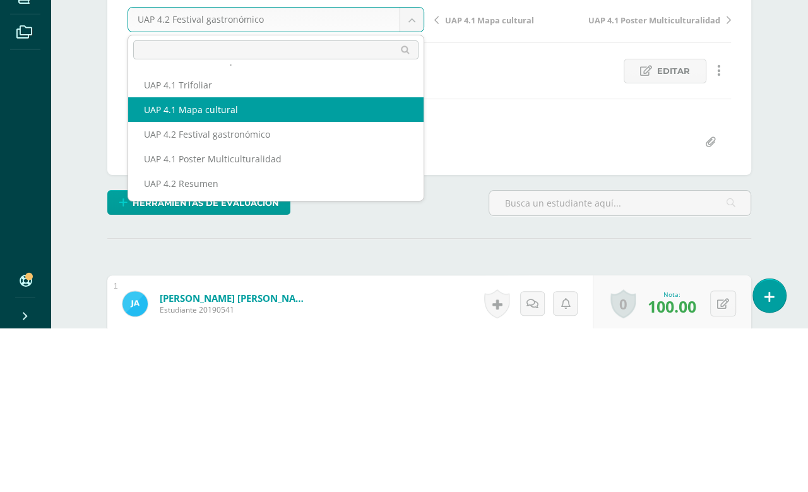
select select "/dashboard/teacher/grade-activity/227167/"
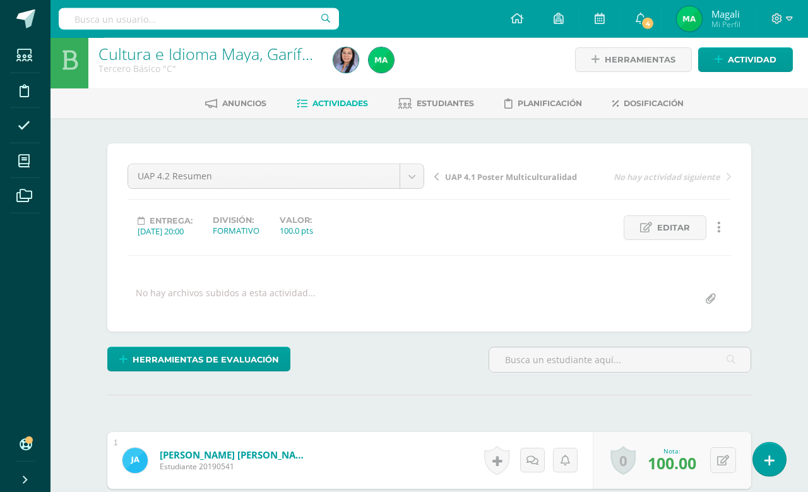
scroll to position [8, 0]
click at [570, 458] on link at bounding box center [565, 459] width 25 height 25
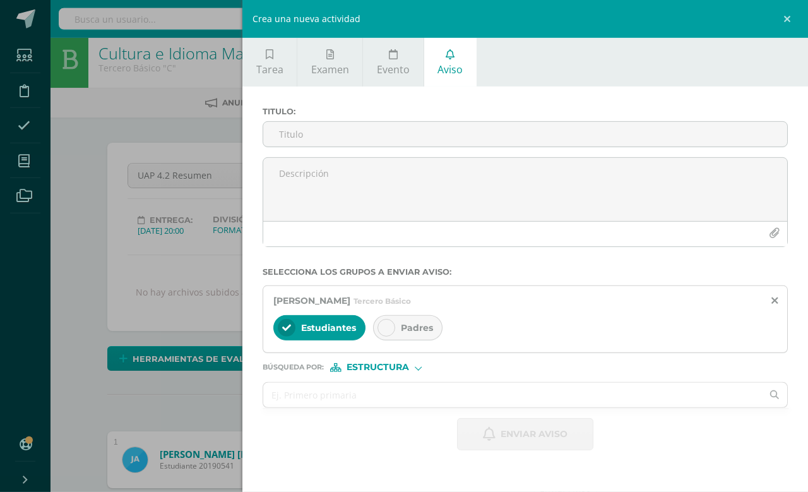
click at [71, 263] on div "Crea una nueva actividad Tarea Examen Evento Aviso Título: Fecha: 2025-10-13 20…" at bounding box center [404, 246] width 808 height 492
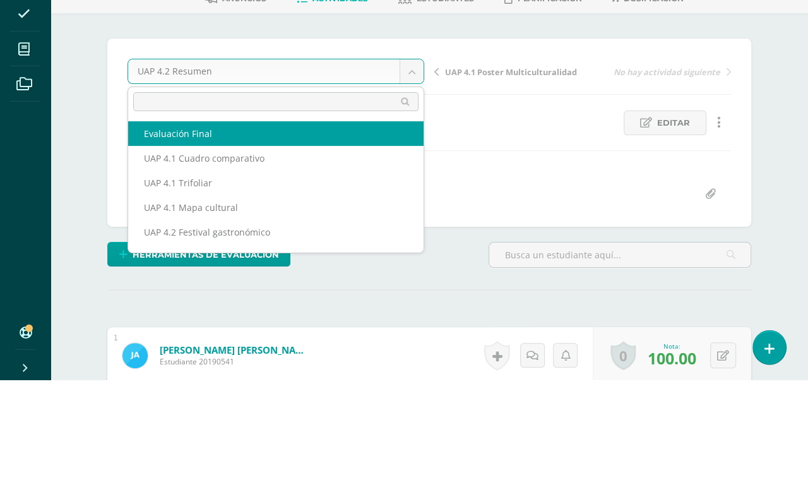
select select "/dashboard/teacher/grade-activity/227391/"
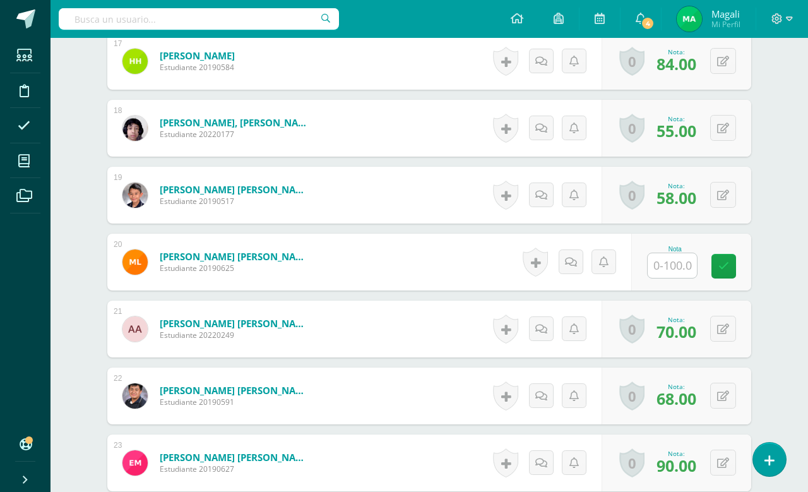
scroll to position [1477, 0]
click at [665, 277] on input "text" at bounding box center [672, 264] width 49 height 25
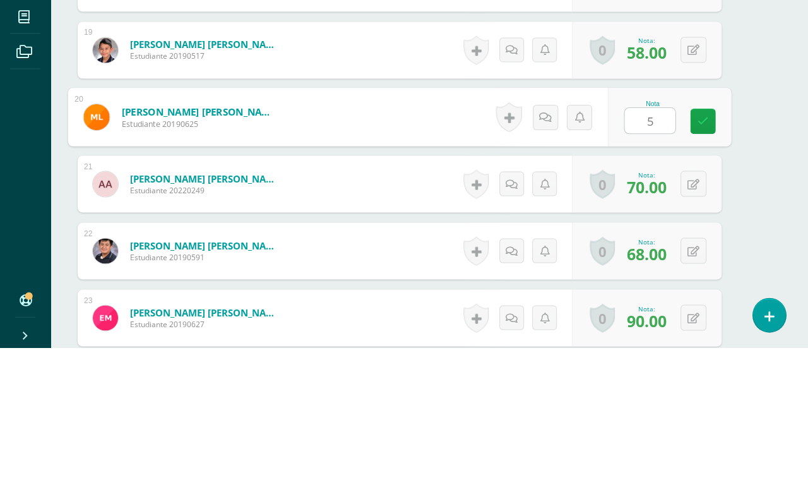
type input "55"
click at [705, 260] on icon at bounding box center [703, 265] width 11 height 11
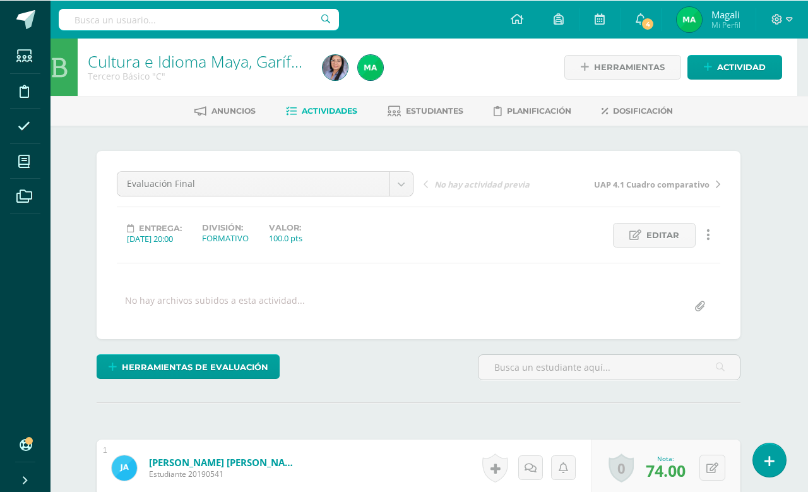
scroll to position [0, 11]
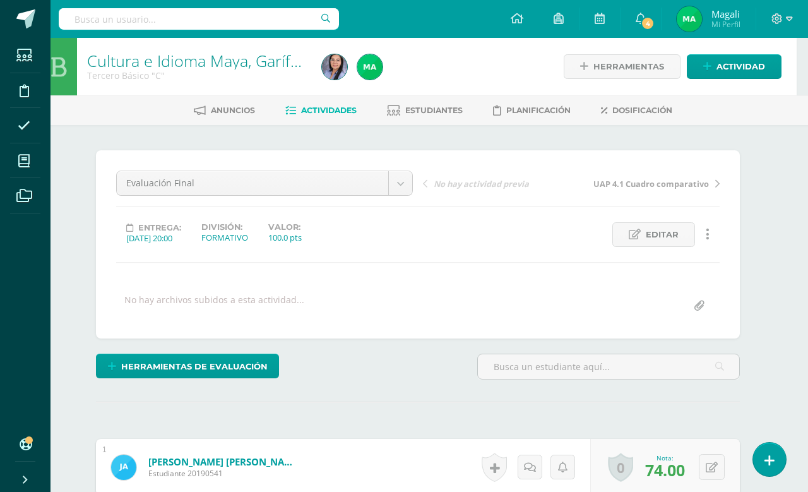
click at [429, 100] on link "Estudiantes" at bounding box center [425, 110] width 76 height 20
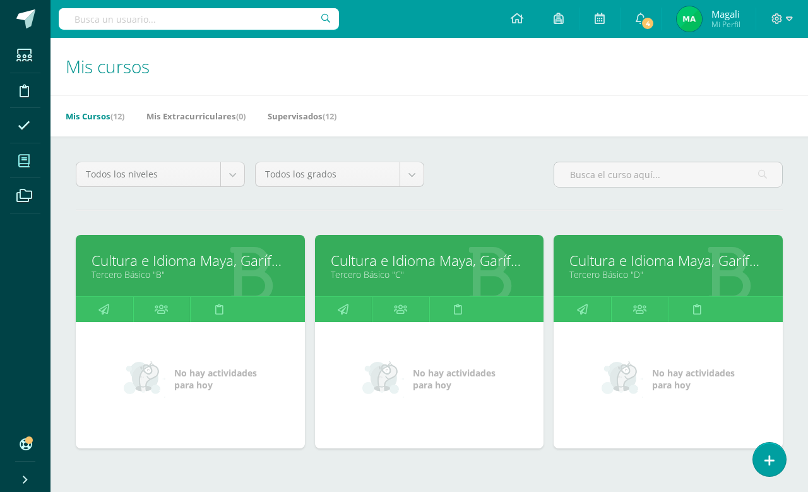
click at [588, 270] on link "Cultura e Idioma Maya, Garífuna o Xinca" at bounding box center [668, 261] width 198 height 20
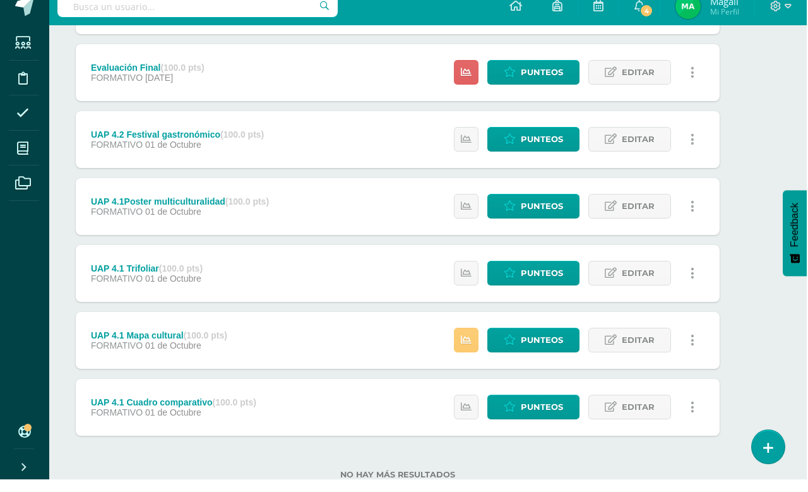
scroll to position [220, 30]
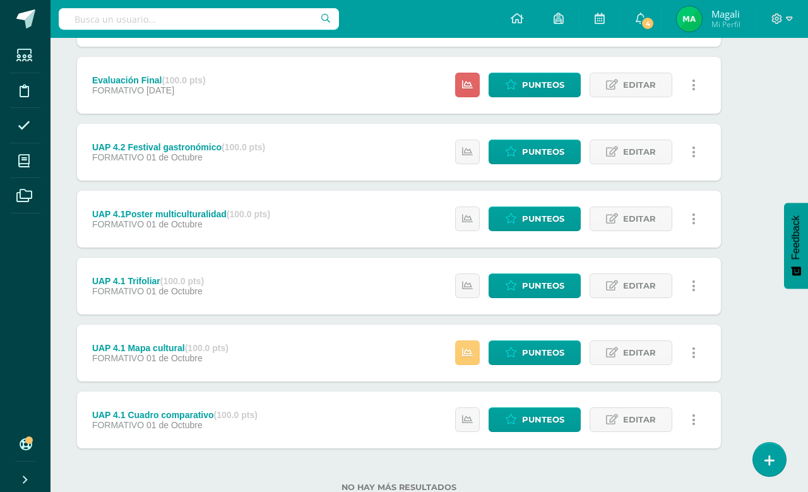
click at [522, 225] on span "Punteos" at bounding box center [543, 218] width 42 height 23
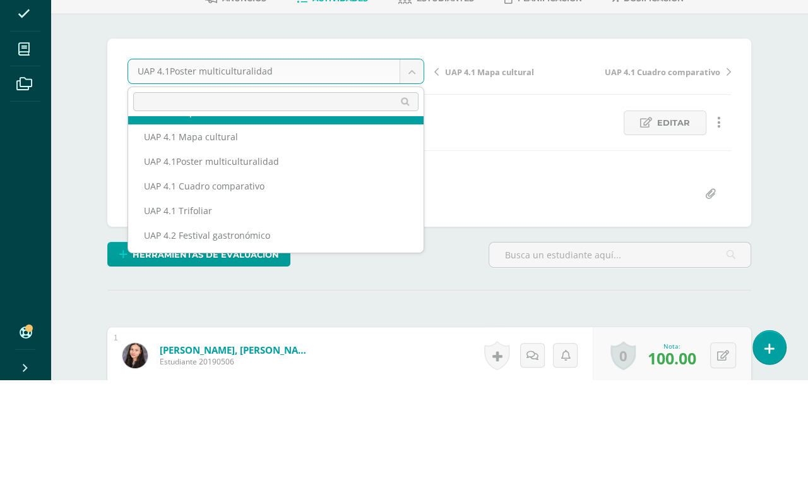
scroll to position [46, 0]
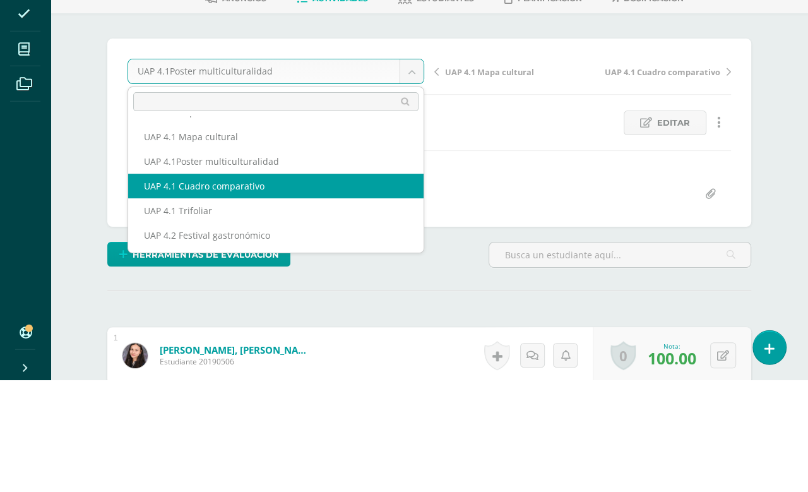
select select "/dashboard/teacher/grade-activity/227173/"
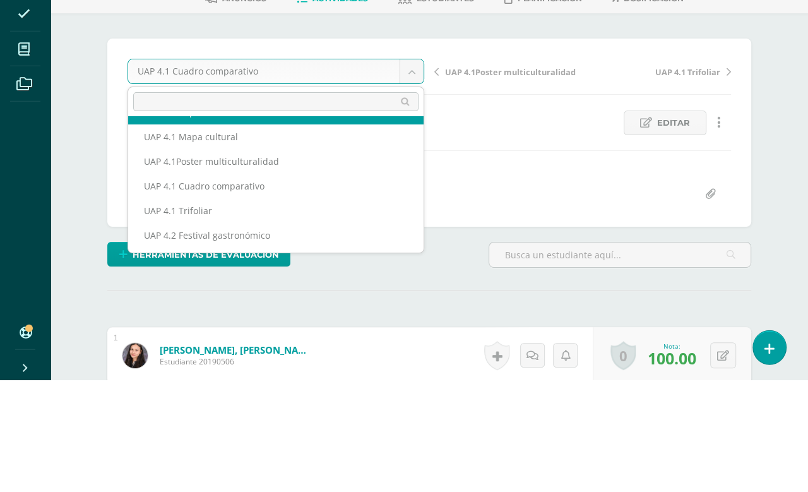
scroll to position [46, 0]
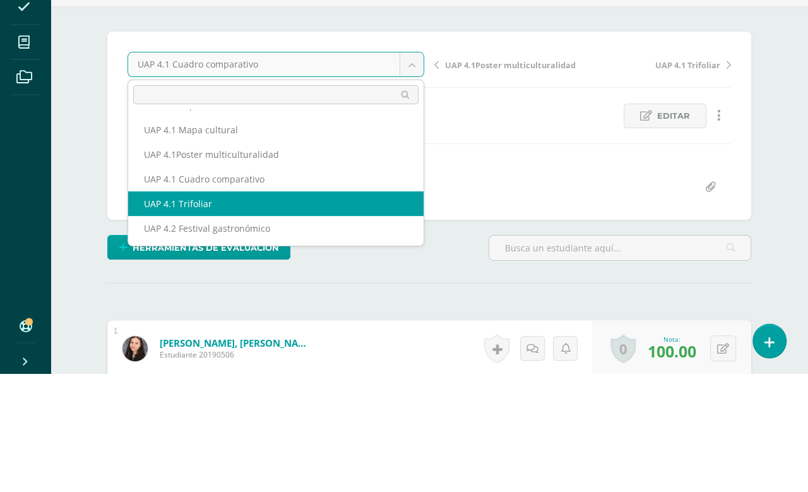
select select "/dashboard/teacher/grade-activity/227174/"
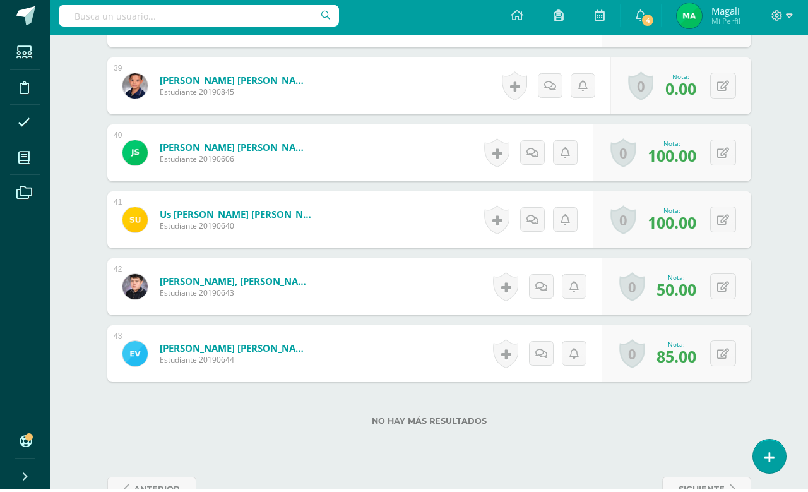
scroll to position [2921, 0]
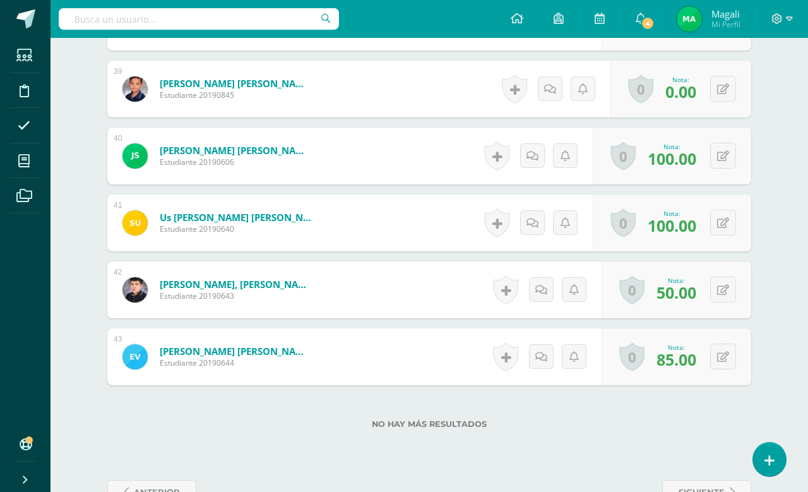
click at [713, 295] on button at bounding box center [723, 289] width 26 height 26
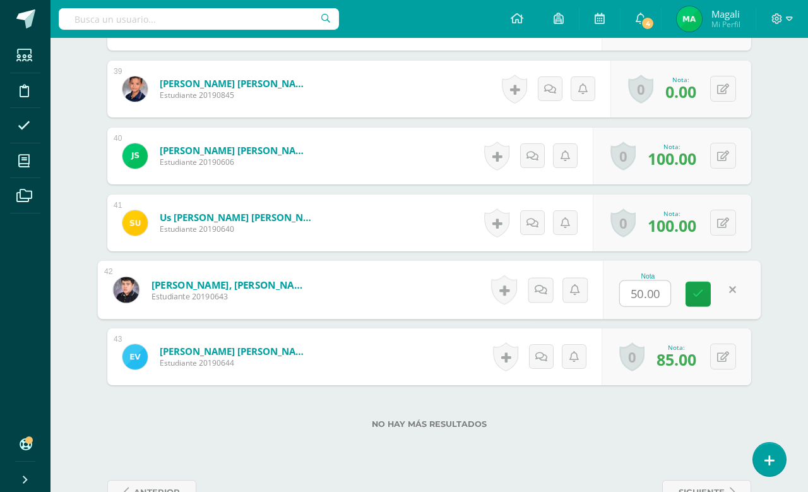
click at [642, 301] on input "50.00" at bounding box center [645, 293] width 50 height 25
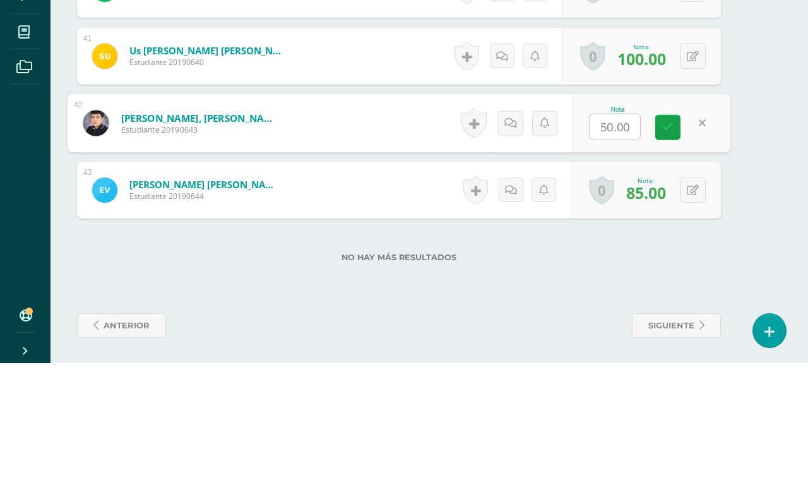
scroll to position [2920, 30]
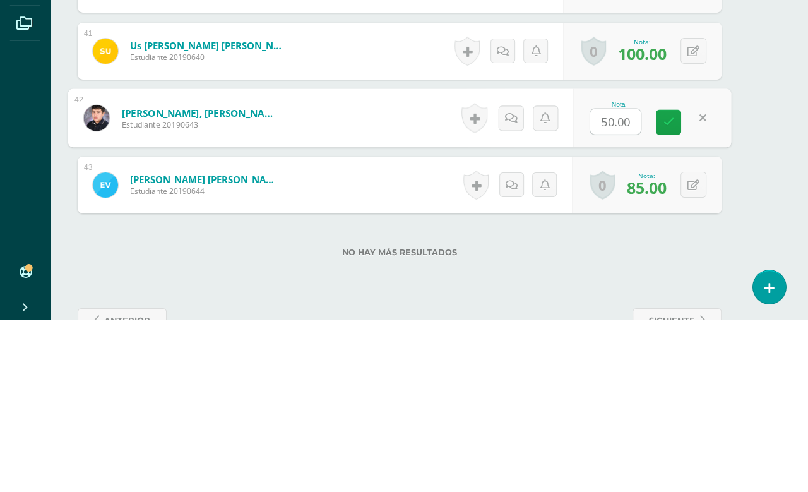
type input "0"
click at [679, 282] on link at bounding box center [668, 294] width 25 height 25
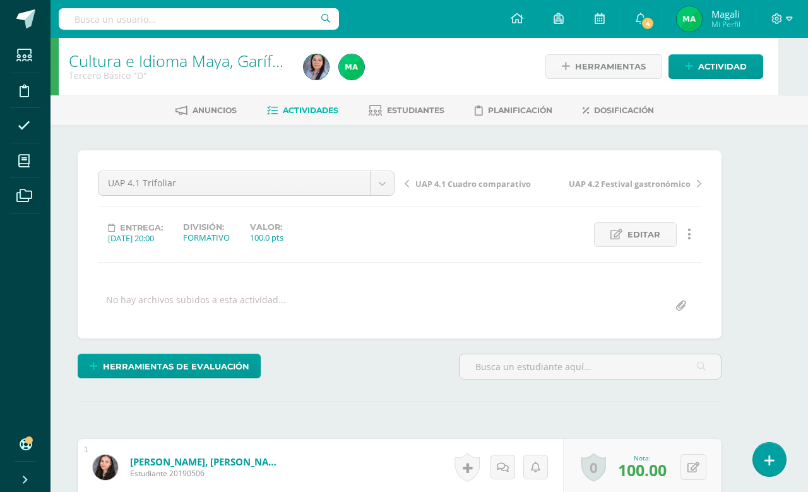
scroll to position [0, 30]
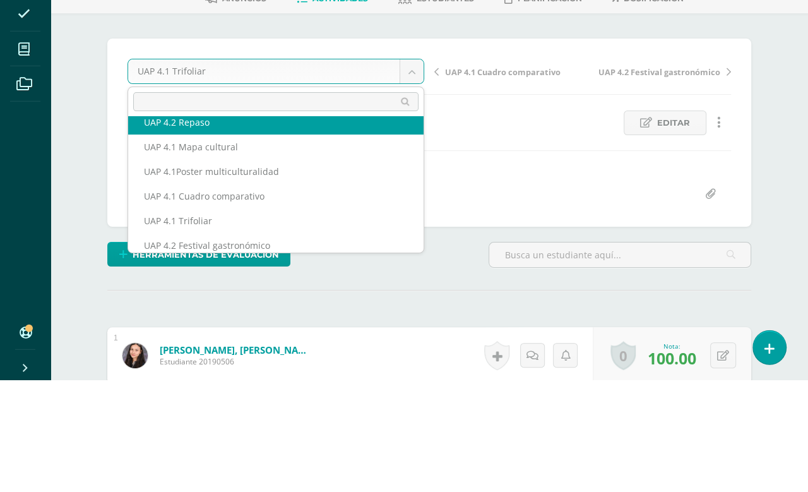
scroll to position [35, 0]
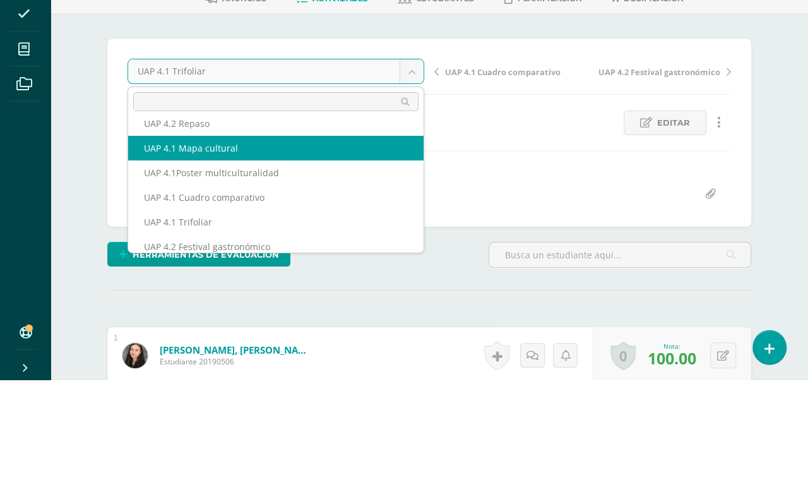
select select "/dashboard/teacher/grade-activity/227175/"
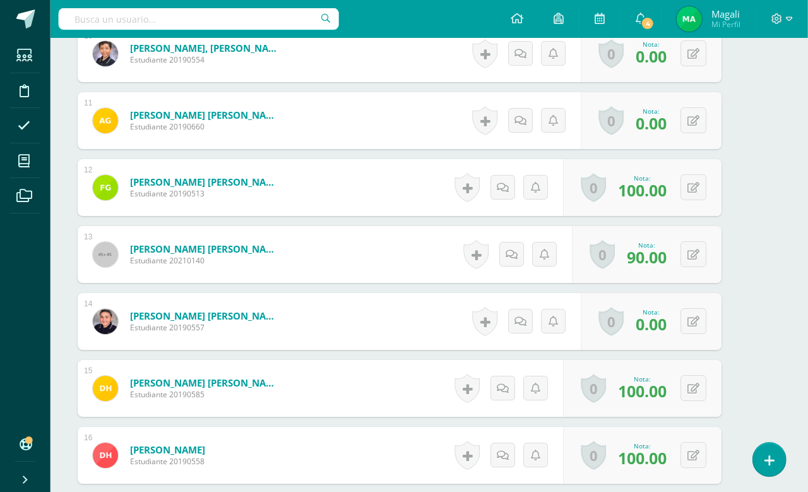
scroll to position [1009, 30]
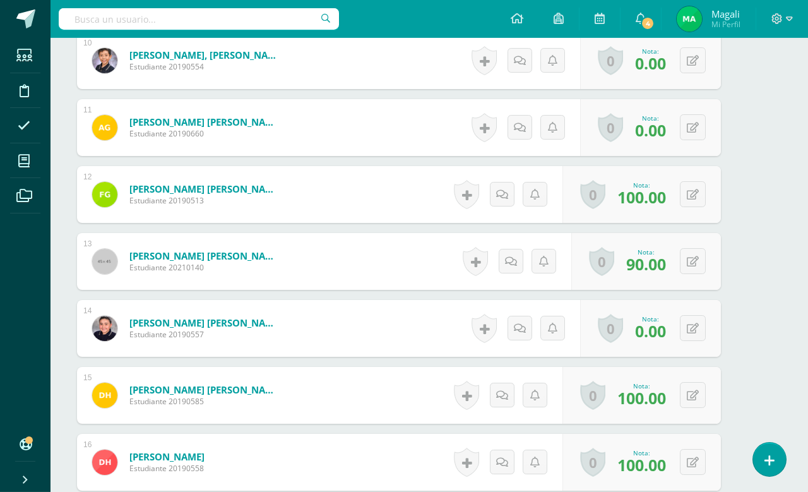
click at [689, 328] on icon at bounding box center [693, 328] width 12 height 11
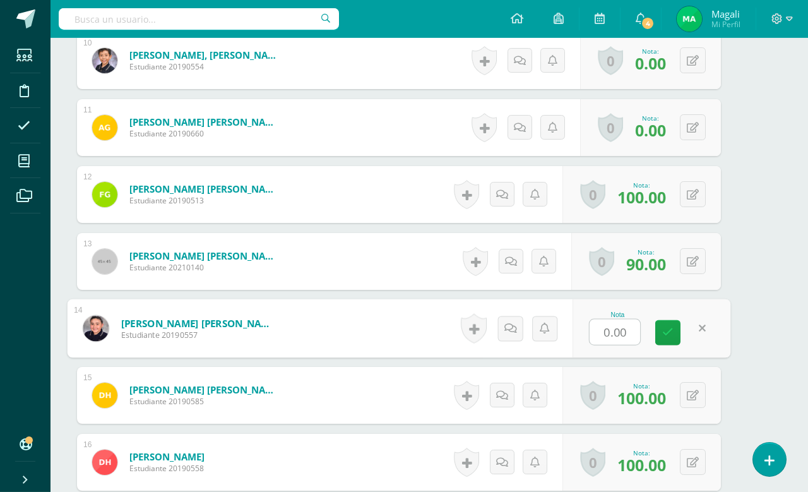
click at [601, 335] on input "0.00" at bounding box center [615, 331] width 50 height 25
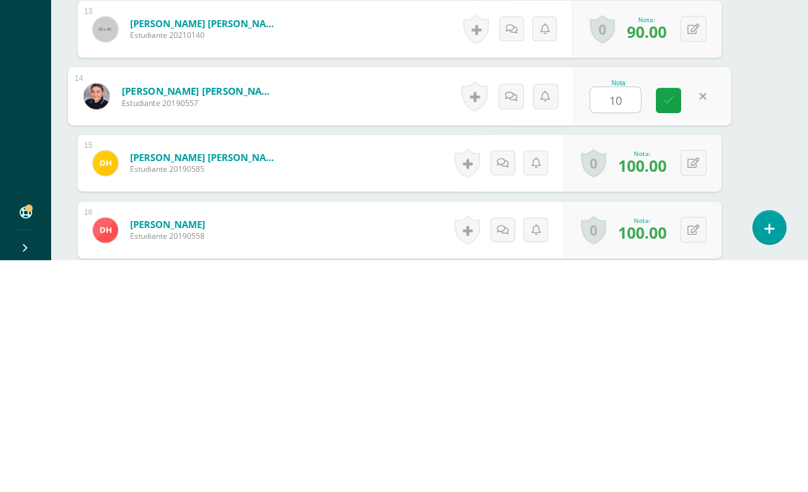
type input "100"
click at [671, 327] on icon at bounding box center [668, 332] width 11 height 11
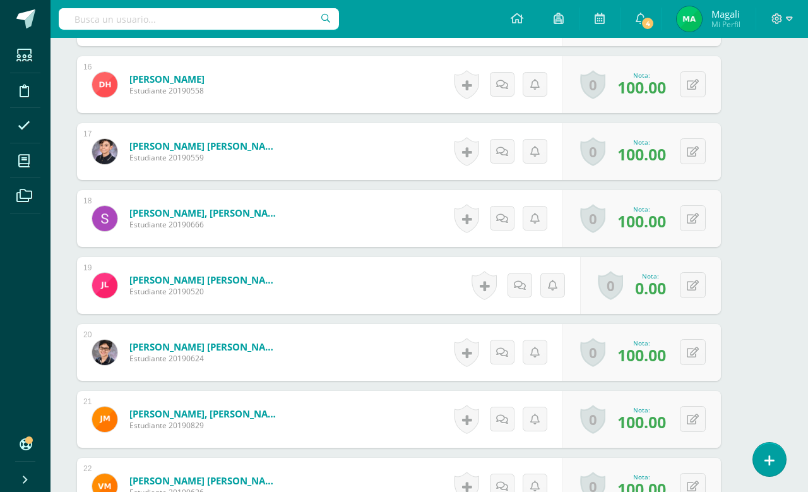
scroll to position [1387, 30]
click at [753, 366] on html "Estudiantes Disciplina Asistencia Mis cursos Archivos Soporte Ayuda Reportar un…" at bounding box center [374, 338] width 808 height 3450
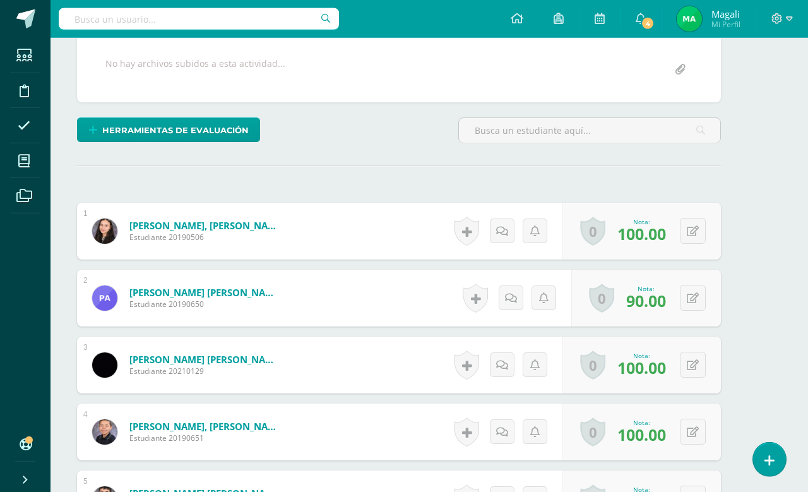
scroll to position [0, 30]
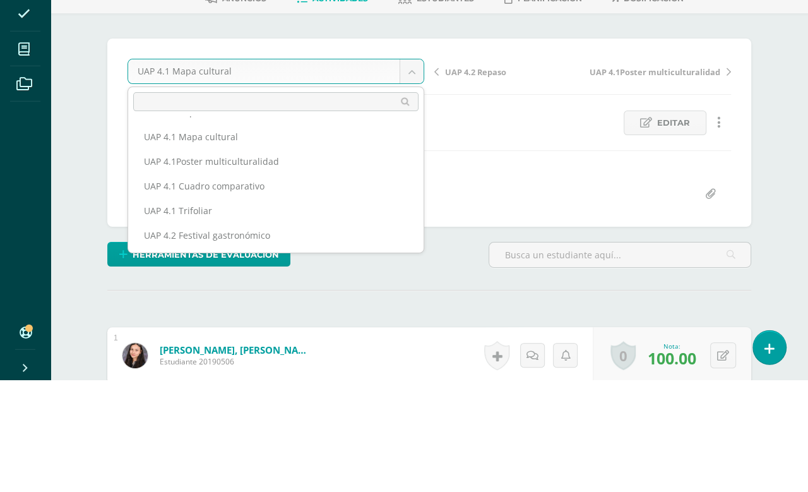
scroll to position [46, 0]
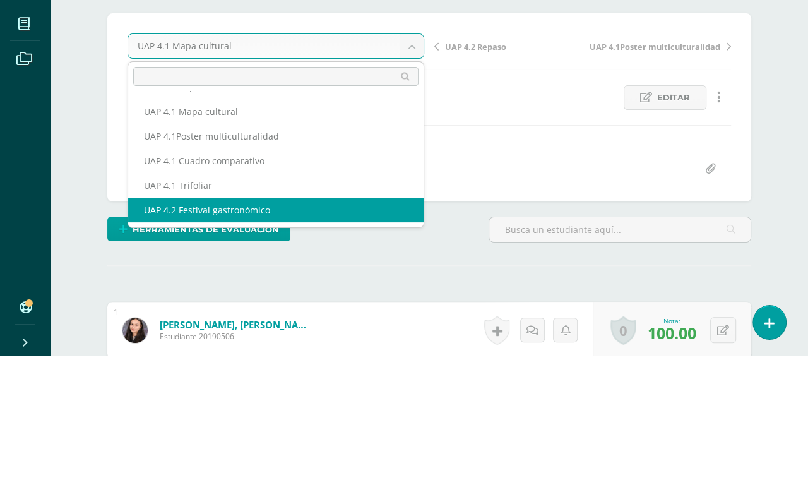
select select "/dashboard/teacher/grade-activity/227176/"
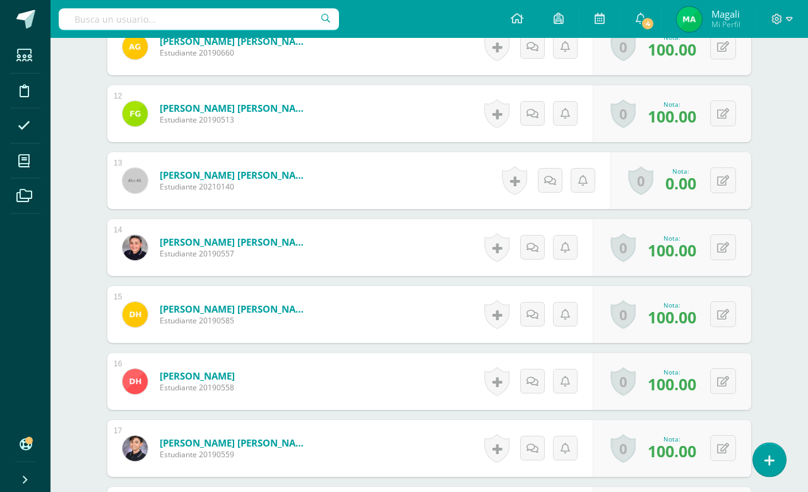
scroll to position [1072, 0]
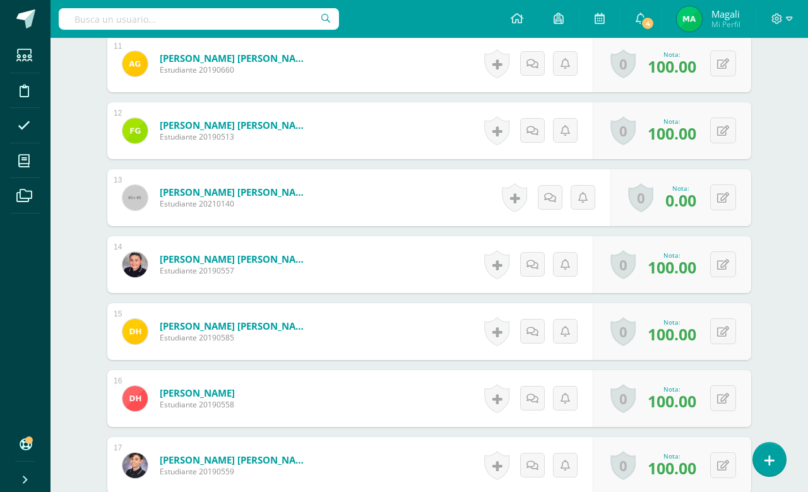
click at [720, 210] on button at bounding box center [723, 197] width 26 height 26
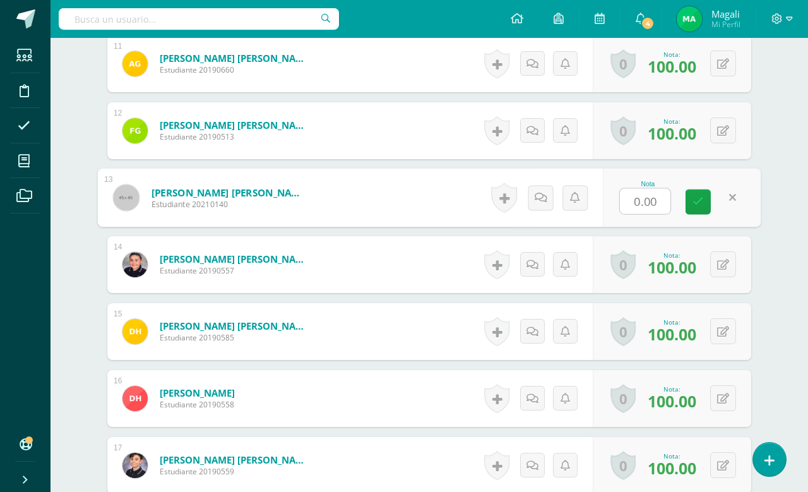
click at [644, 201] on input "0.00" at bounding box center [645, 201] width 50 height 25
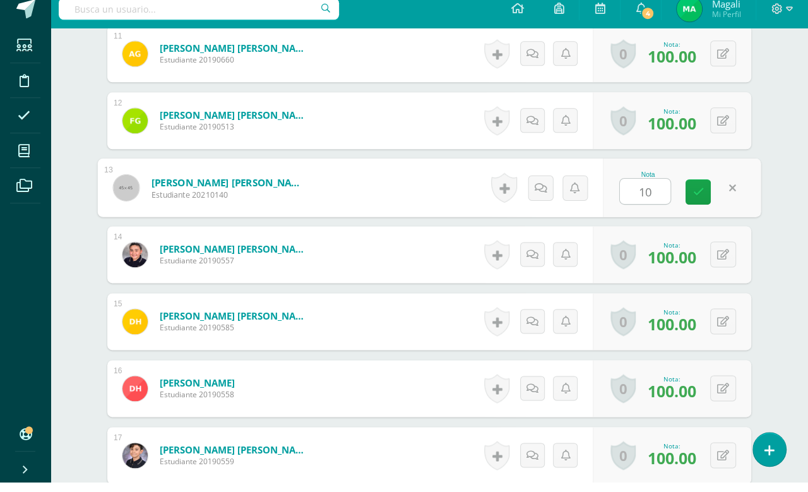
type input "100"
click at [695, 196] on icon at bounding box center [697, 201] width 11 height 11
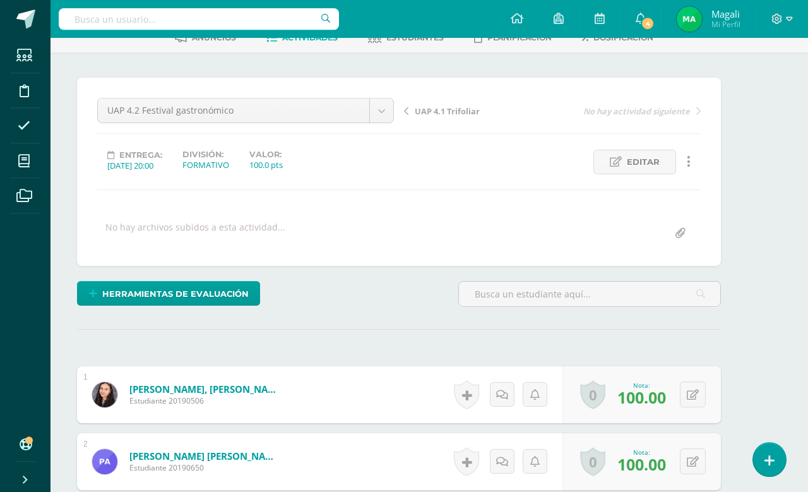
scroll to position [0, 30]
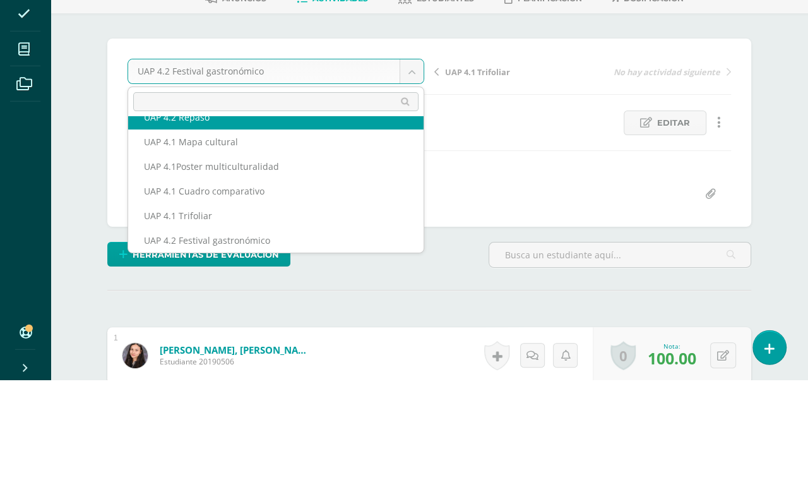
scroll to position [30, 0]
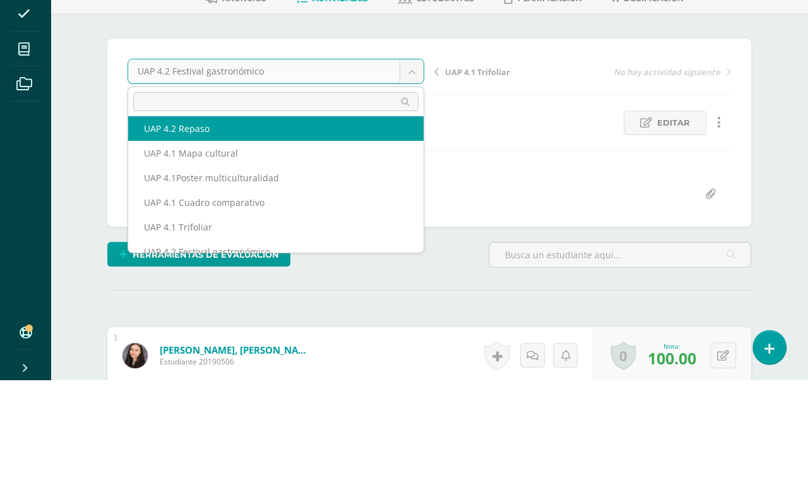
select select "/dashboard/teacher/grade-activity/227380/"
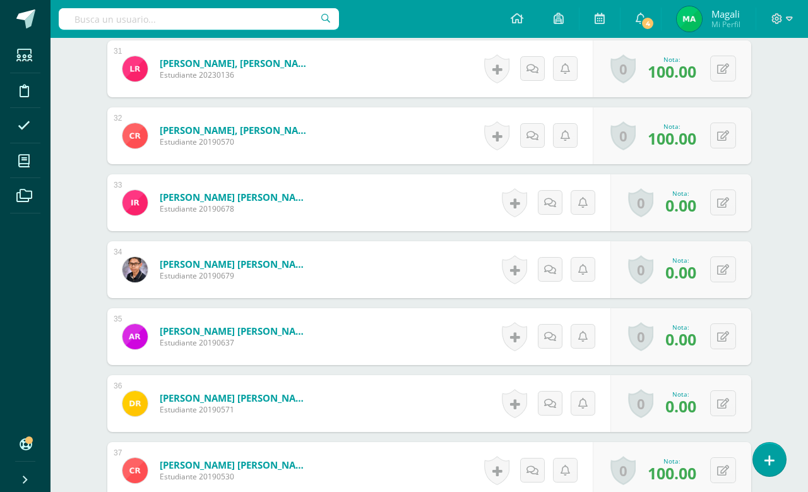
scroll to position [2407, 0]
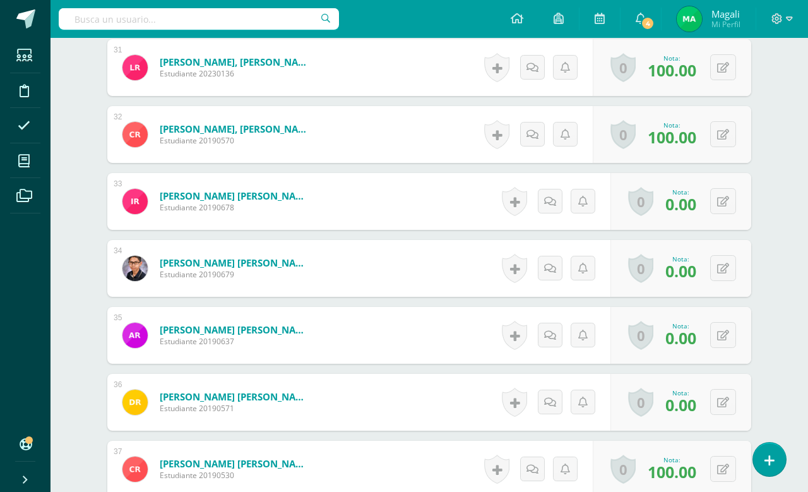
click at [720, 408] on icon at bounding box center [723, 402] width 12 height 11
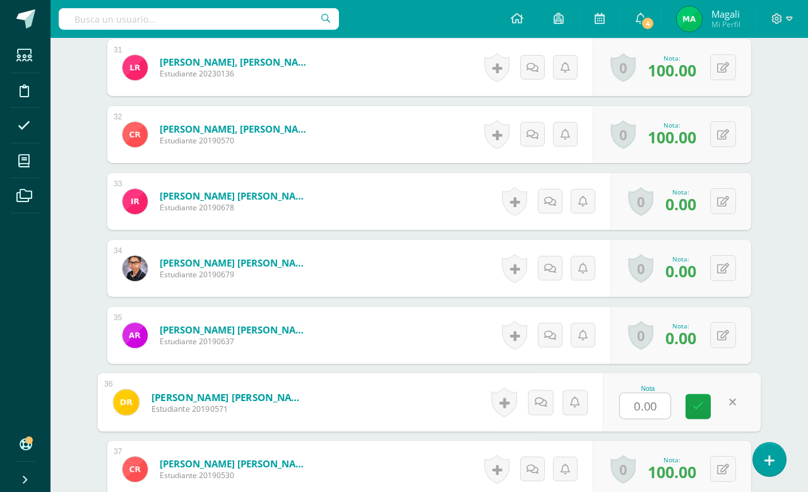
click at [631, 401] on input "0.00" at bounding box center [645, 405] width 50 height 25
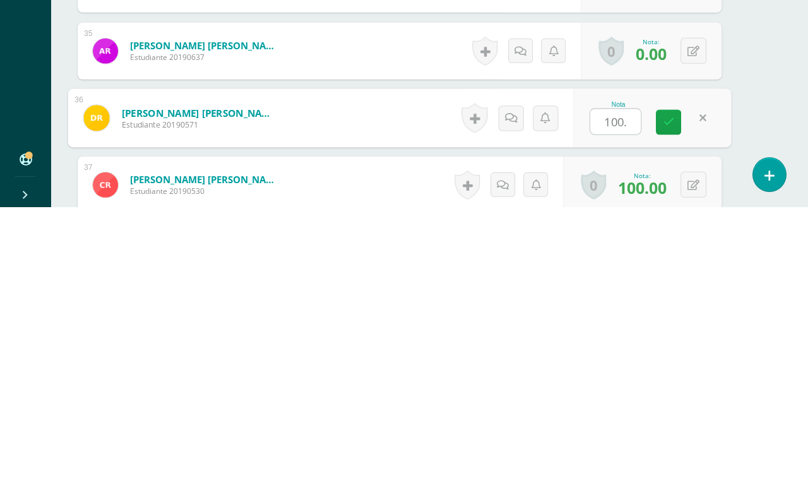
type input "100"
click at [664, 401] on icon at bounding box center [668, 406] width 11 height 11
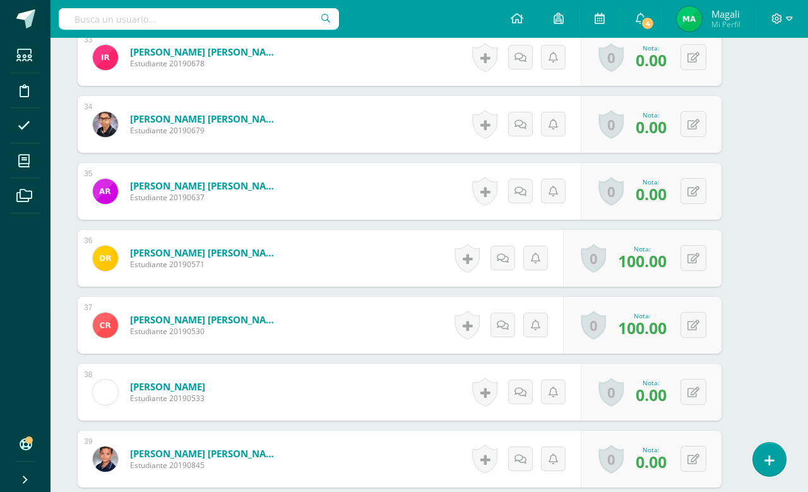
scroll to position [2551, 30]
click at [699, 337] on button at bounding box center [693, 324] width 26 height 26
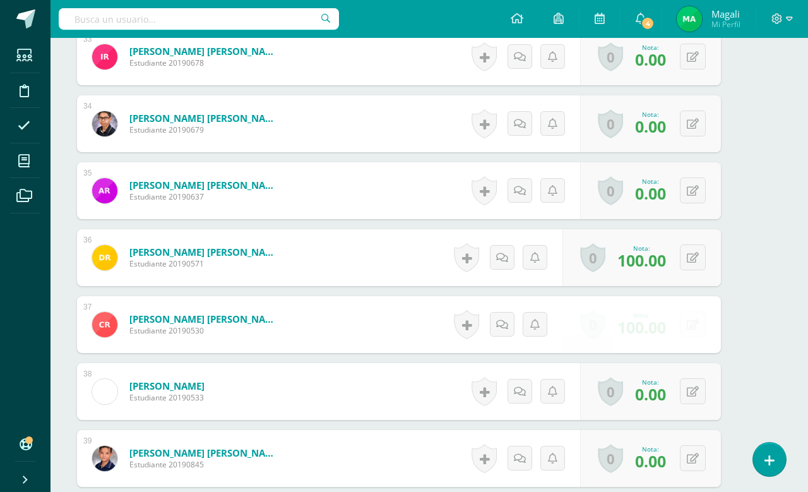
click at [0, 0] on div "Nota 100.00" at bounding box center [0, 0] width 0 height 0
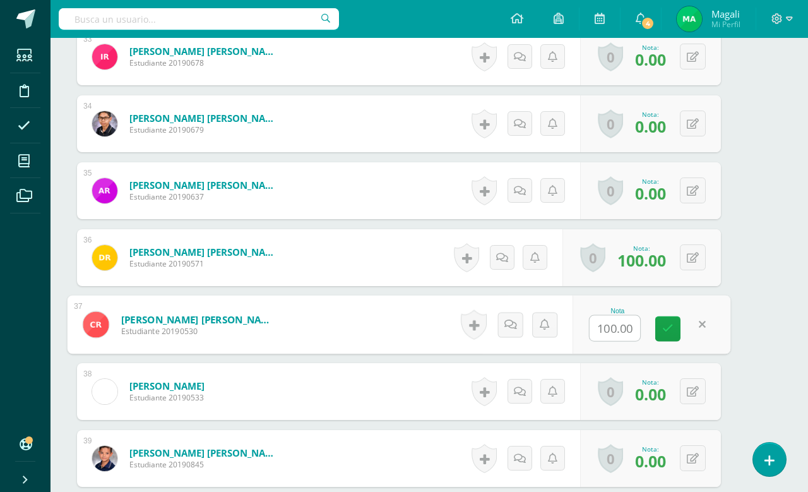
click at [602, 326] on input "100.00" at bounding box center [615, 328] width 50 height 25
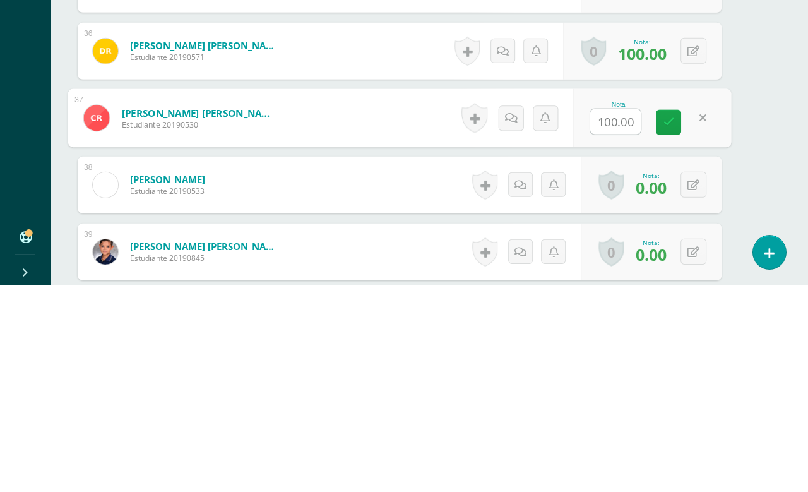
type input "0"
click at [665, 324] on icon at bounding box center [668, 329] width 11 height 11
click at [665, 317] on link at bounding box center [668, 329] width 25 height 25
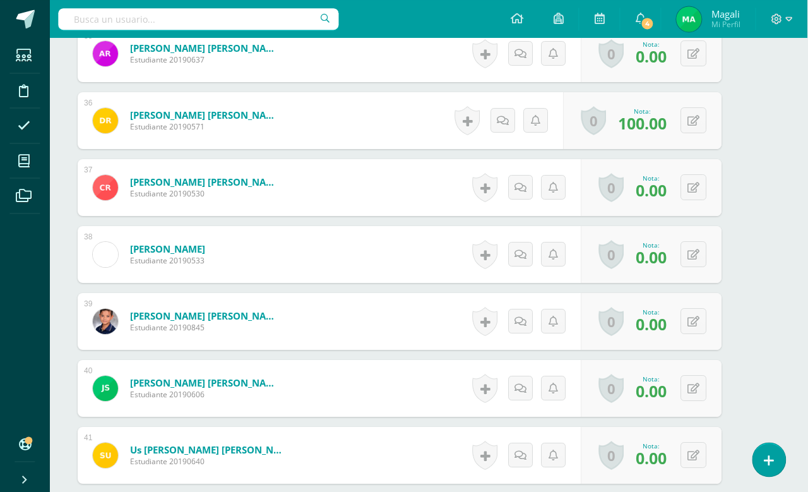
scroll to position [2691, 30]
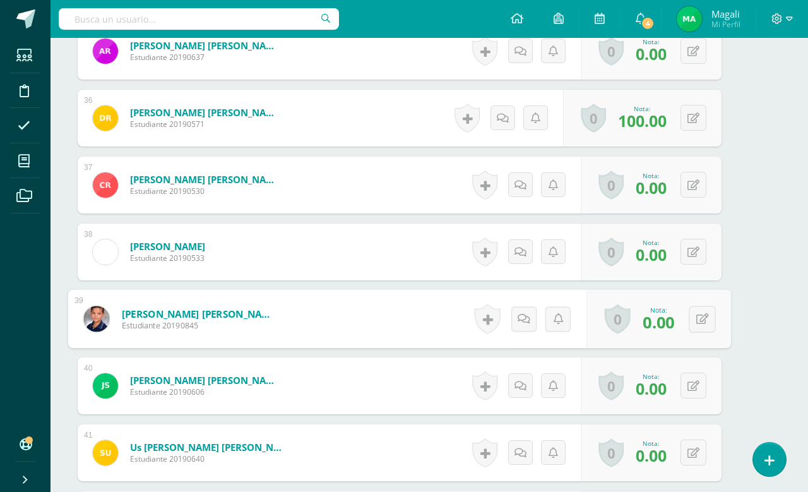
click at [617, 425] on div "0 Logros Logros obtenidos Aún no hay logros agregados Nota: 0.00" at bounding box center [651, 452] width 141 height 57
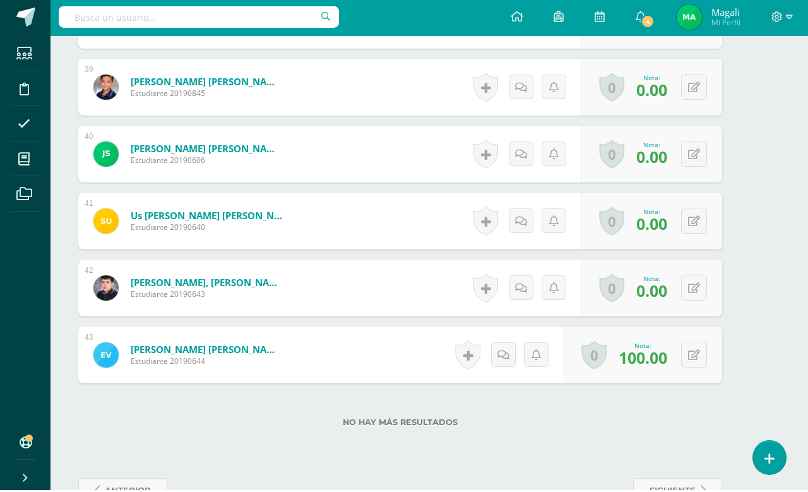
scroll to position [2921, 30]
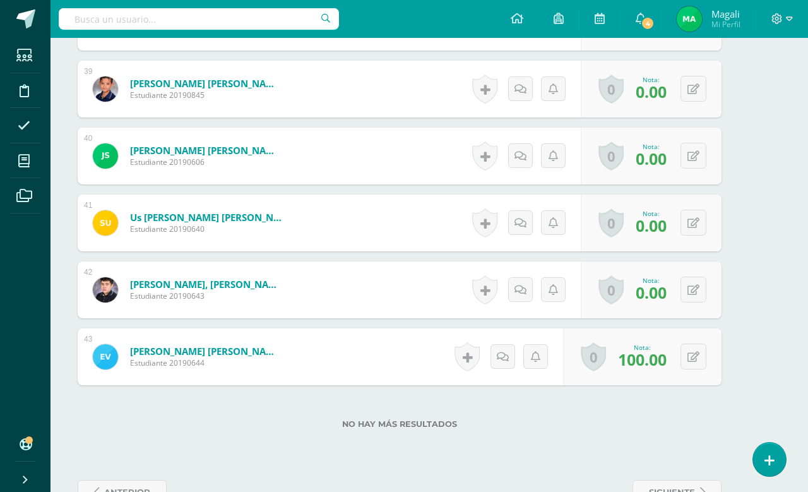
click at [696, 294] on icon at bounding box center [693, 290] width 12 height 11
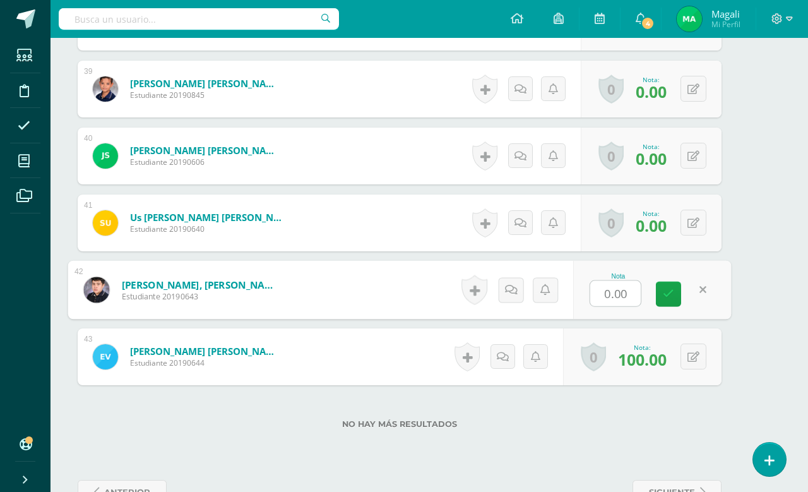
click at [612, 298] on input "0.00" at bounding box center [615, 293] width 50 height 25
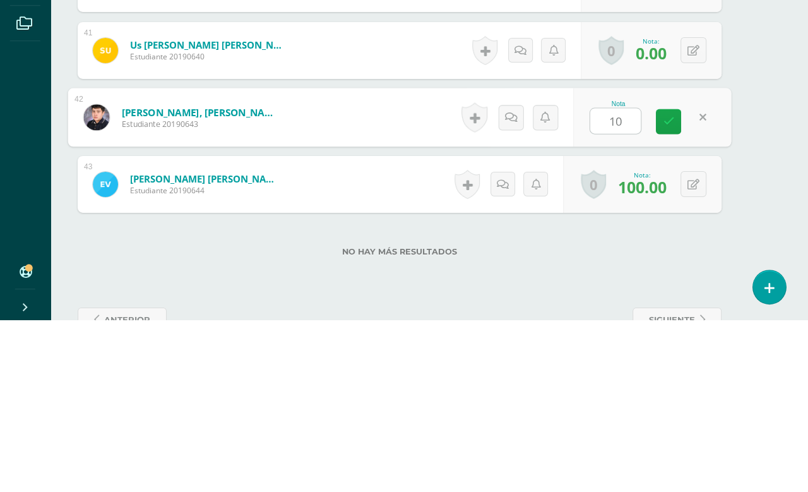
type input "100"
click at [665, 288] on icon at bounding box center [668, 293] width 11 height 11
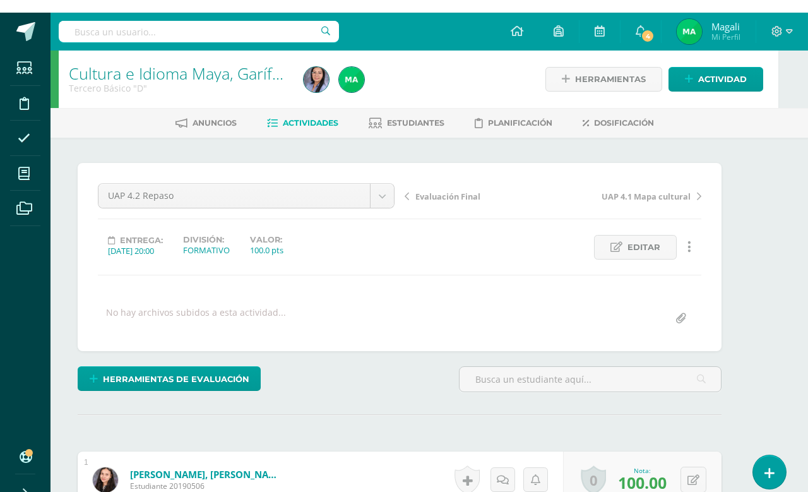
scroll to position [0, 30]
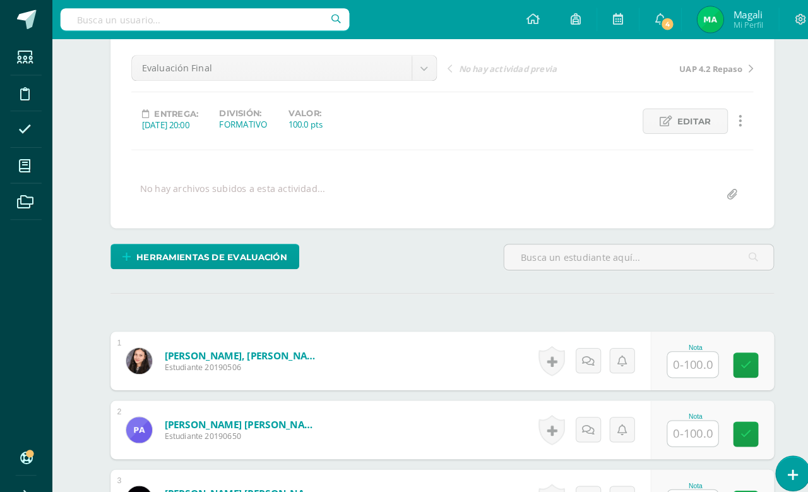
scroll to position [119, 0]
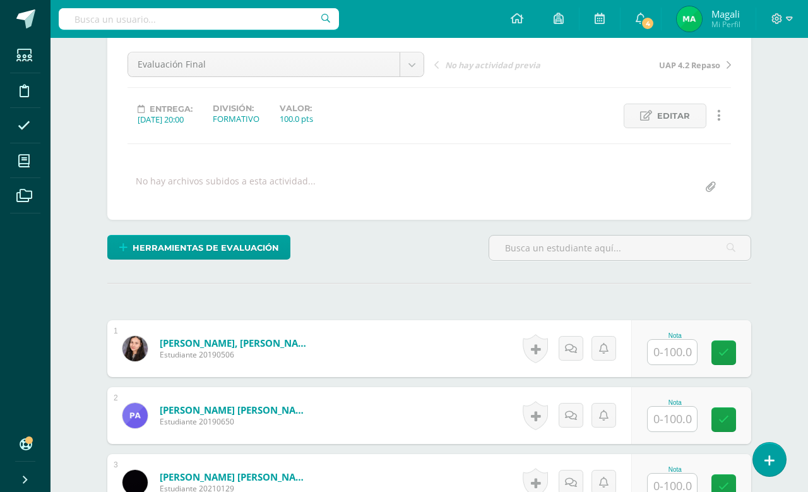
click at [650, 355] on input "text" at bounding box center [672, 352] width 49 height 25
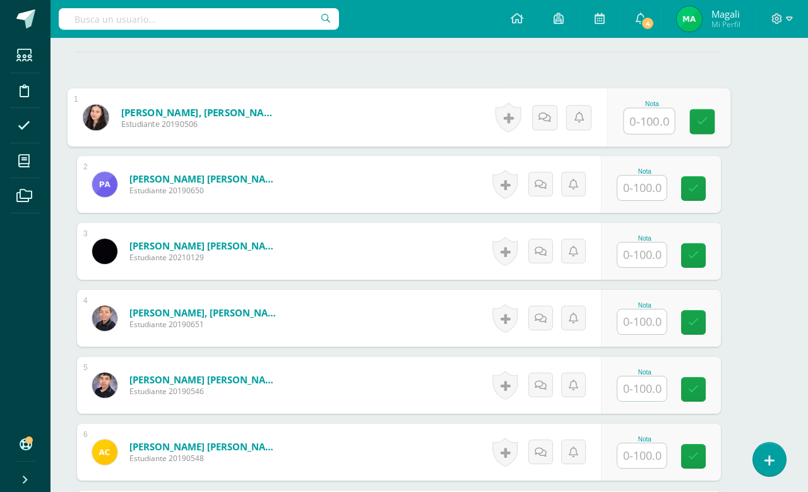
scroll to position [118, 30]
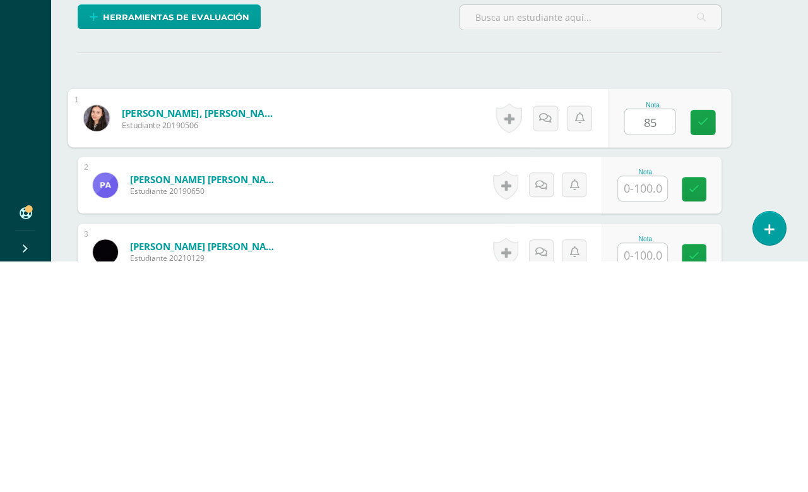
type input "85"
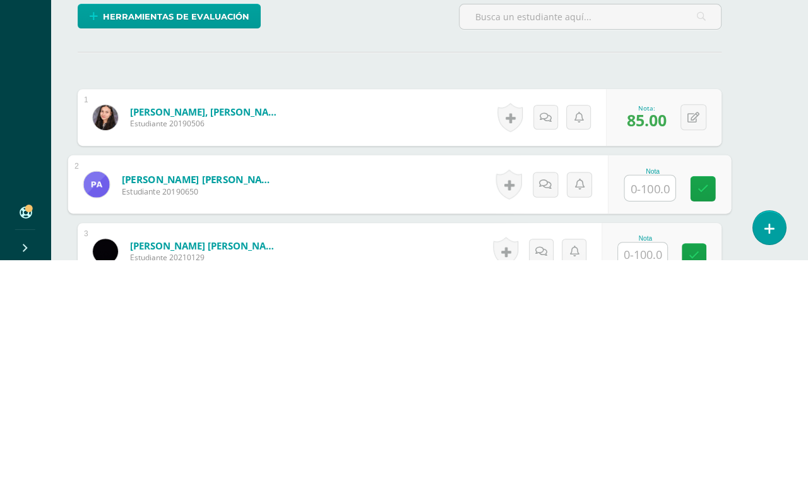
type input "5"
type input "43"
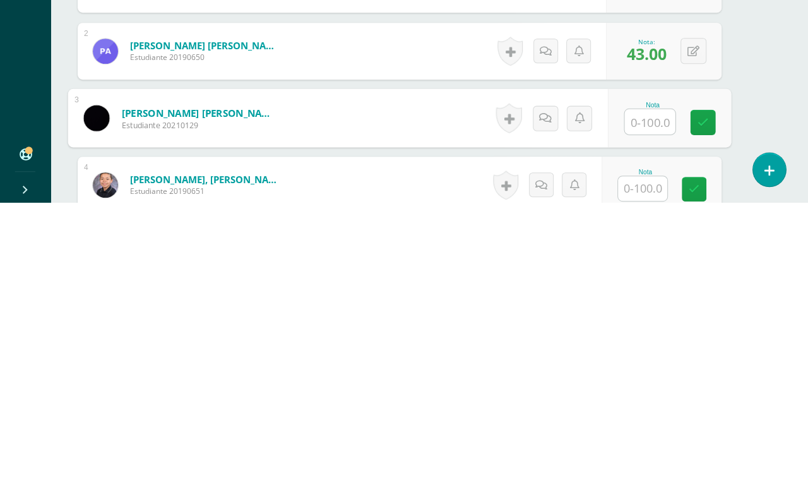
scroll to position [194, 30]
type input "70"
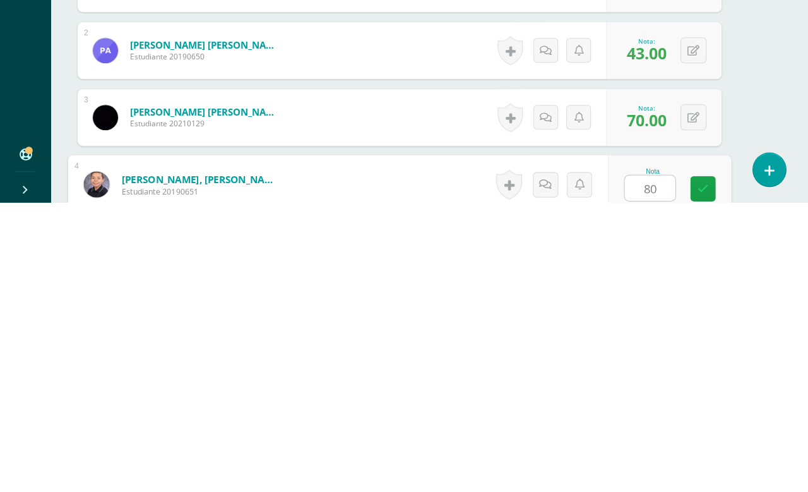
type input "80"
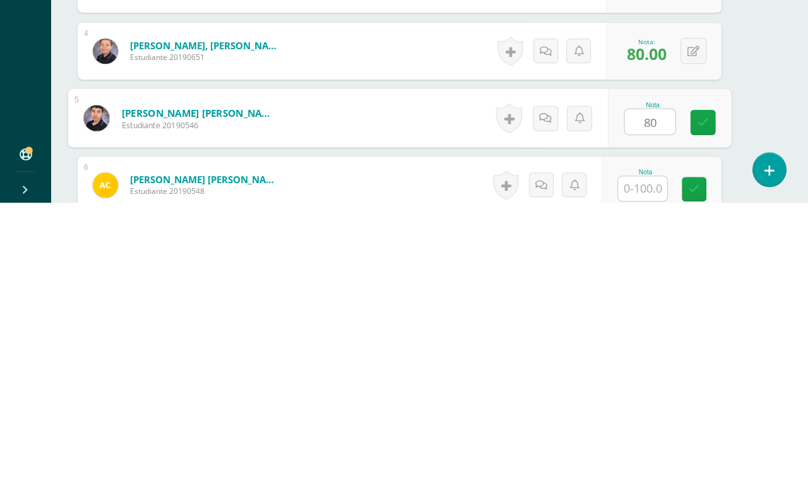
type input "80"
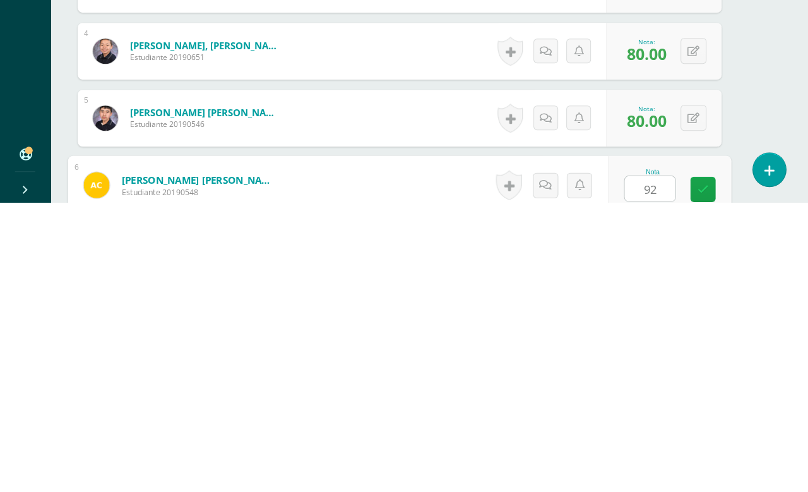
type input "92"
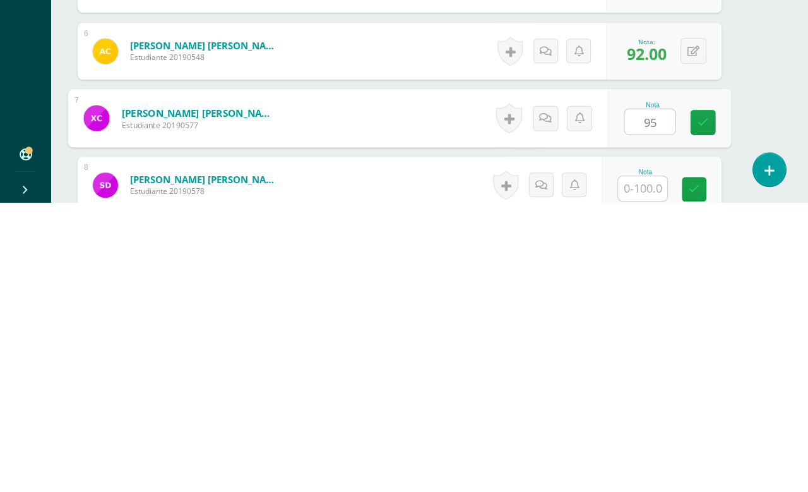
type input "95"
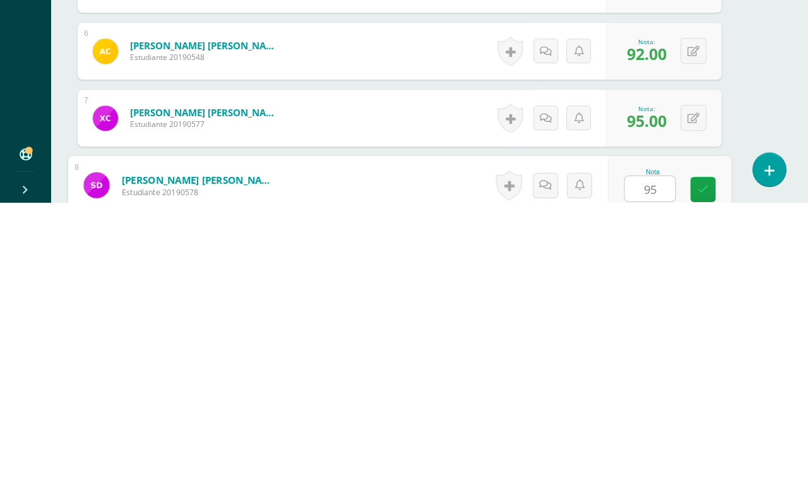
type input "95"
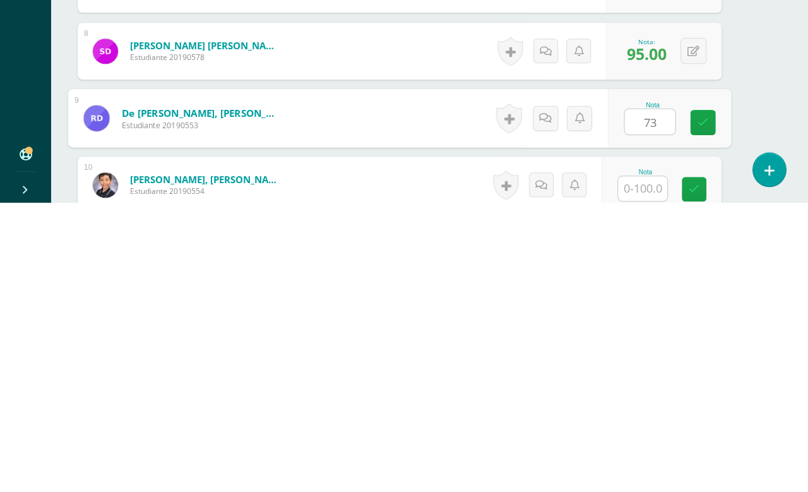
type input "73"
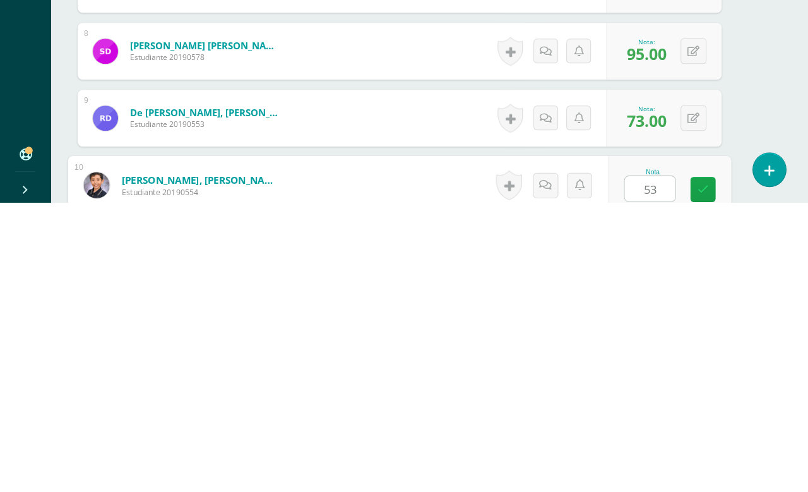
type input "53"
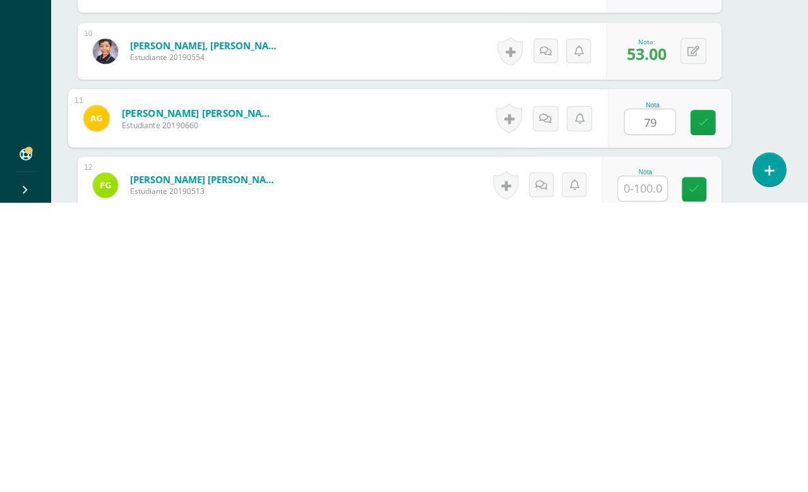
type input "79"
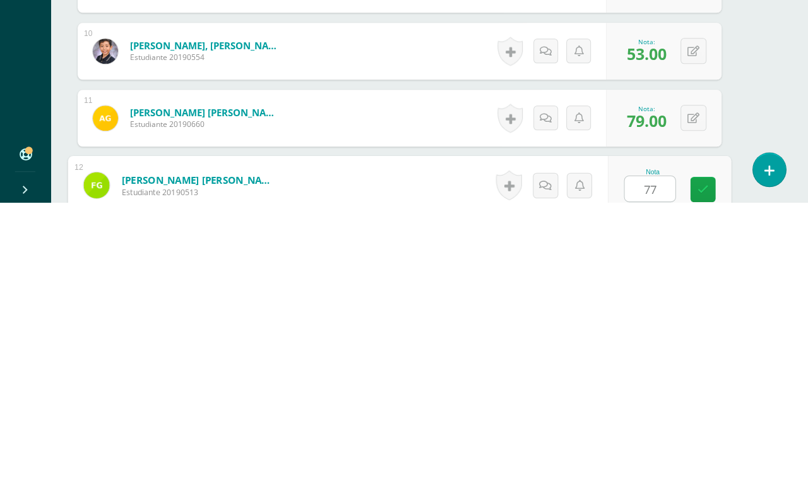
type input "77"
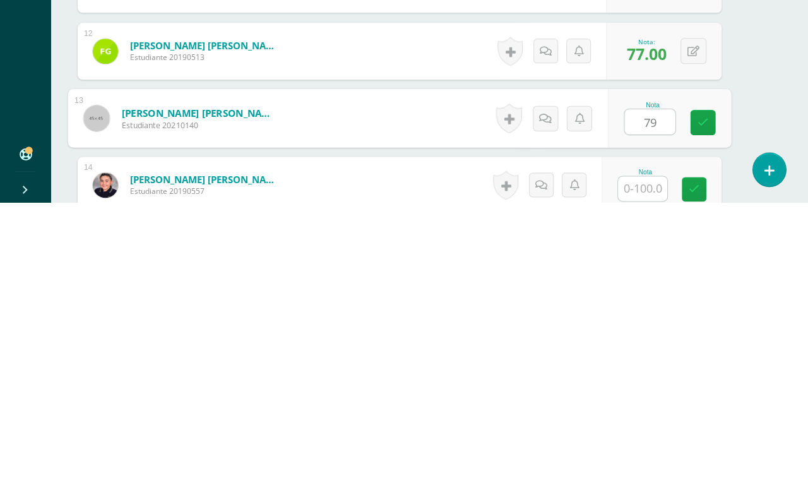
type input "79"
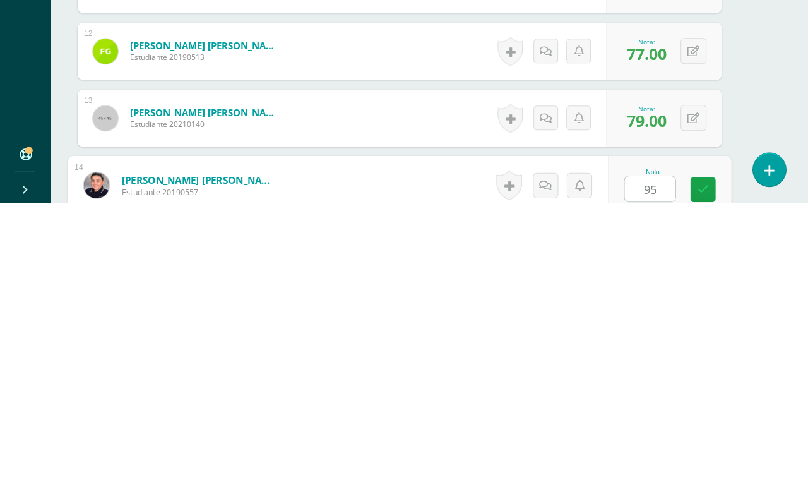
type input "95"
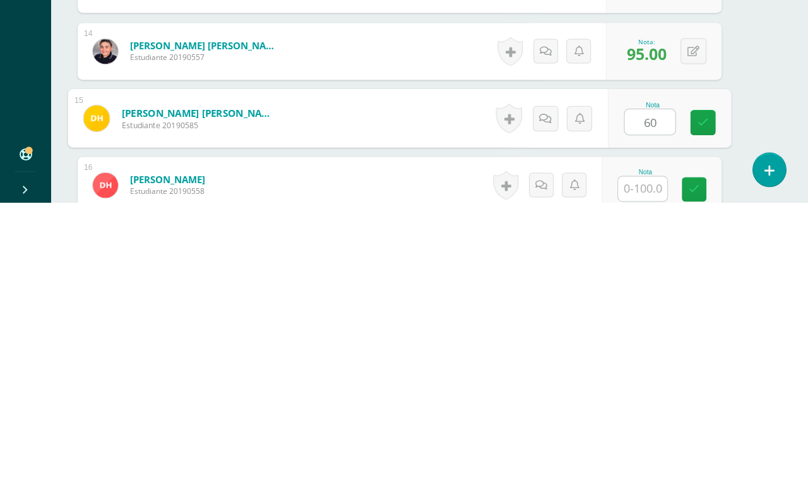
type input "60"
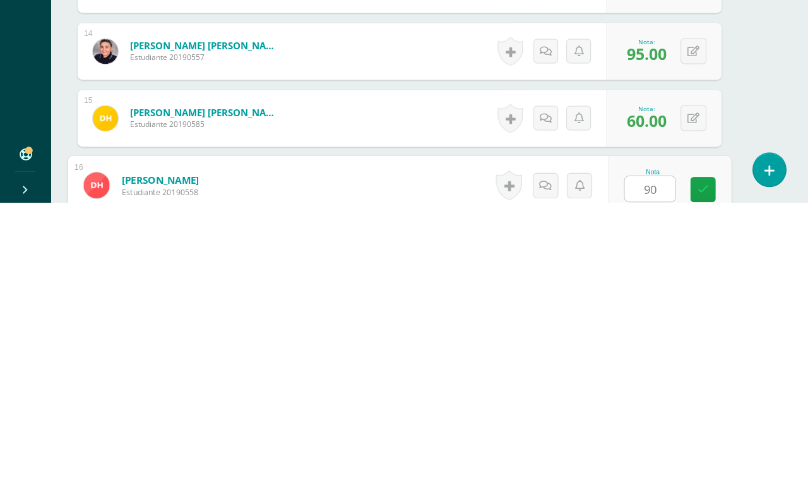
type input "90"
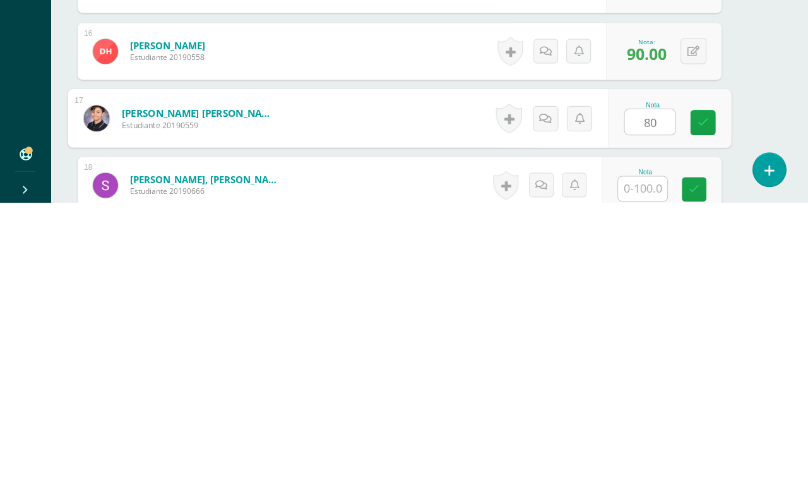
type input "80"
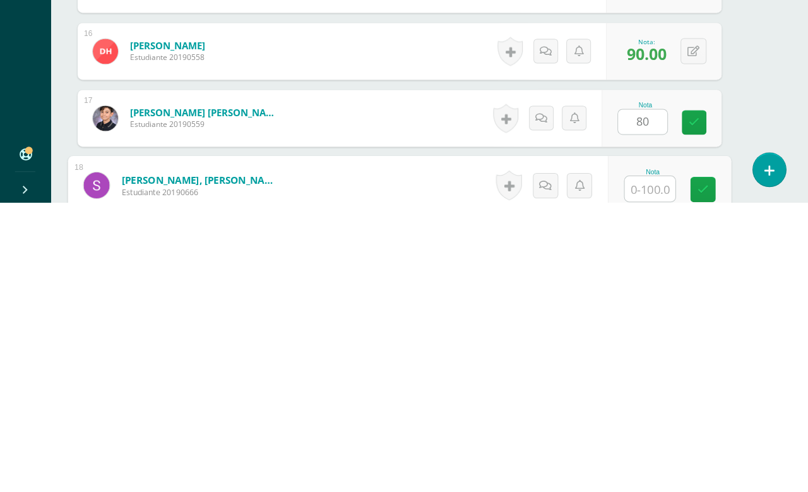
scroll to position [1132, 30]
type input "100"
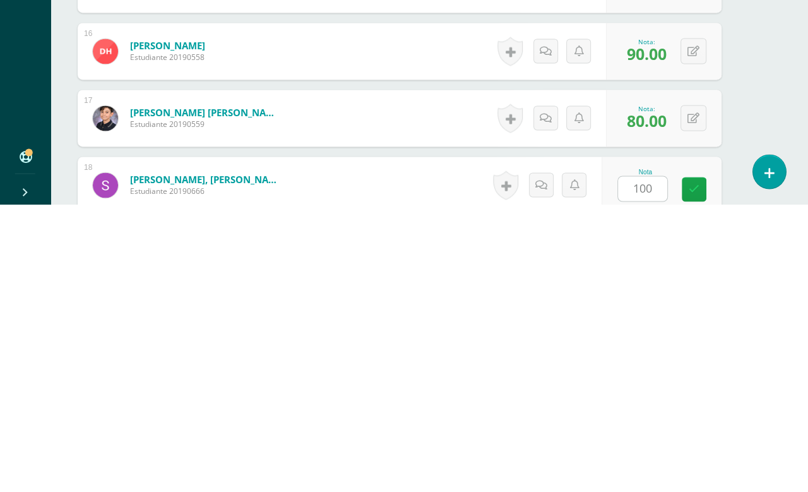
scroll to position [1264, 30]
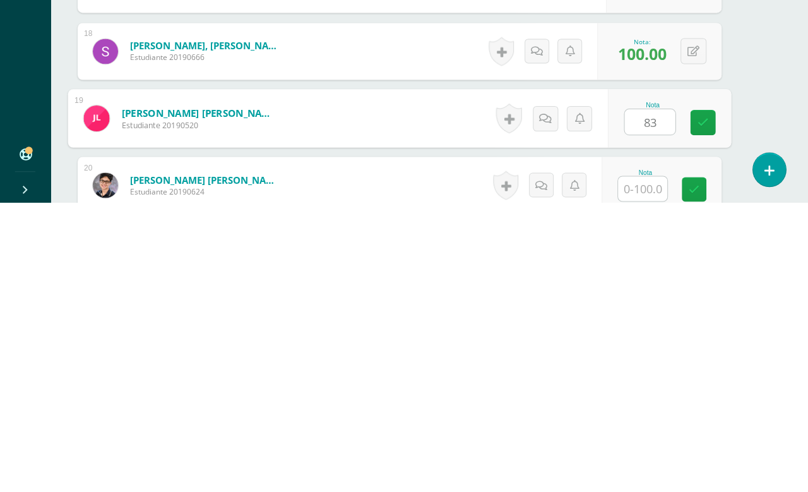
type input "83"
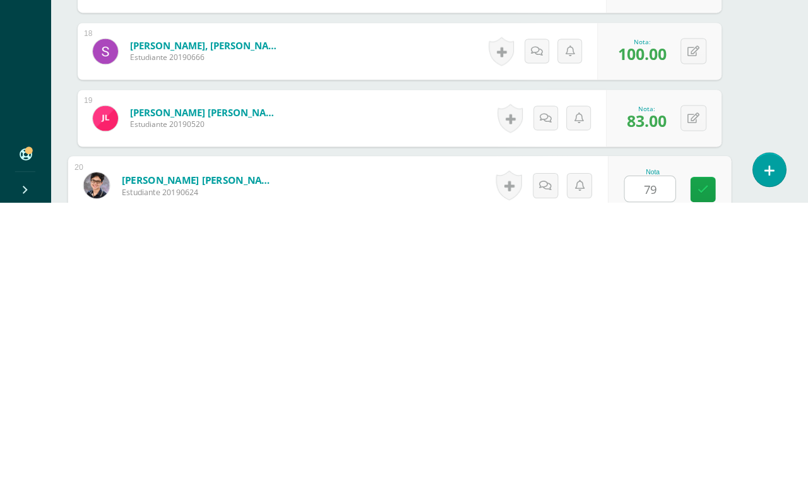
type input "79"
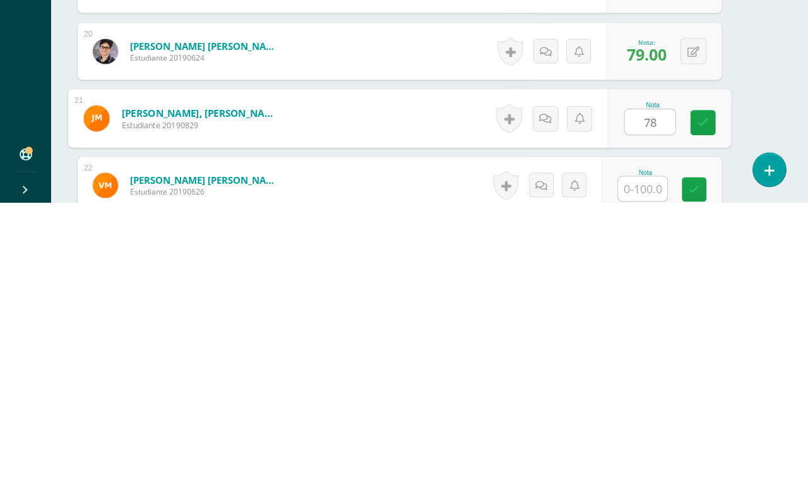
type input "78"
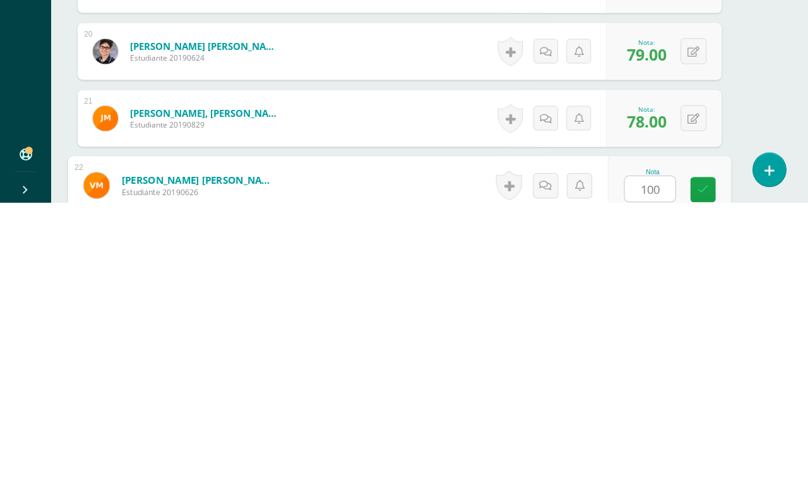
type input "100"
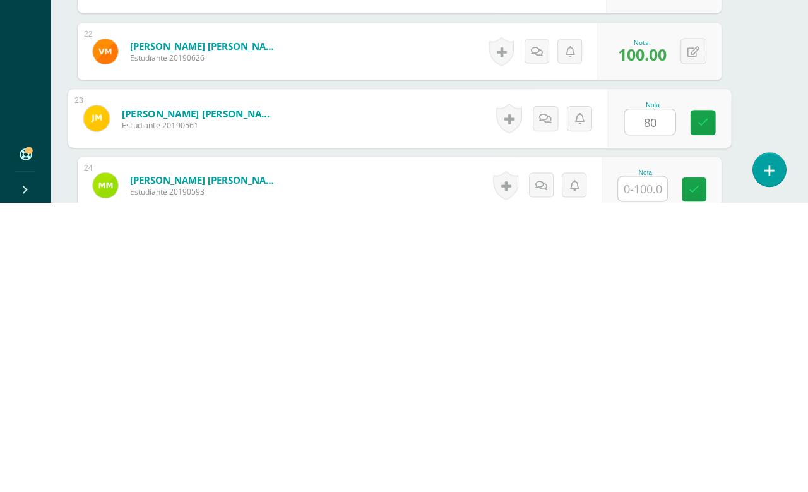
type input "80"
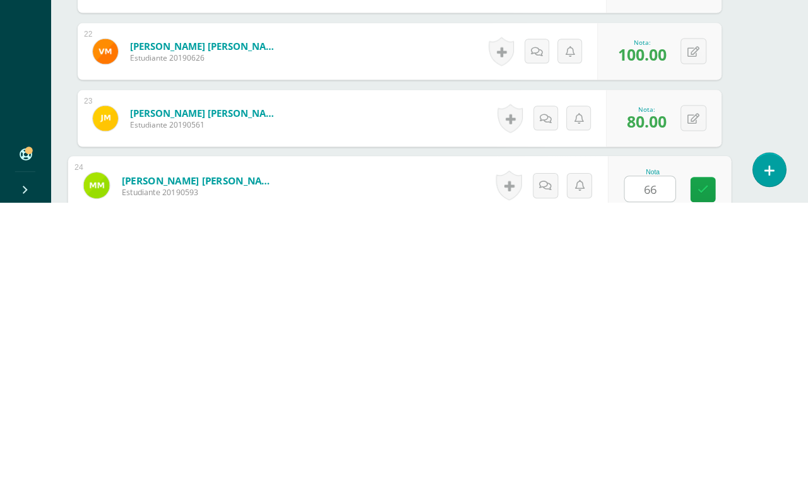
type input "66"
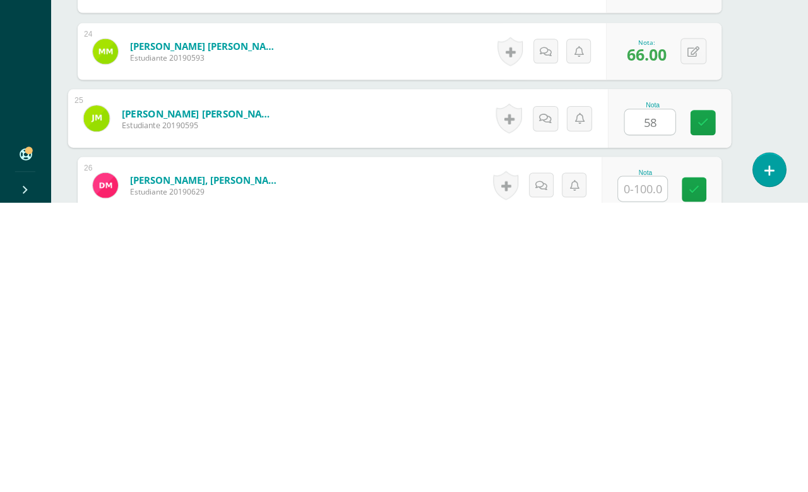
type input "58"
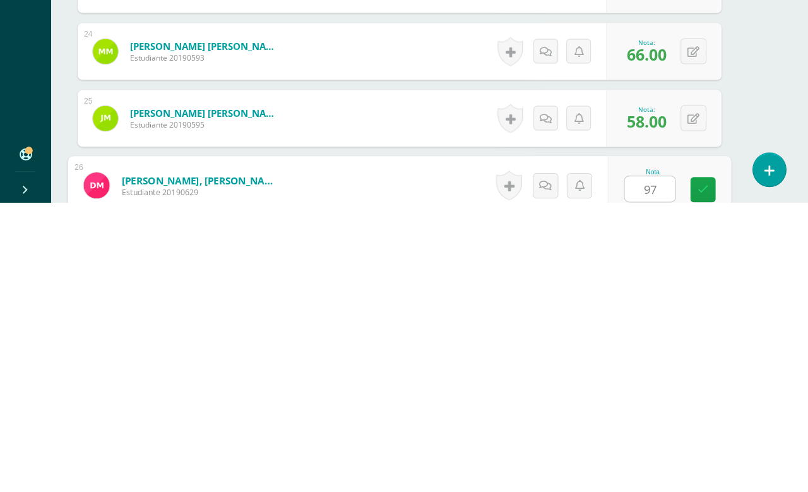
type input "97"
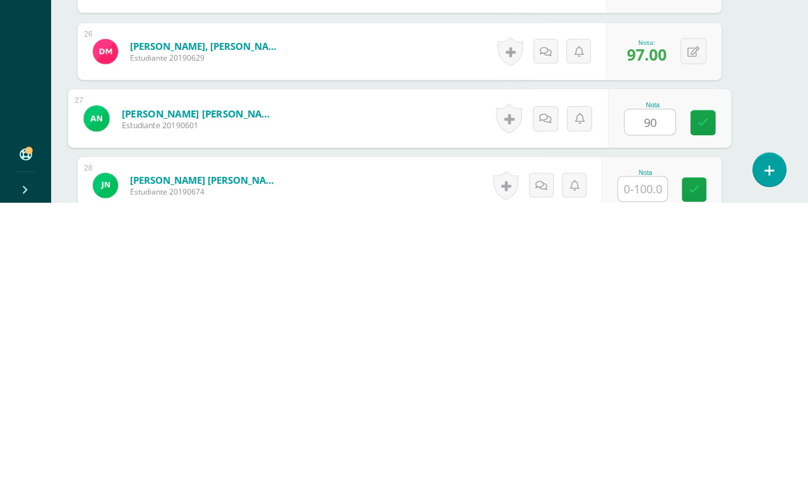
type input "90"
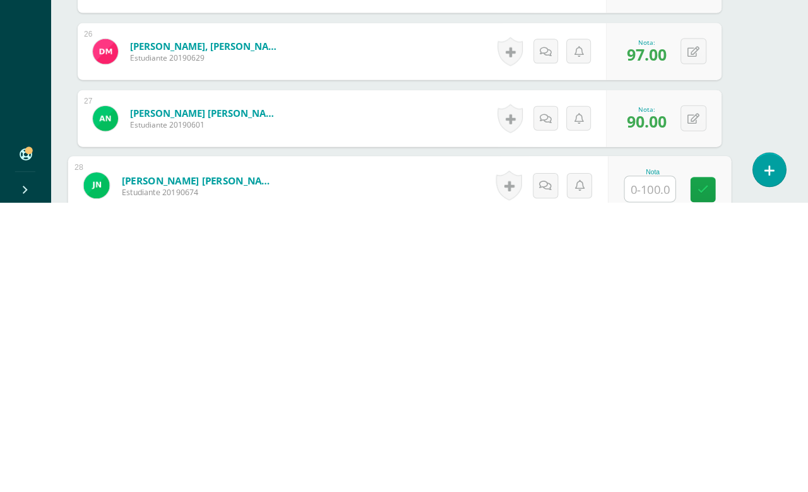
type input "5"
type input "49"
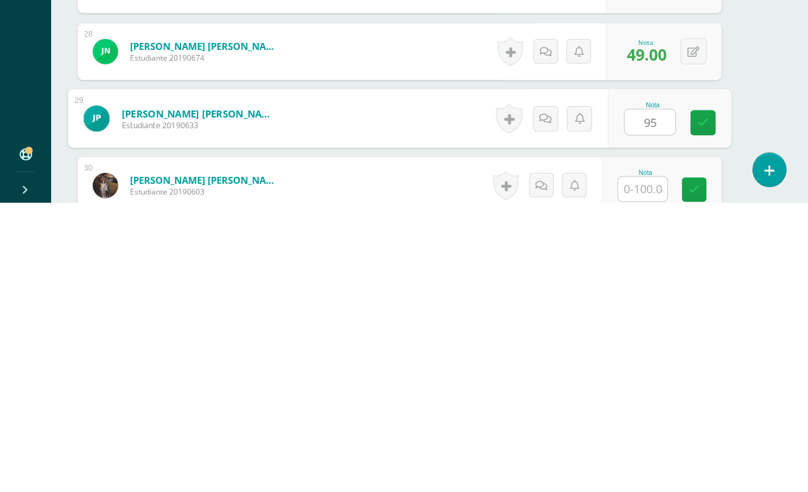
type input "95"
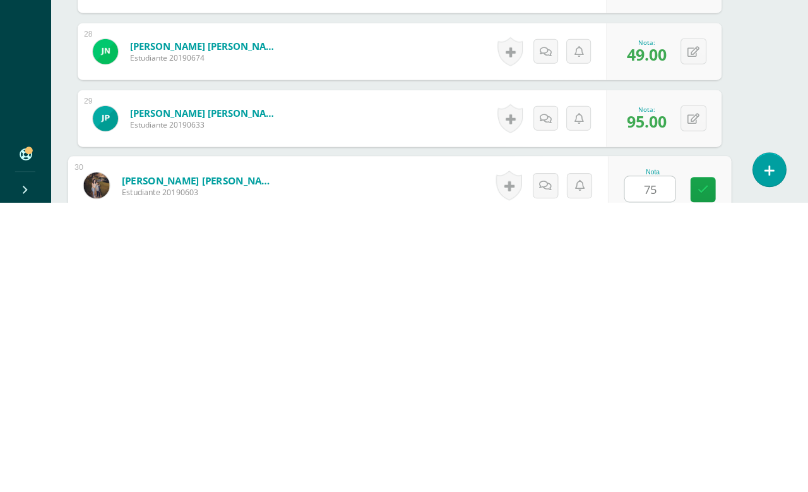
type input "75"
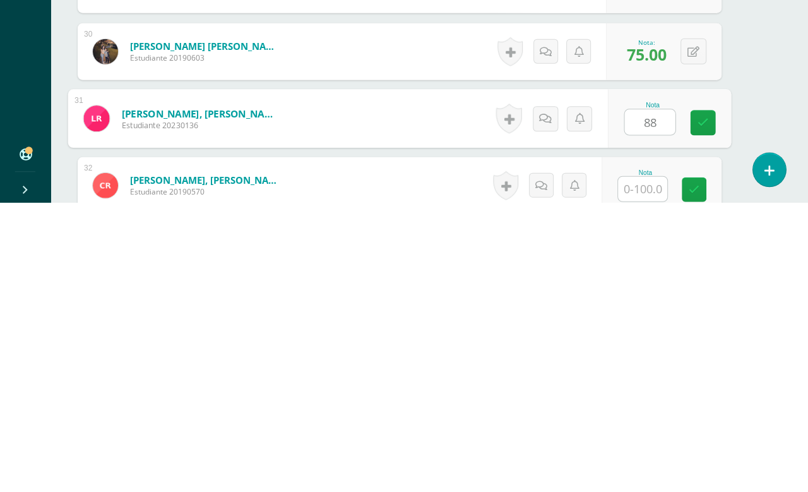
type input "88"
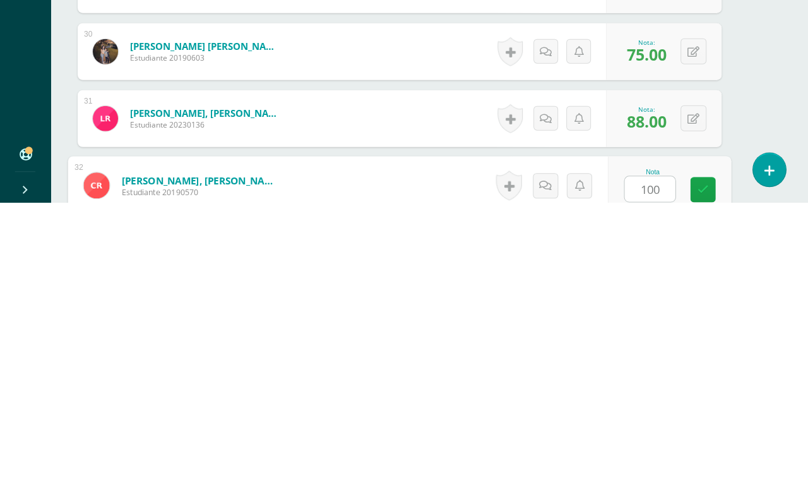
type input "100"
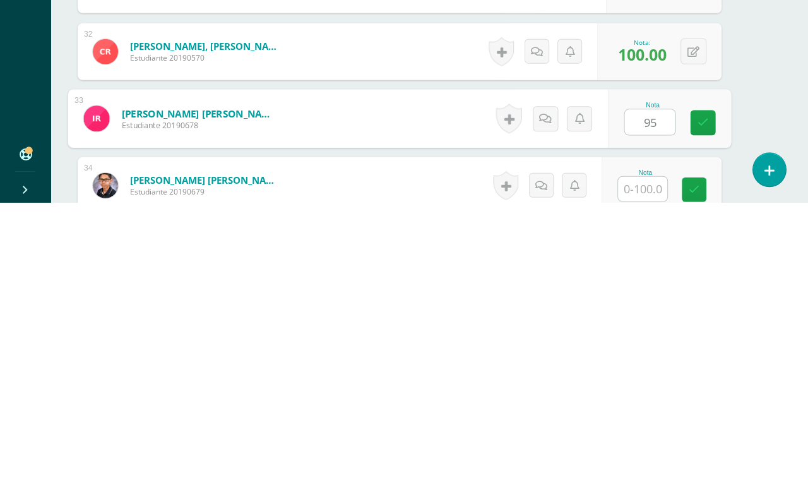
type input "95"
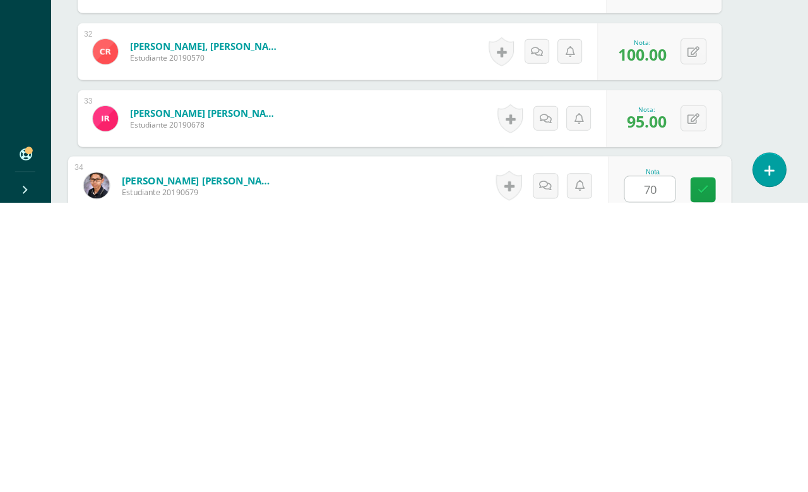
type input "70"
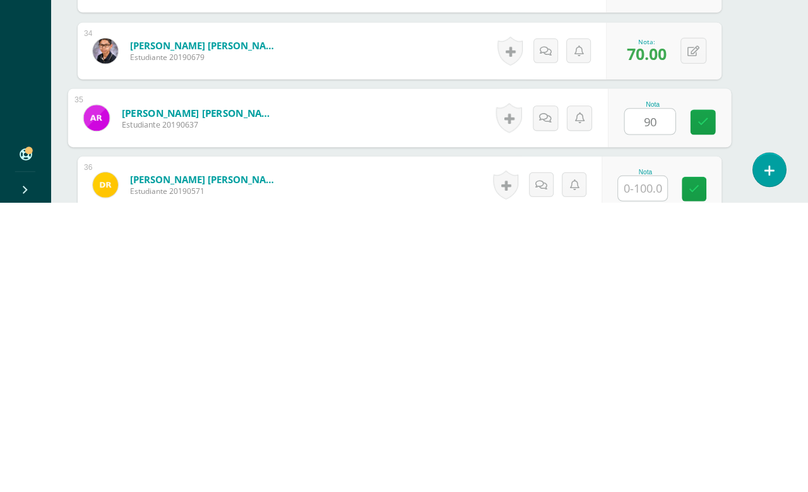
type input "90"
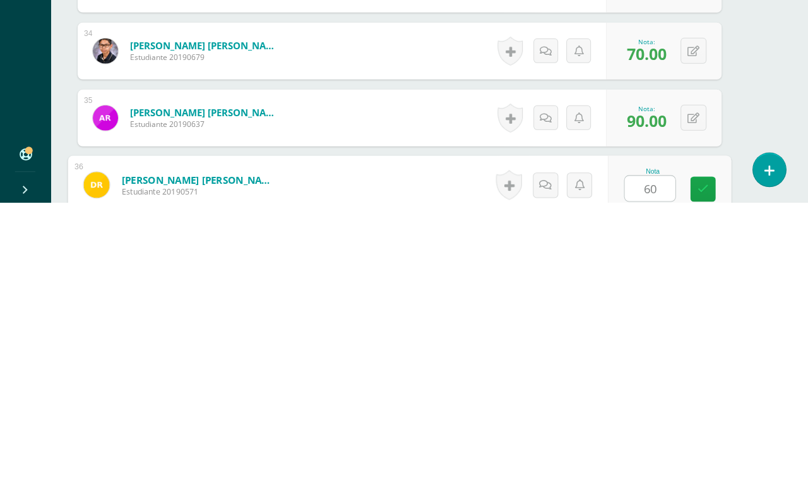
type input "60"
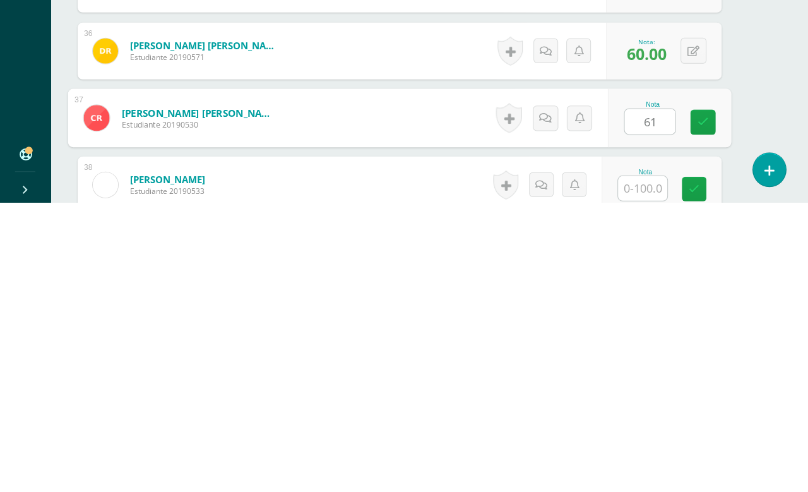
type input "61"
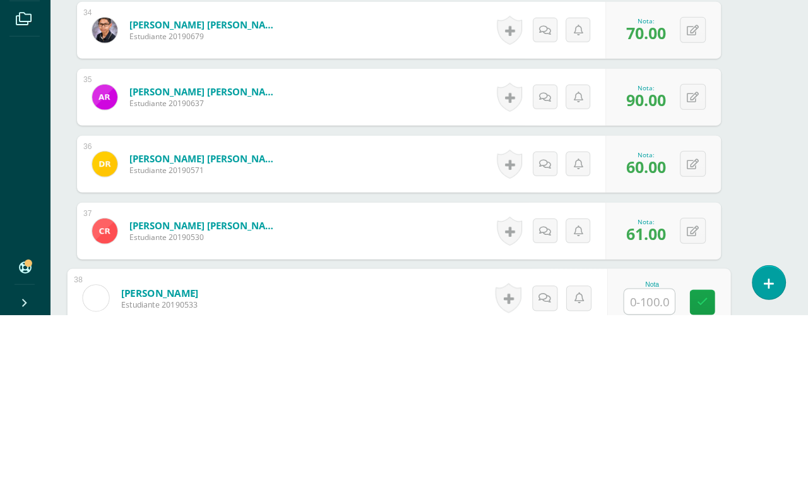
scroll to position [2468, 30]
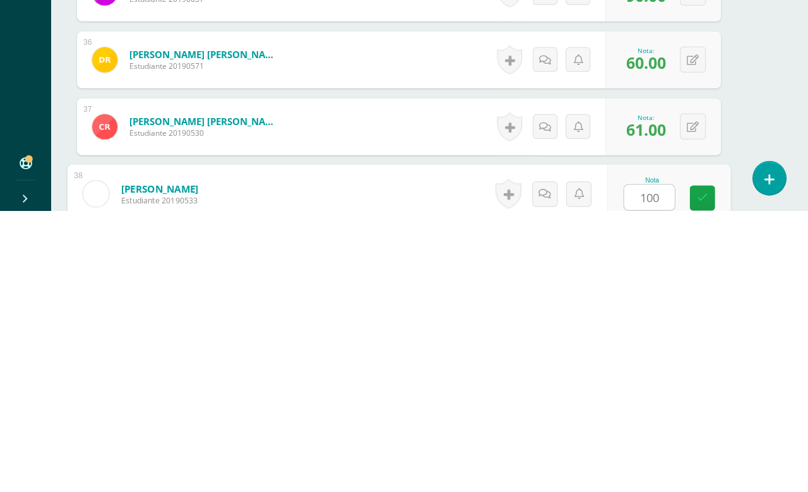
type input "100"
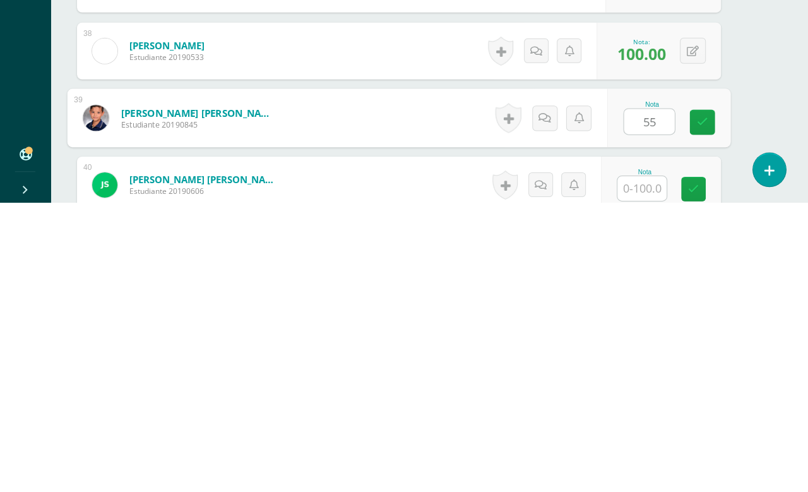
type input "55"
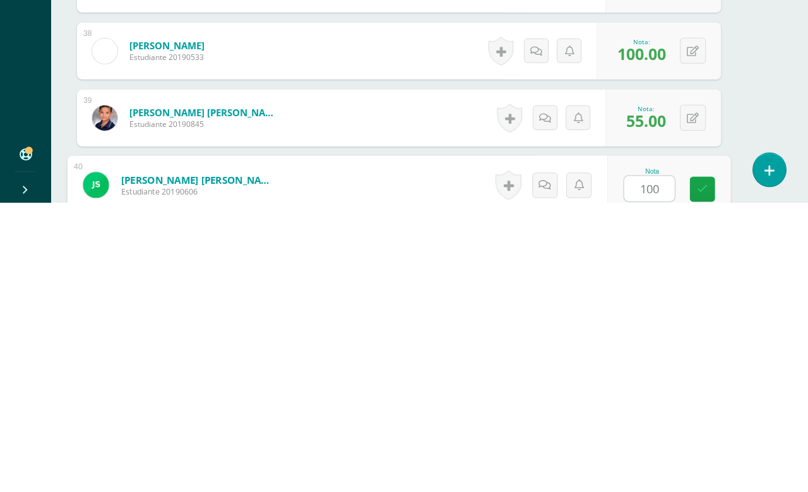
type input "100"
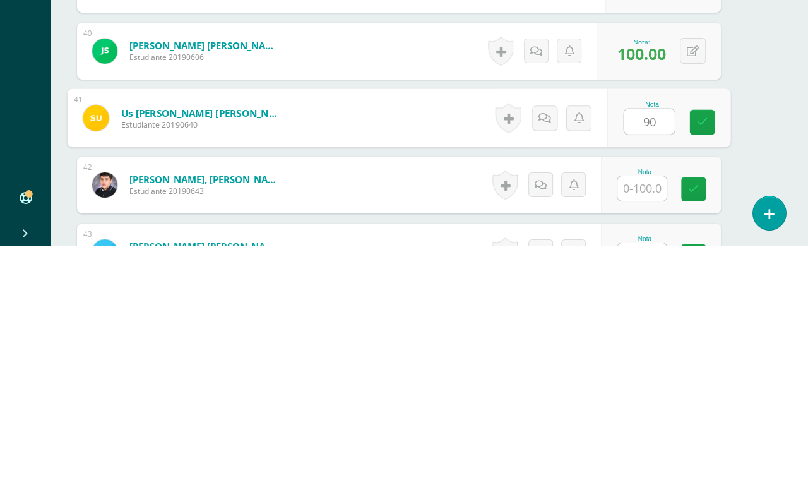
type input "90"
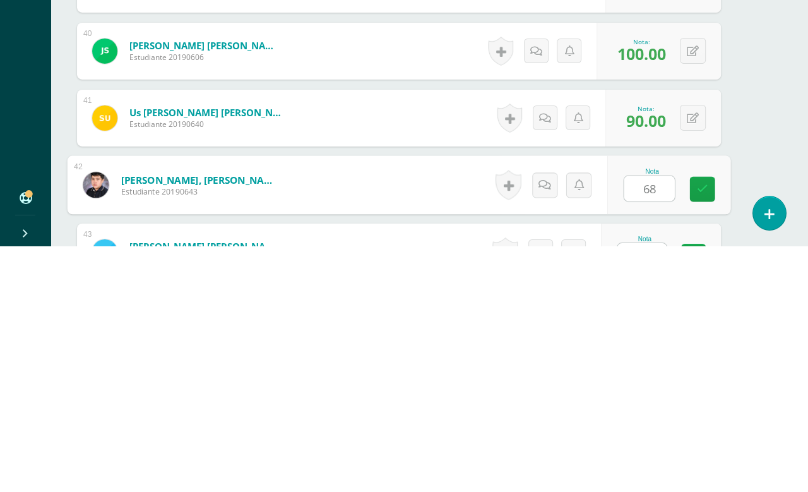
type input "68"
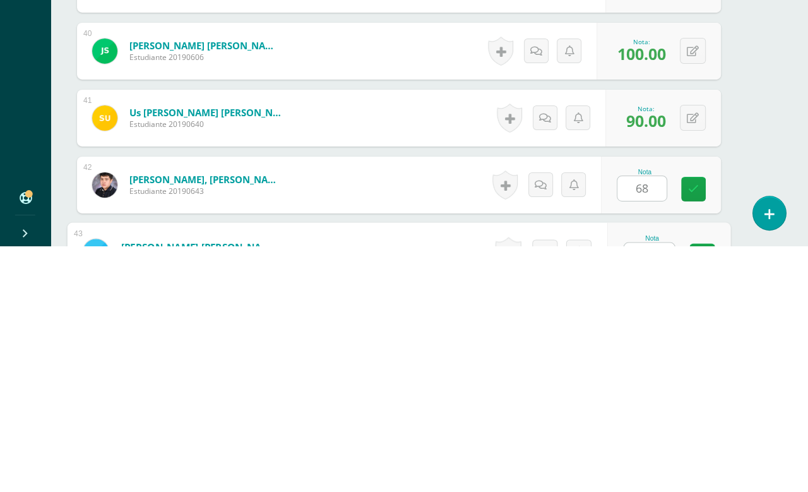
scroll to position [2913, 30]
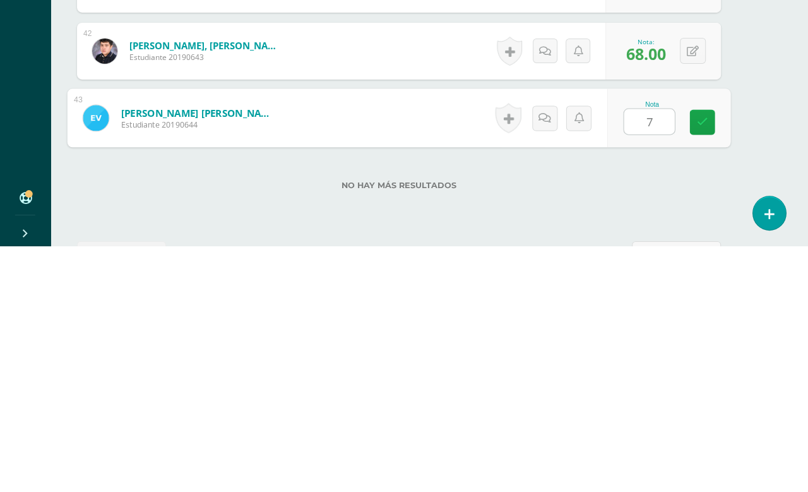
type input "75"
click at [713, 356] on link at bounding box center [702, 368] width 25 height 25
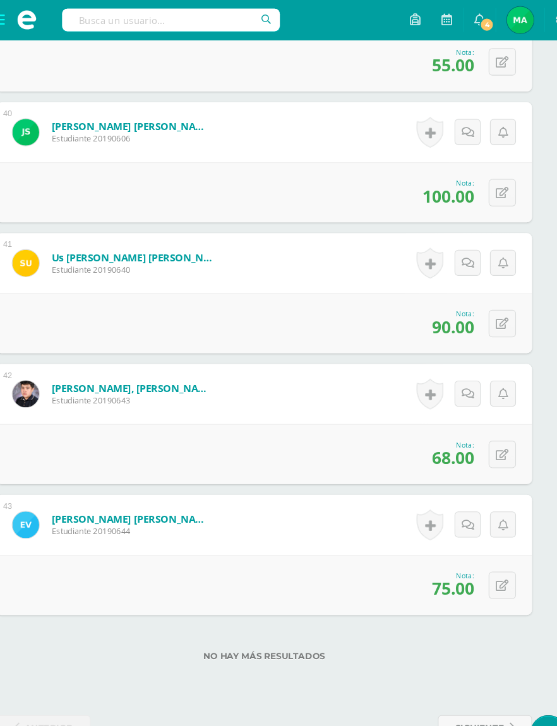
scroll to position [5195, 28]
